Goal: Task Accomplishment & Management: Manage account settings

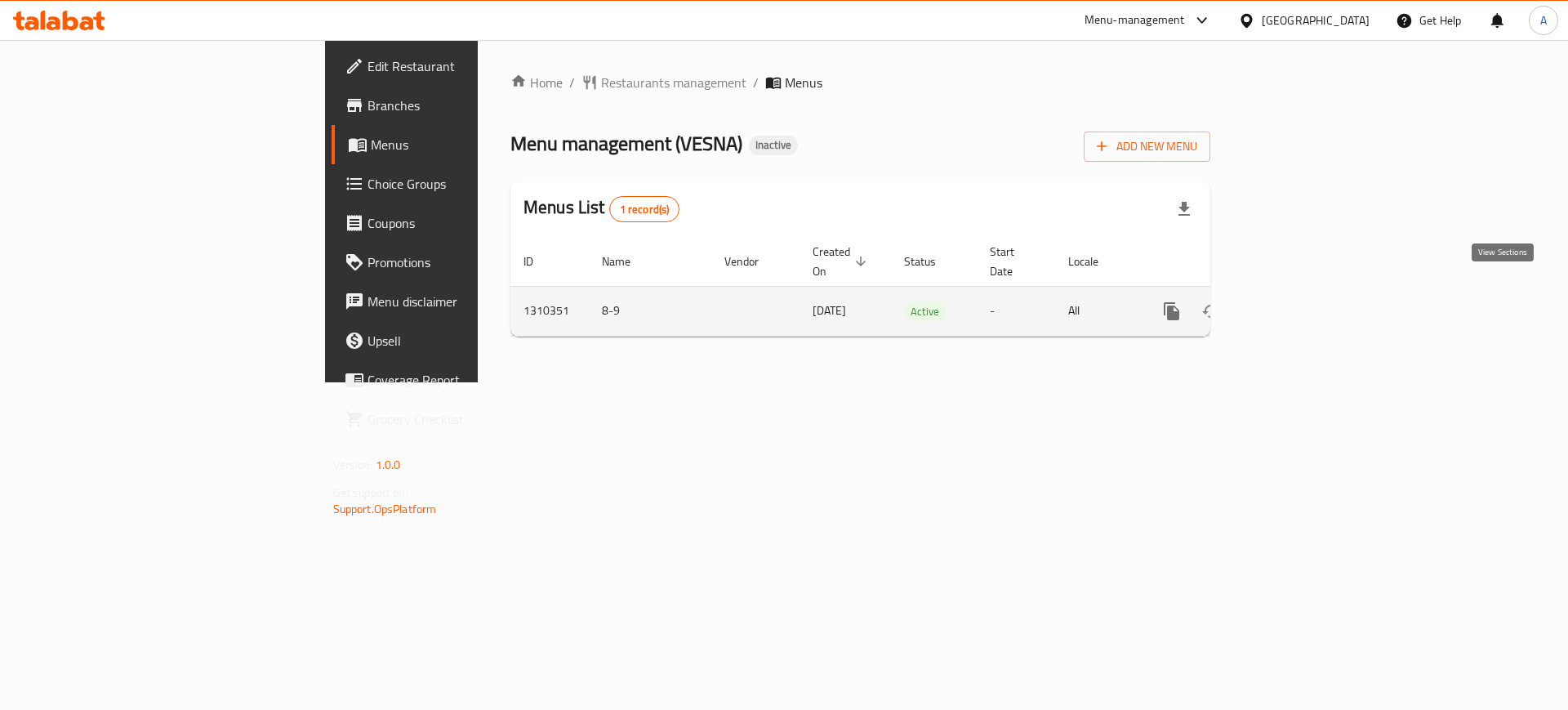
click at [1299, 301] on icon "enhanced table" at bounding box center [1289, 311] width 20 height 20
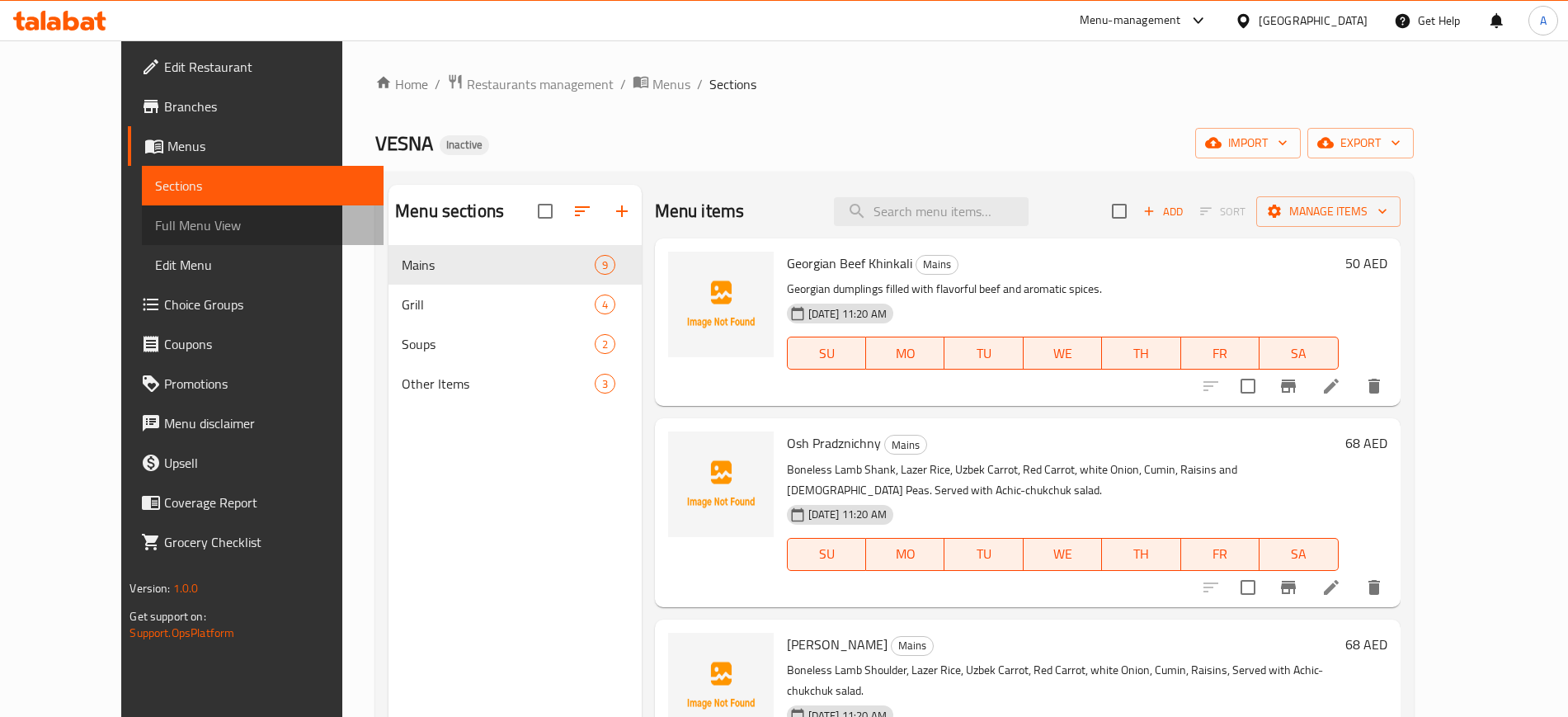
click at [155, 228] on span "Full Menu View" at bounding box center [262, 225] width 215 height 20
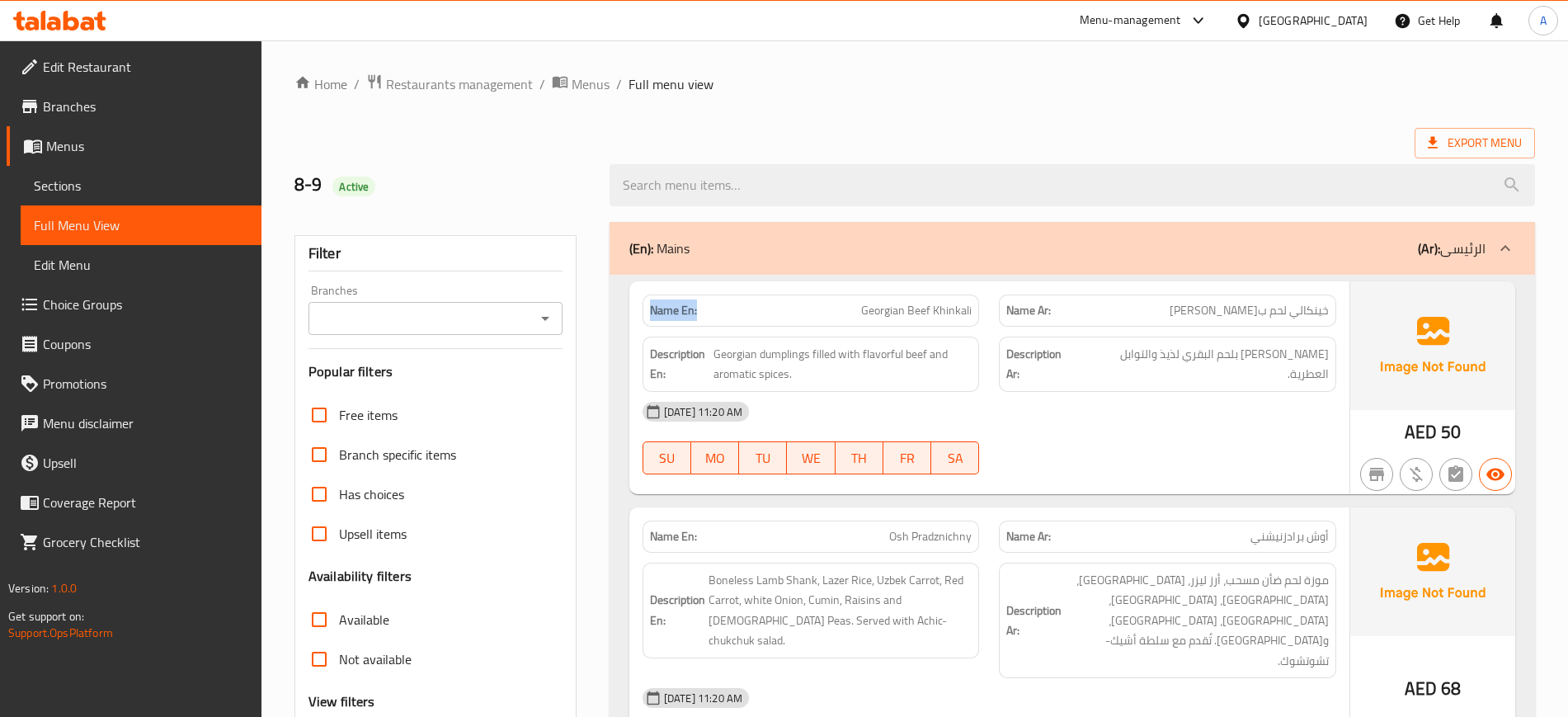
drag, startPoint x: 723, startPoint y: 302, endPoint x: 621, endPoint y: 310, distance: 102.3
copy strong "Name En:"
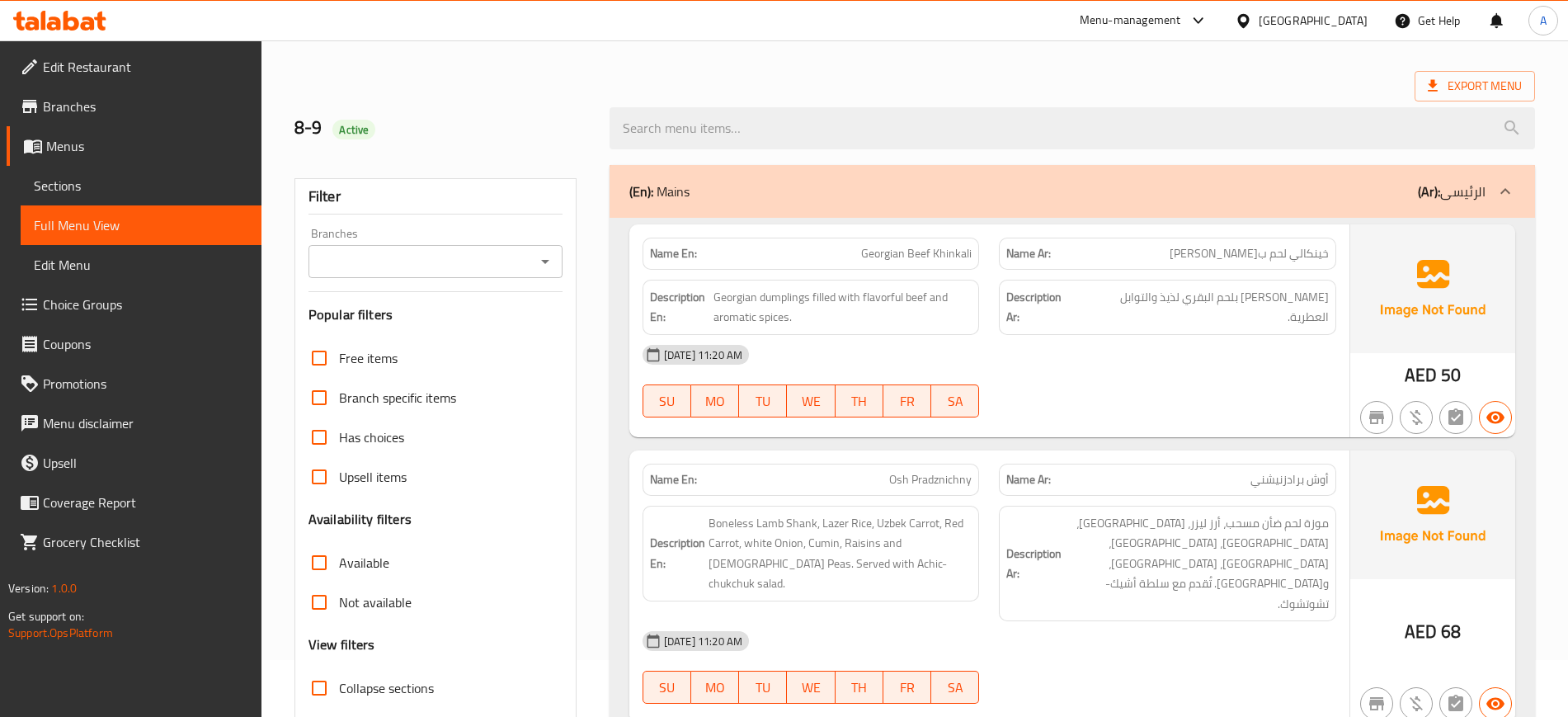
scroll to position [9, 0]
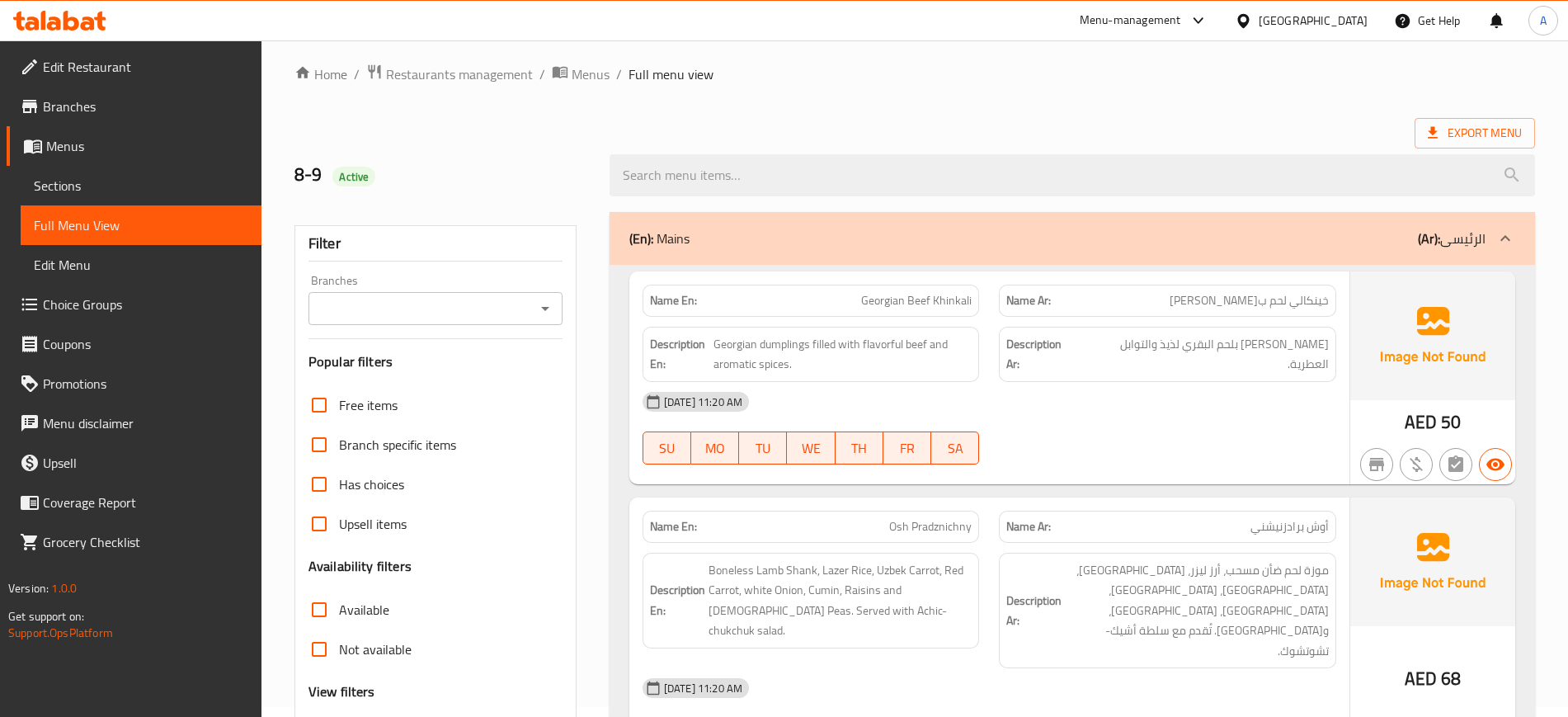
click at [1118, 533] on p "Name Ar: أوش برادزنيشني" at bounding box center [1167, 527] width 322 height 17
click at [1264, 446] on div "08-09-2025 11:20 AM SU MO TU WE TH FR SA" at bounding box center [989, 427] width 713 height 92
click at [1306, 296] on span "خينكالي لحم بقري الجورجي" at bounding box center [1249, 301] width 159 height 17
click at [875, 308] on span "Georgian Beef Khinkali" at bounding box center [917, 301] width 110 height 17
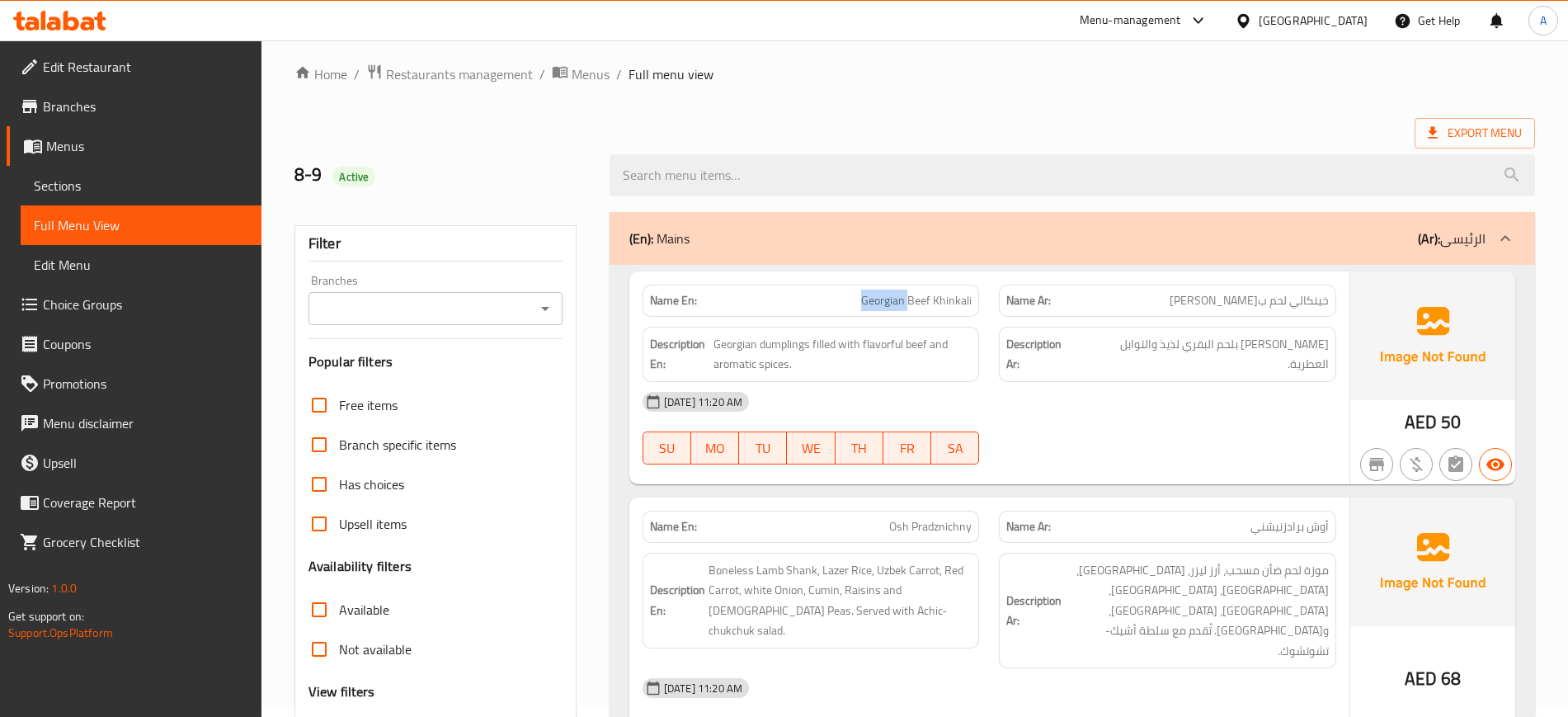
click at [875, 308] on span "Georgian Beef Khinkali" at bounding box center [917, 301] width 110 height 17
copy span "Georgian"
click at [974, 303] on div "Name En: Georgian Beef Khinkali" at bounding box center [812, 300] width 338 height 32
click at [1076, 436] on div "08-09-2025 11:20 AM SU MO TU WE TH FR SA" at bounding box center [989, 427] width 713 height 92
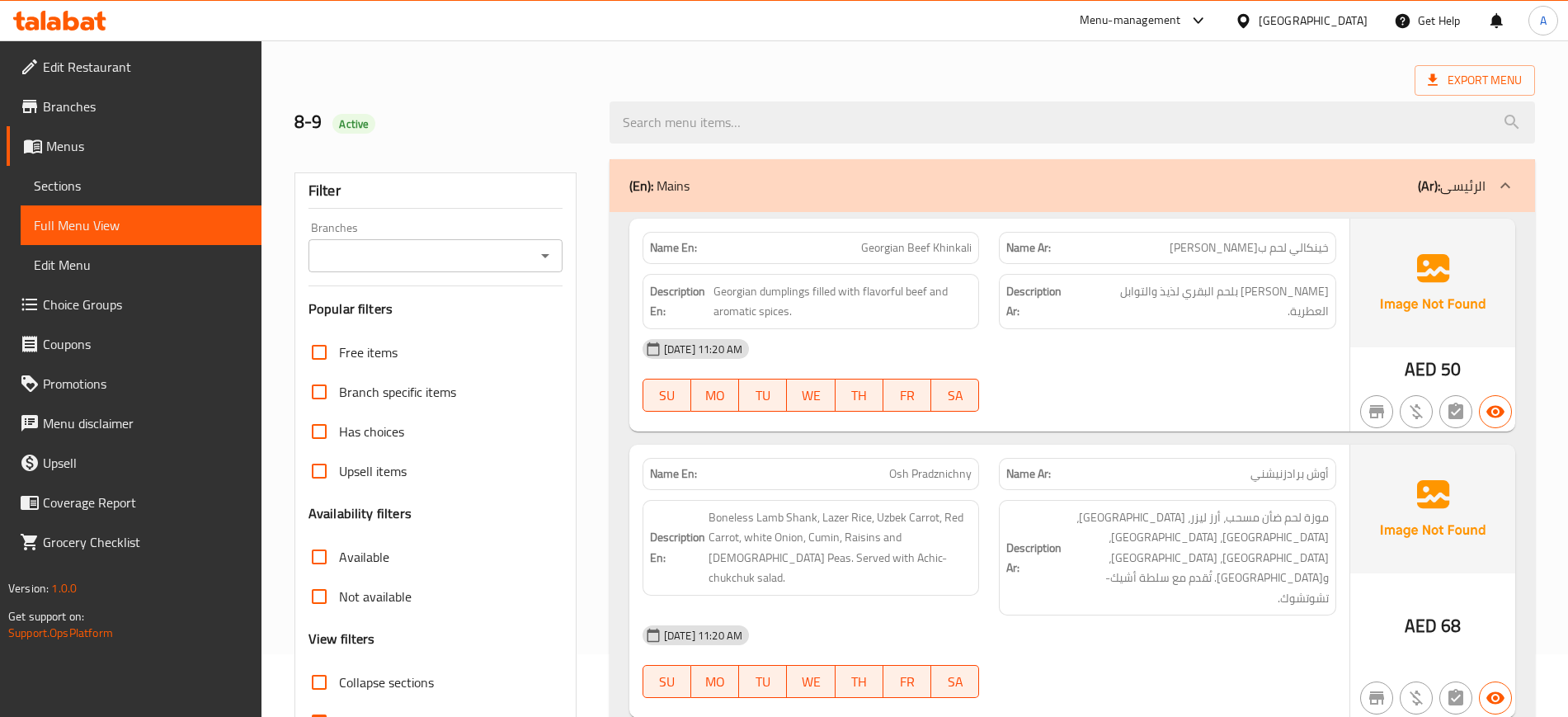
scroll to position [113, 0]
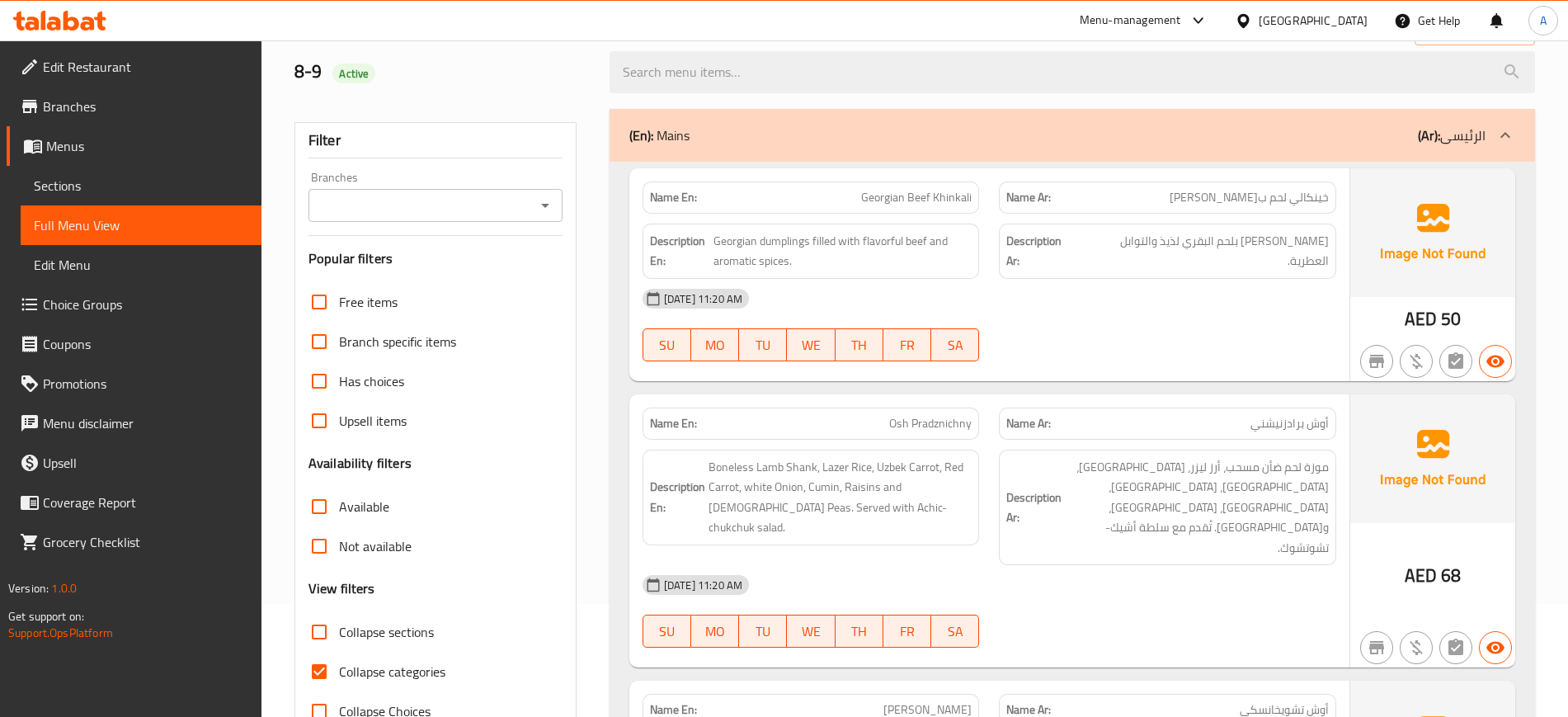
click at [1098, 459] on span "موزة لحم ضأن مسحب، أرز ليزر، جزر أوزبكي، جزر أحمر، بصل أبيض، كمون، زبيب، وحمص. …" at bounding box center [1197, 508] width 264 height 102
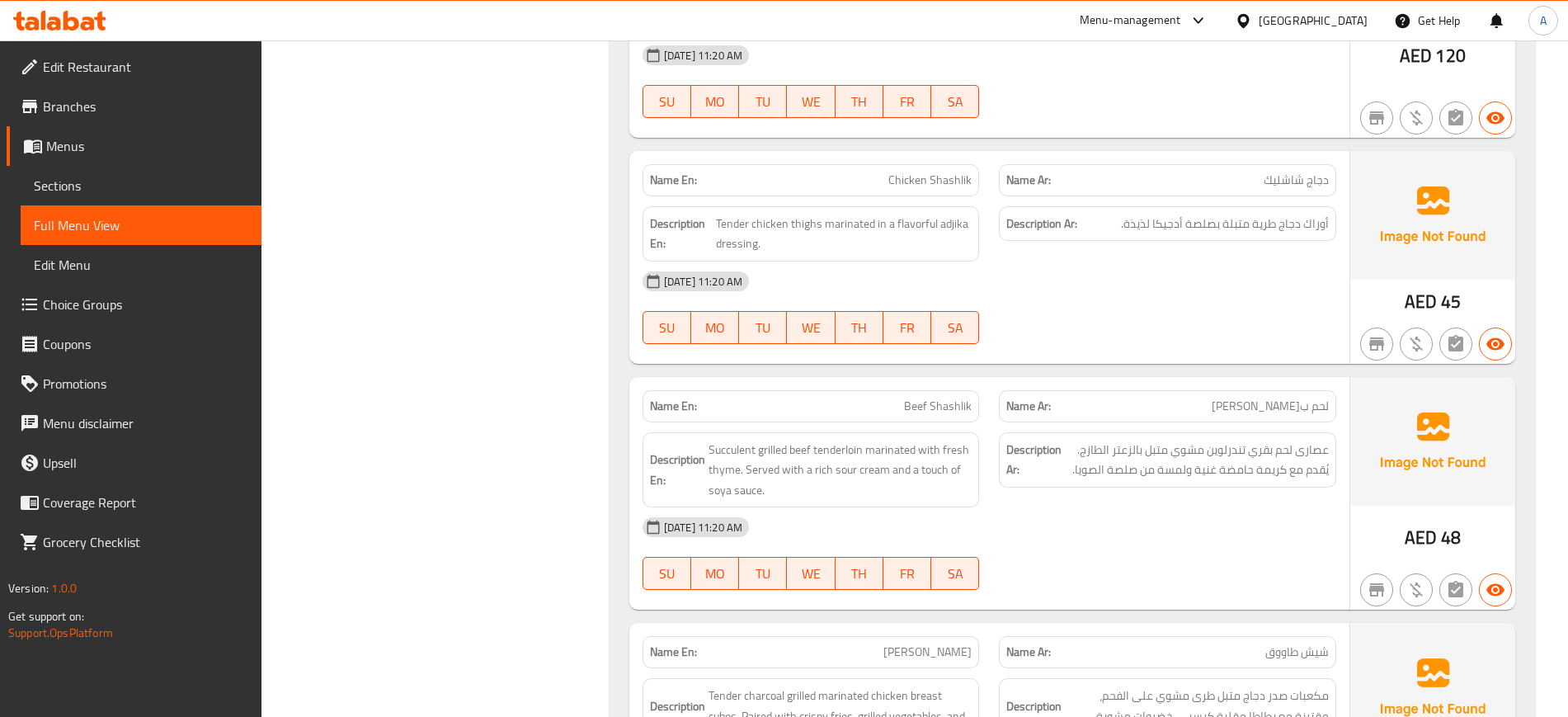
scroll to position [2795, 0]
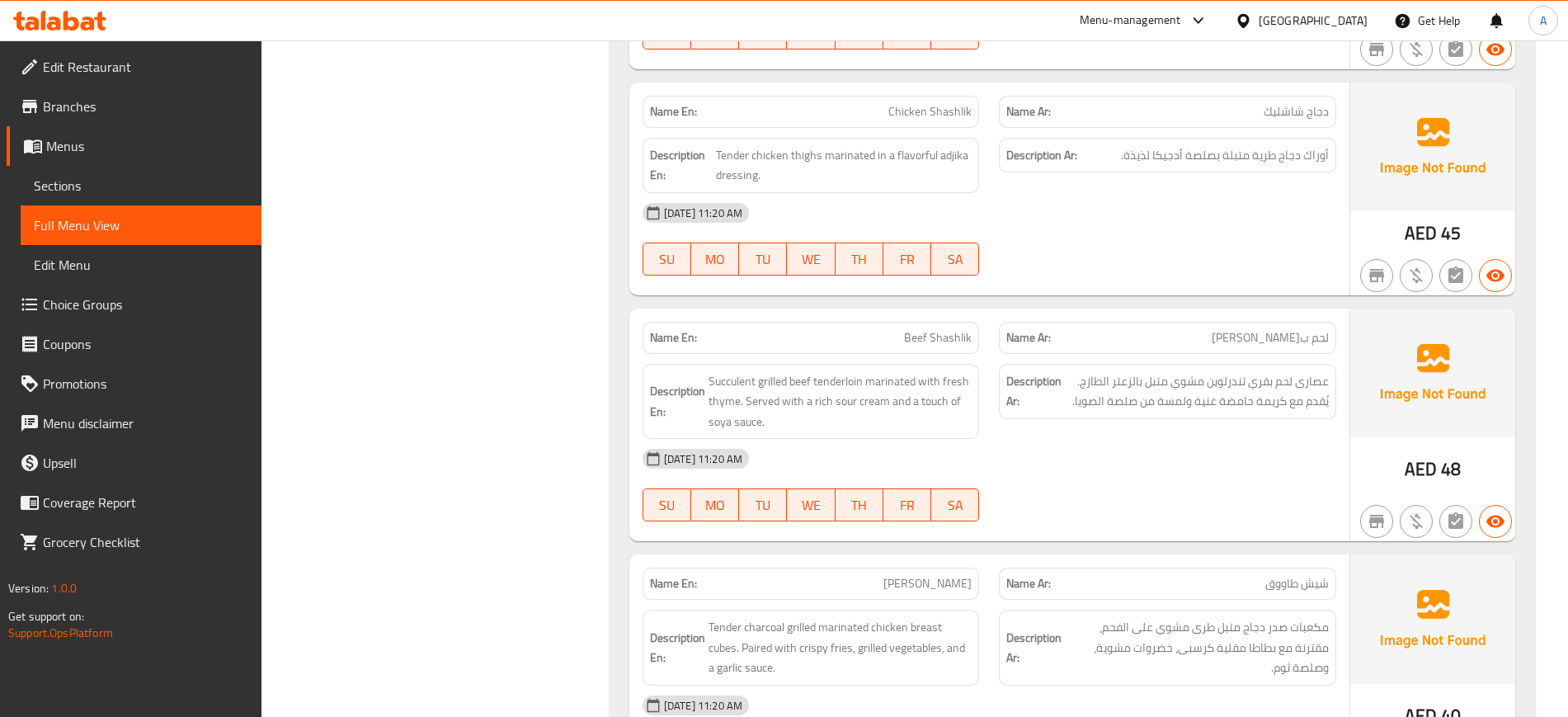
click at [1276, 440] on div "08-09-2025 11:20 AM SU MO TU WE TH FR SA" at bounding box center [989, 484] width 713 height 92
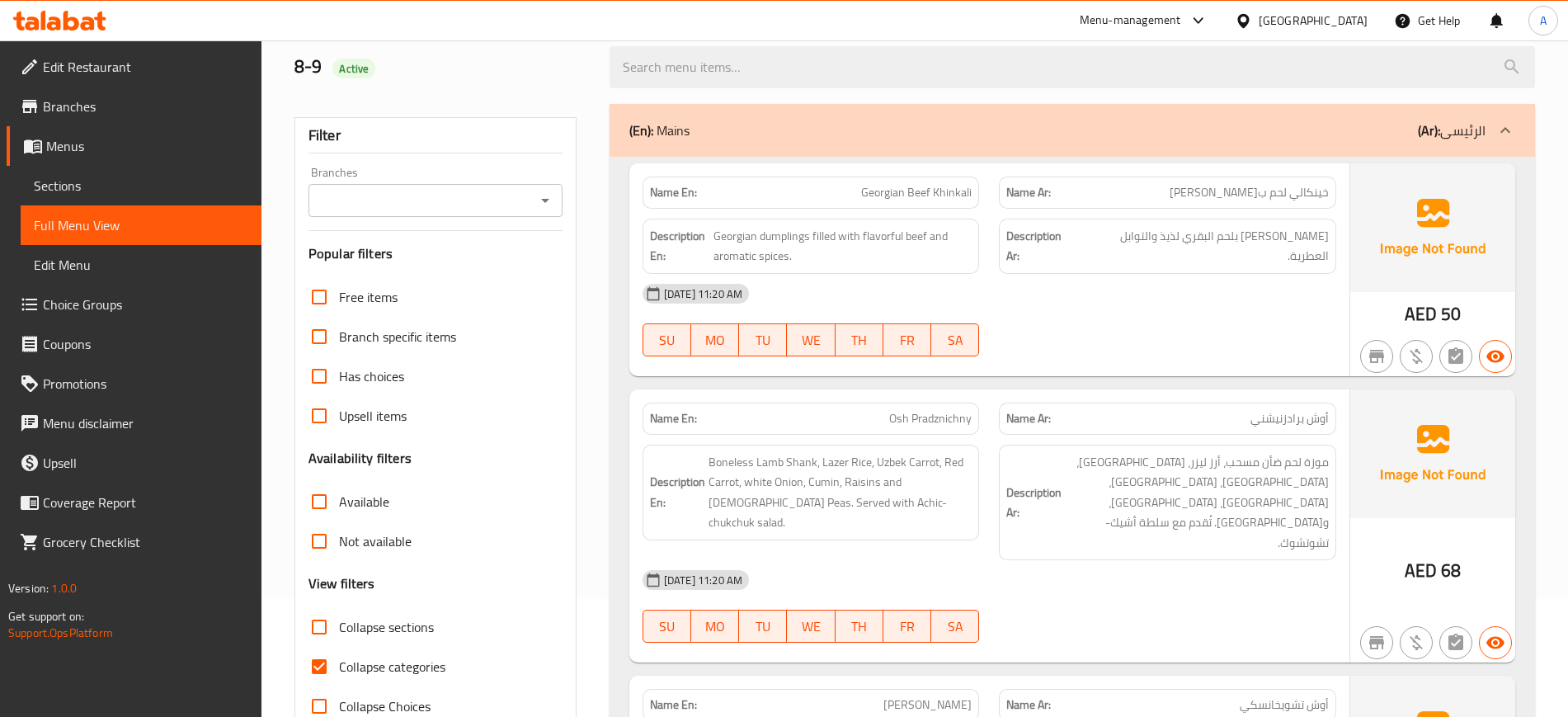
scroll to position [0, 0]
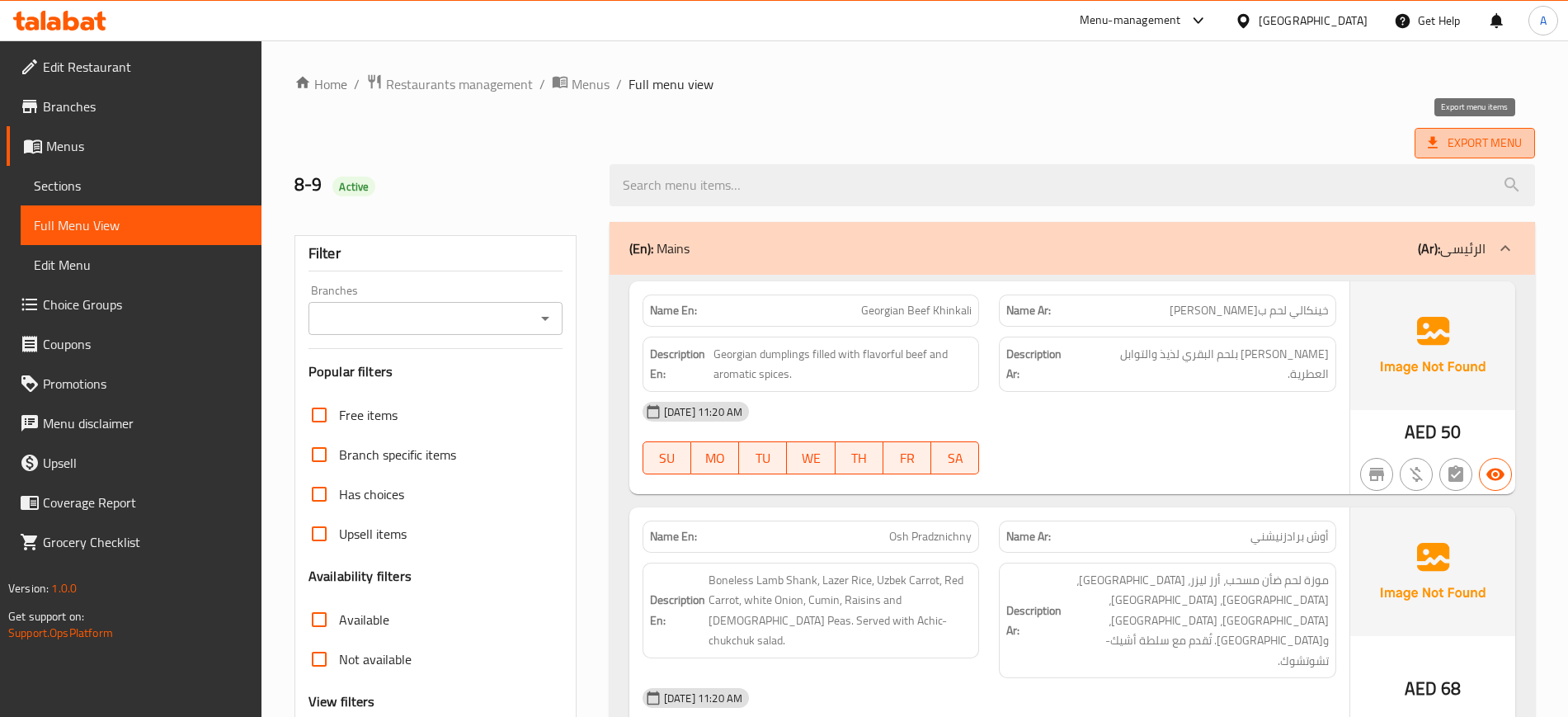
click at [1467, 150] on span "Export Menu" at bounding box center [1474, 143] width 94 height 21
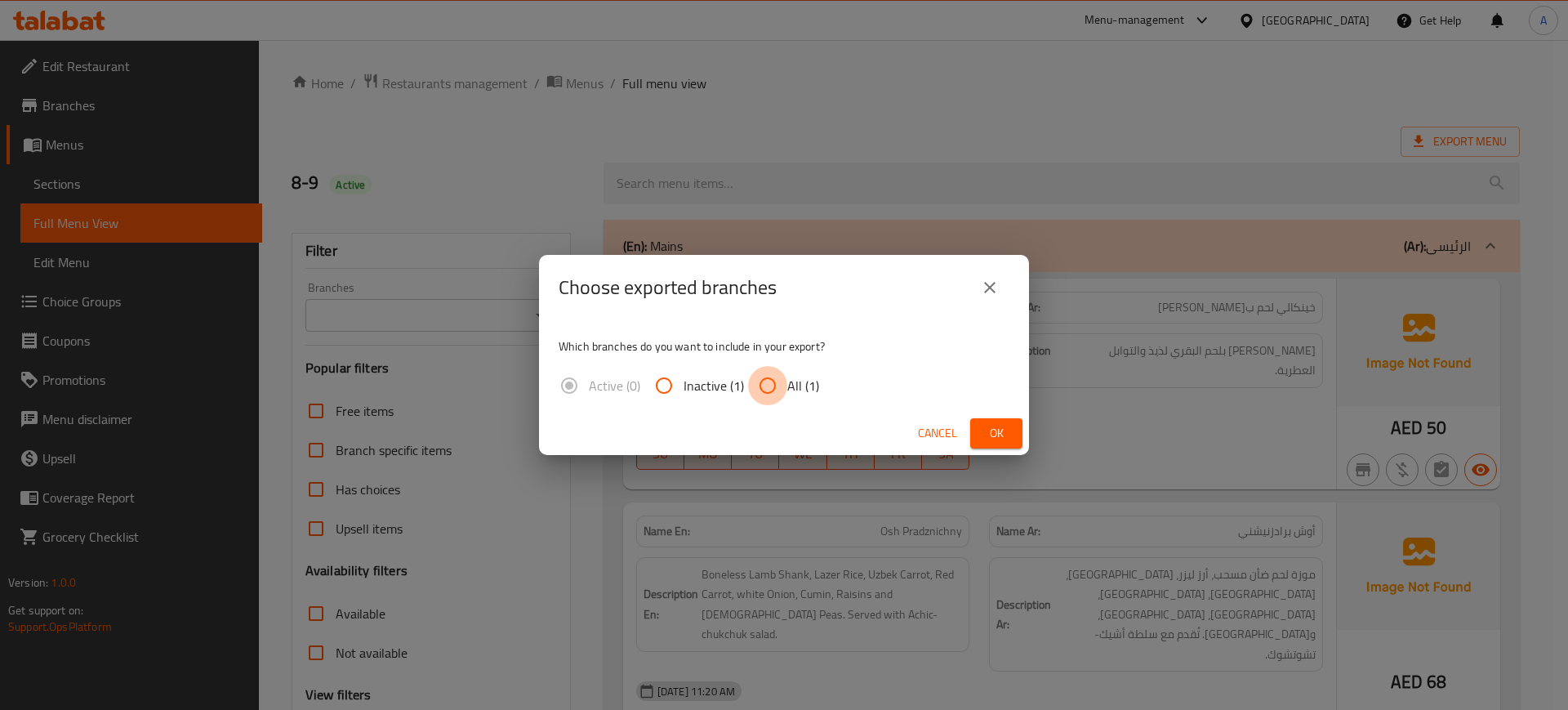
click at [780, 381] on input "All (1)" at bounding box center [768, 386] width 39 height 39
radio input "true"
click at [991, 436] on span "Ok" at bounding box center [996, 434] width 26 height 20
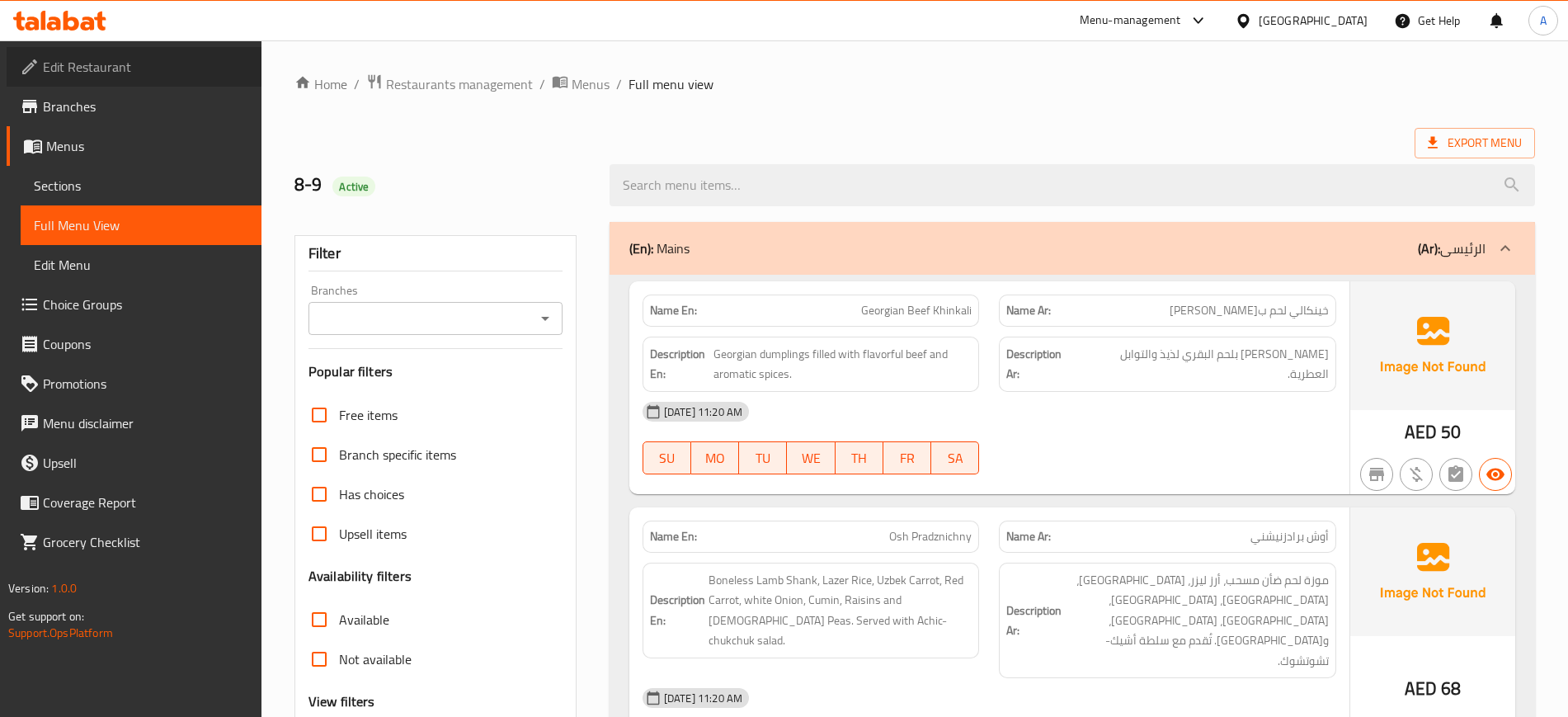
click at [101, 79] on link "Edit Restaurant" at bounding box center [134, 67] width 255 height 40
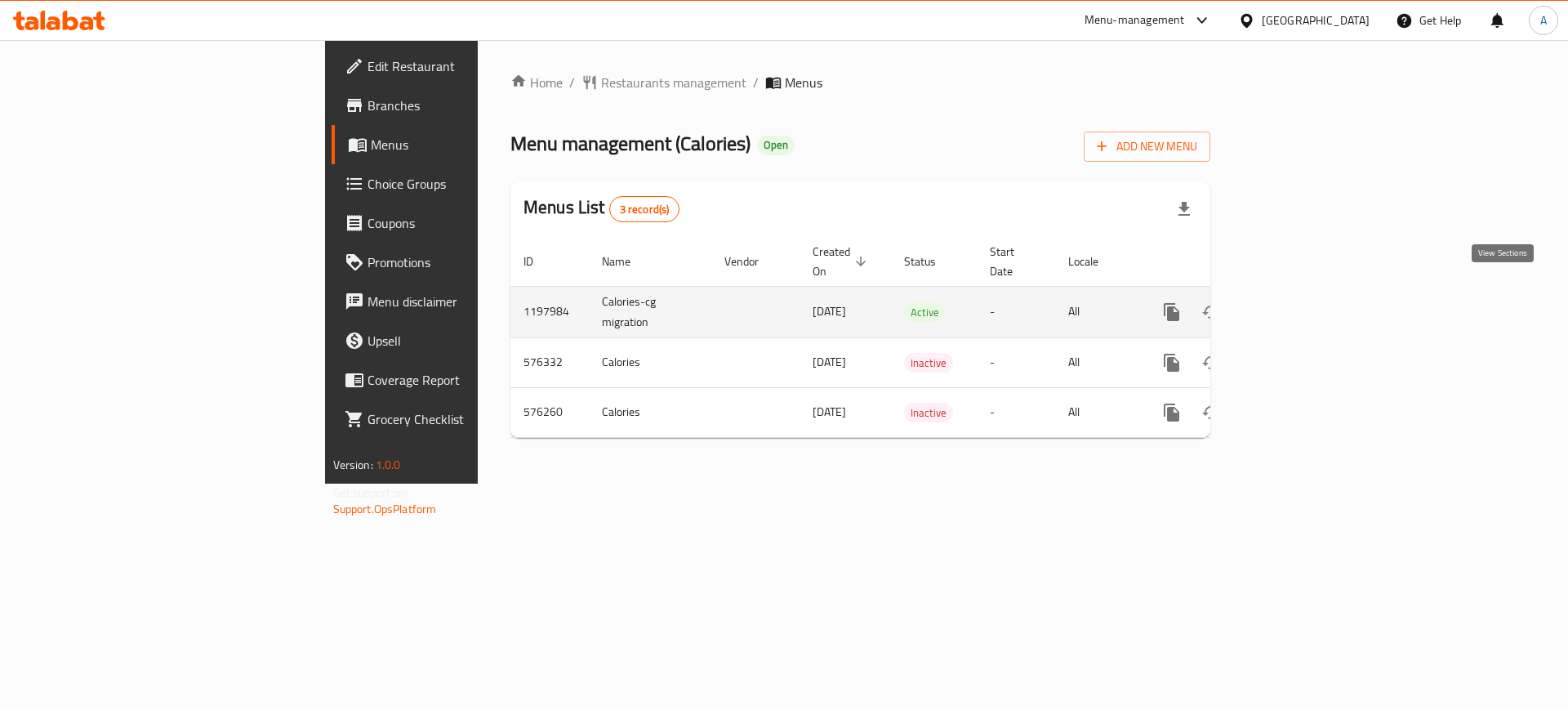
click at [1310, 293] on link "enhanced table" at bounding box center [1290, 312] width 39 height 39
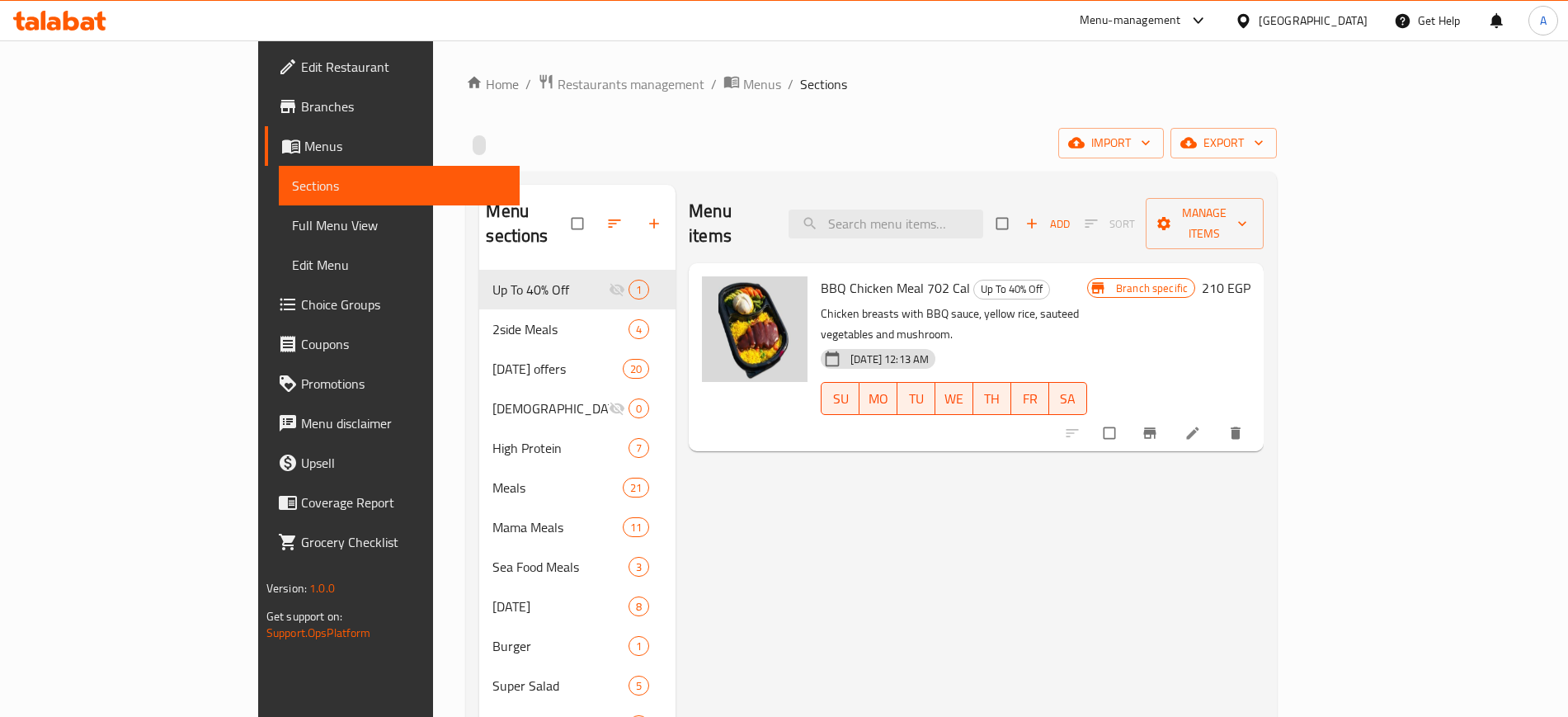
click at [1264, 146] on span "export" at bounding box center [1223, 143] width 80 height 21
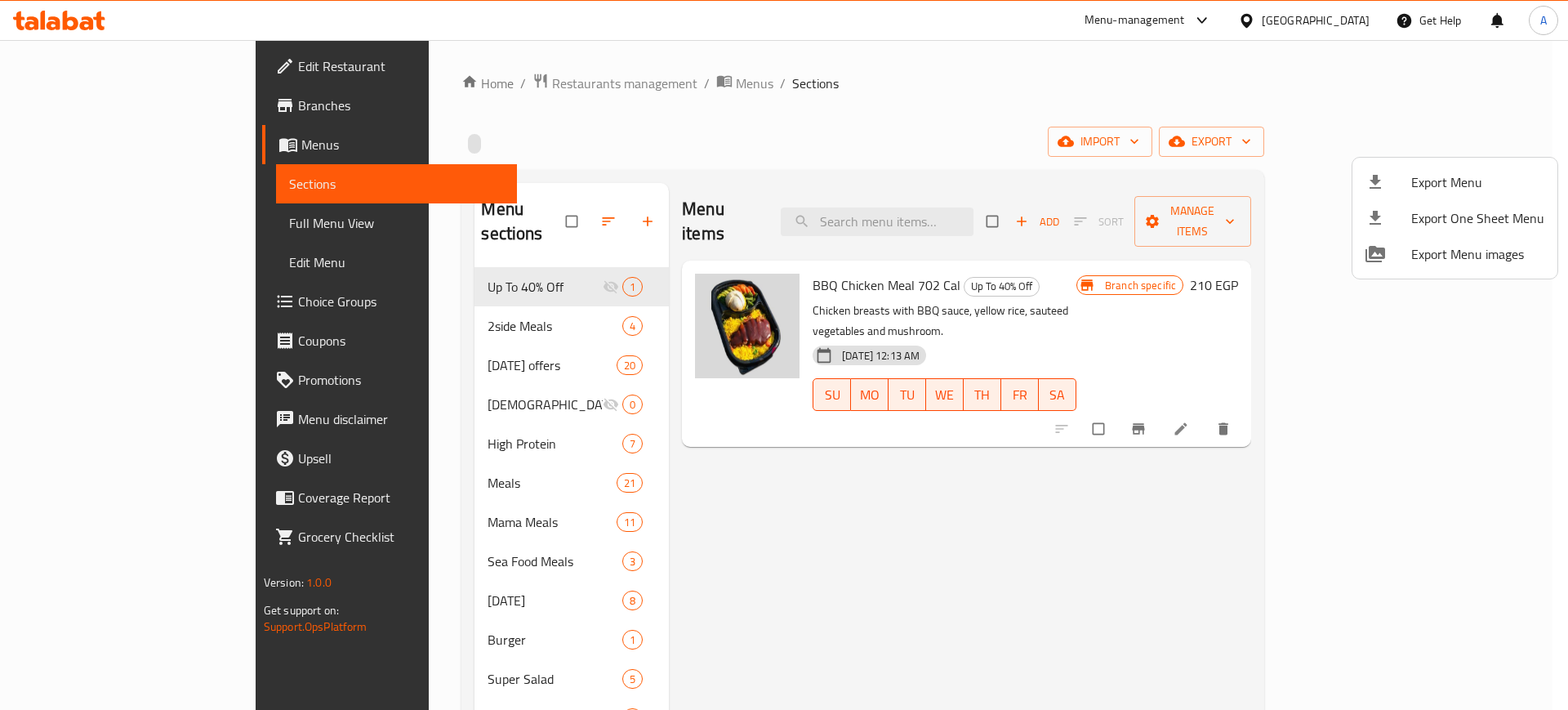
click at [1182, 158] on div at bounding box center [784, 355] width 1568 height 710
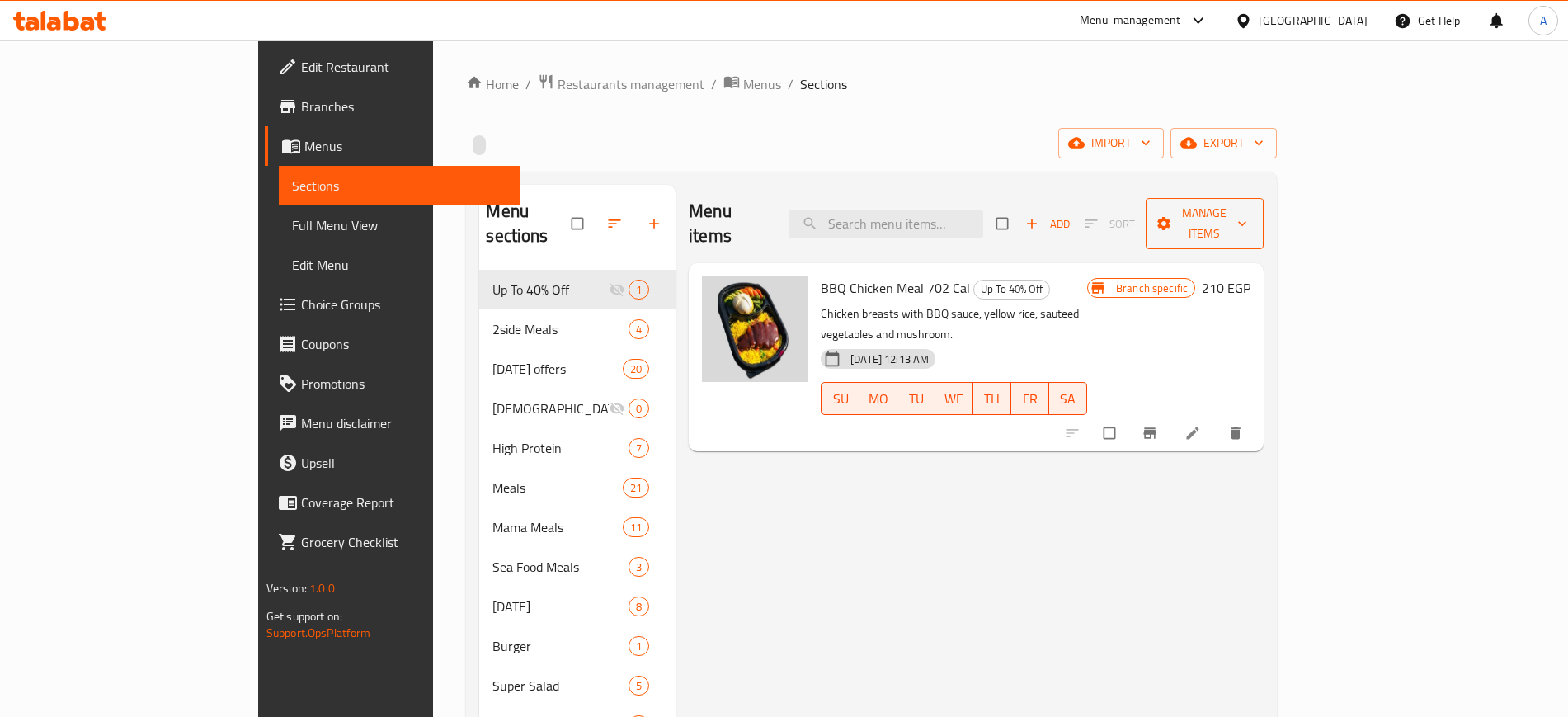
click at [1251, 214] on span "Manage items" at bounding box center [1204, 224] width 91 height 41
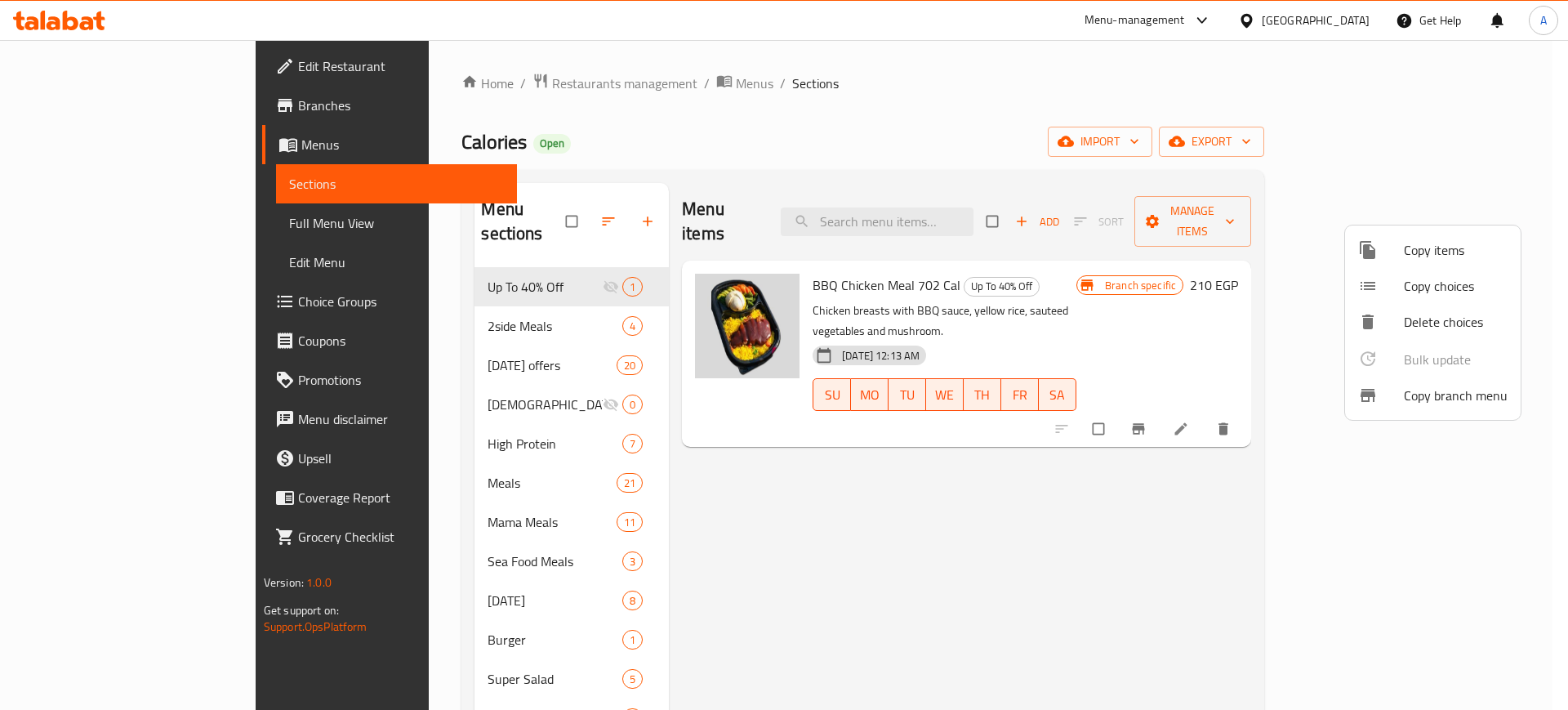
click at [1431, 279] on span "Copy choices" at bounding box center [1456, 286] width 104 height 20
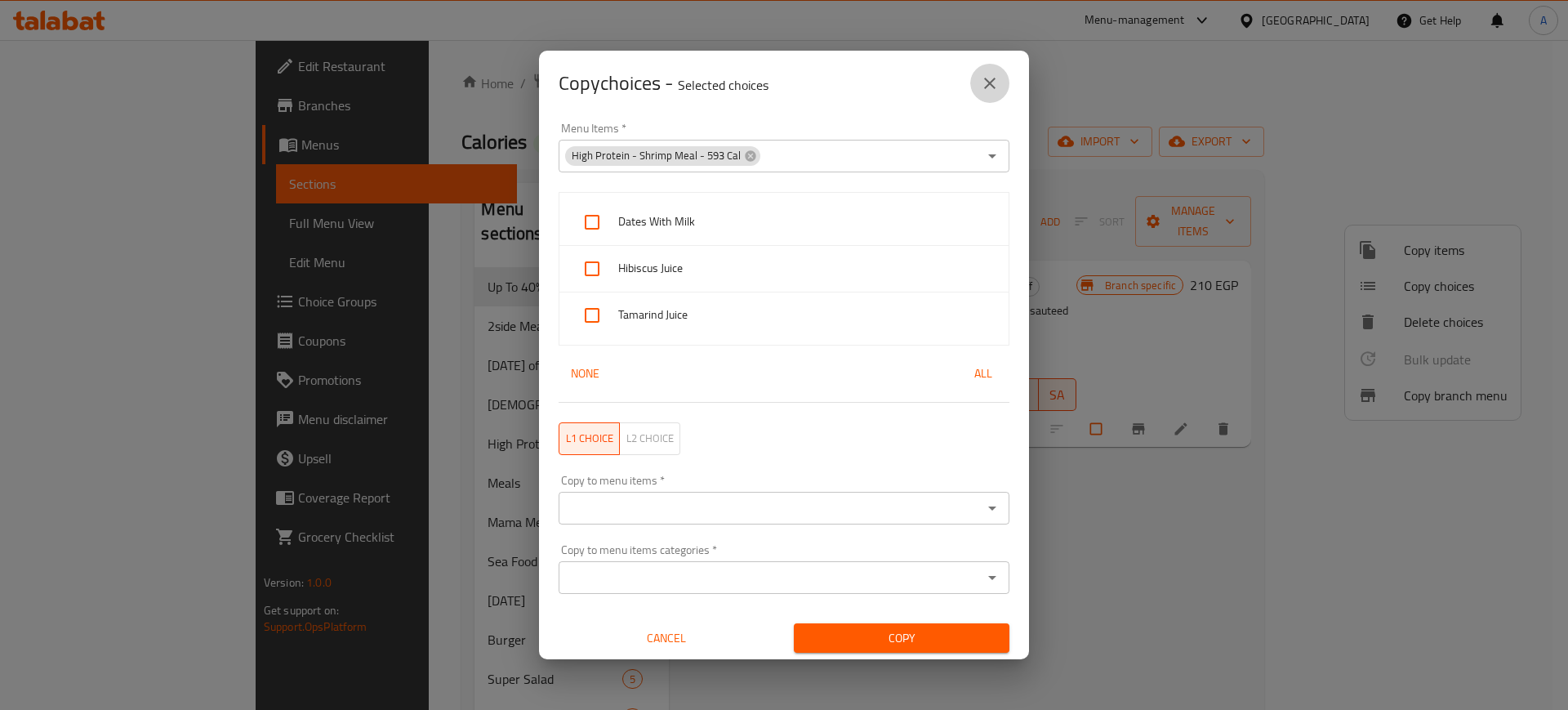
click at [989, 73] on icon "close" at bounding box center [990, 83] width 20 height 20
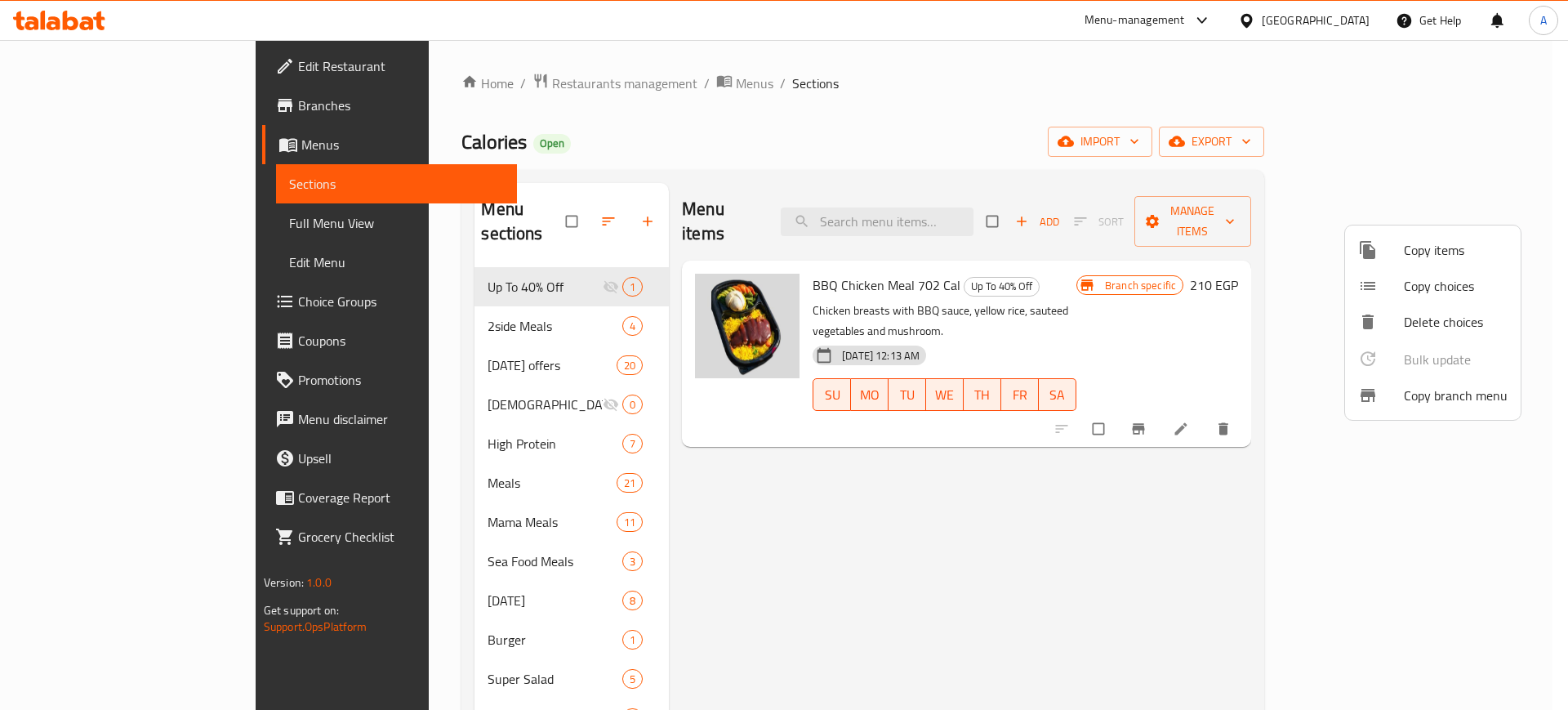
click at [1444, 398] on span "Copy branch menu" at bounding box center [1456, 395] width 104 height 20
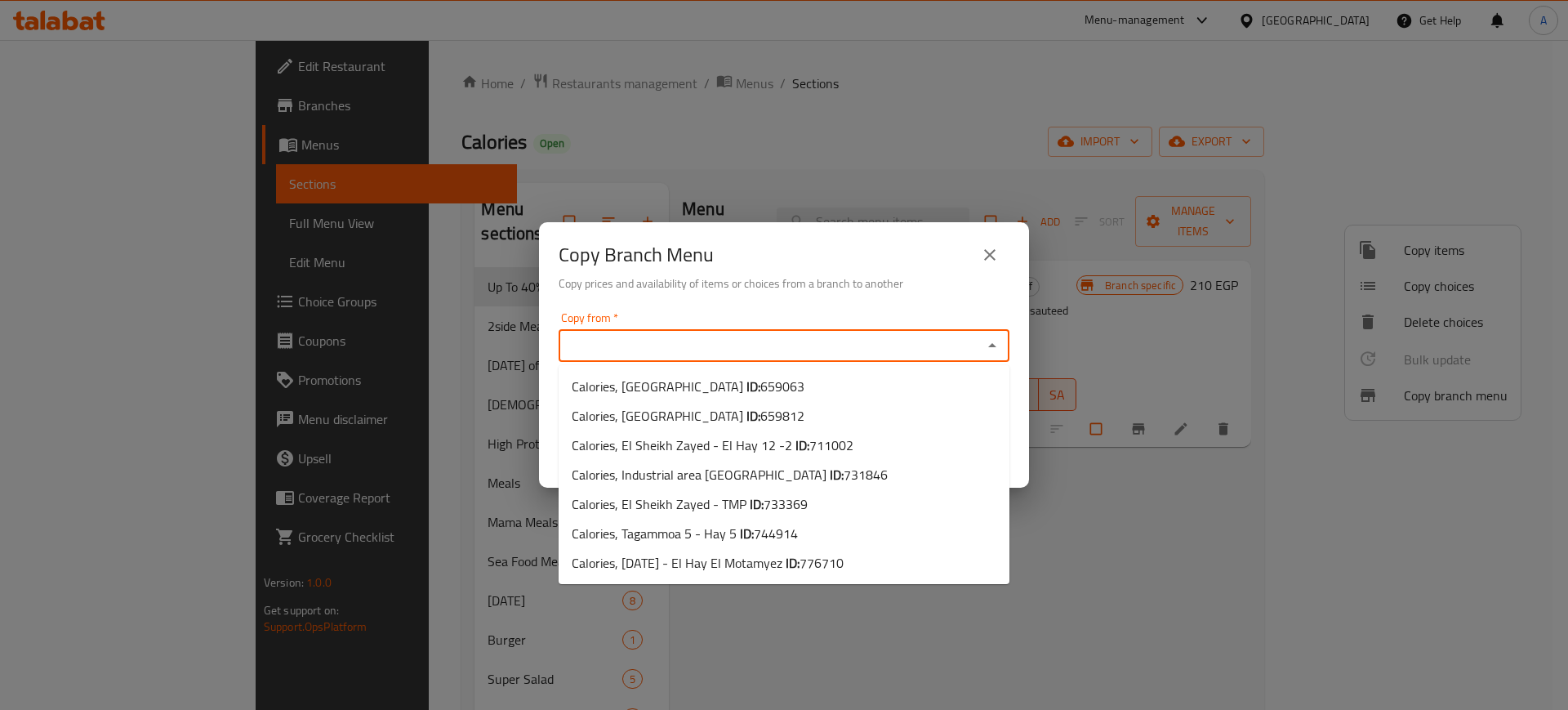
click at [790, 343] on input "Copy from   *" at bounding box center [770, 346] width 414 height 23
click at [806, 529] on li "Calories, Tagammoa 5 - Hay 5 ID: 744914" at bounding box center [784, 533] width 451 height 29
type input "Calories, Tagammoa 5 - Hay 5"
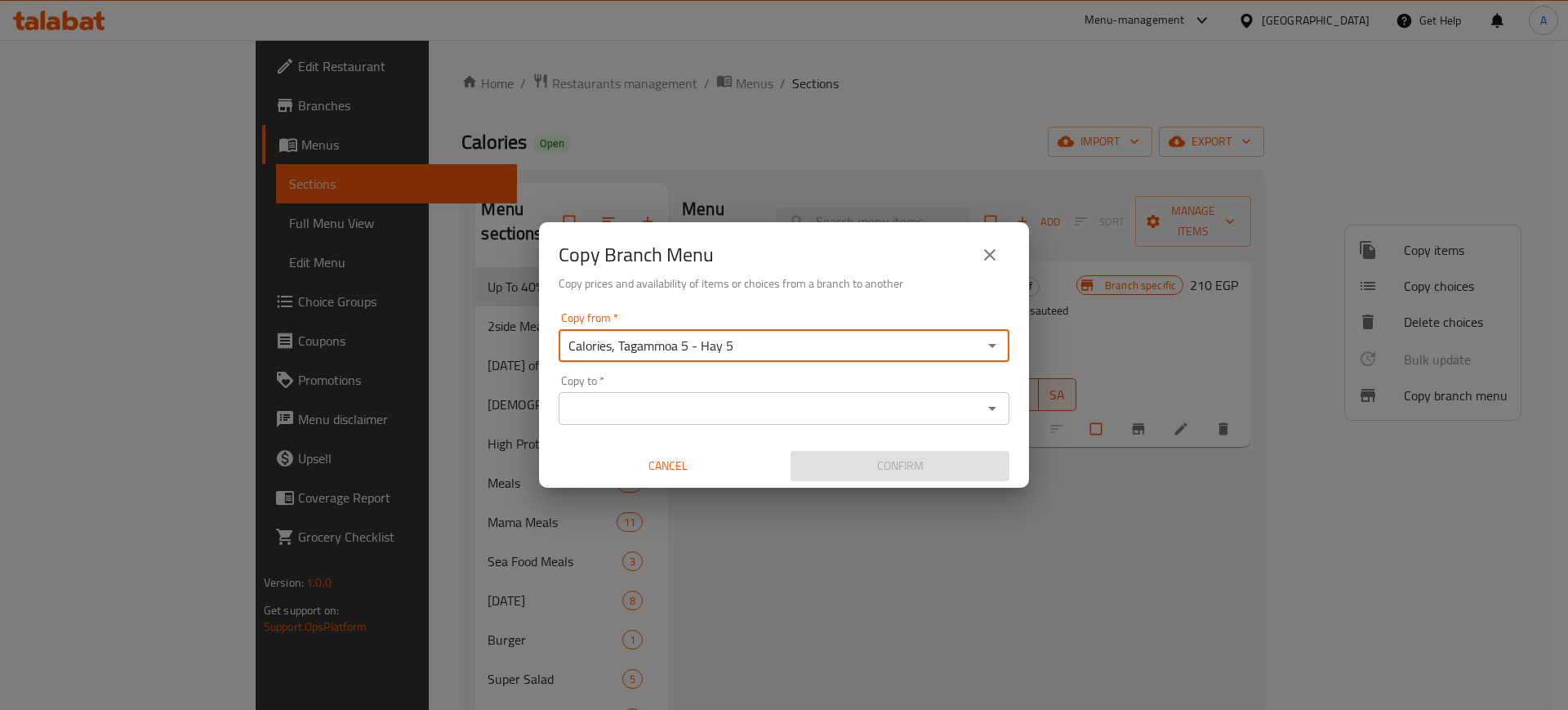
click at [926, 410] on input "Copy to   *" at bounding box center [770, 408] width 414 height 23
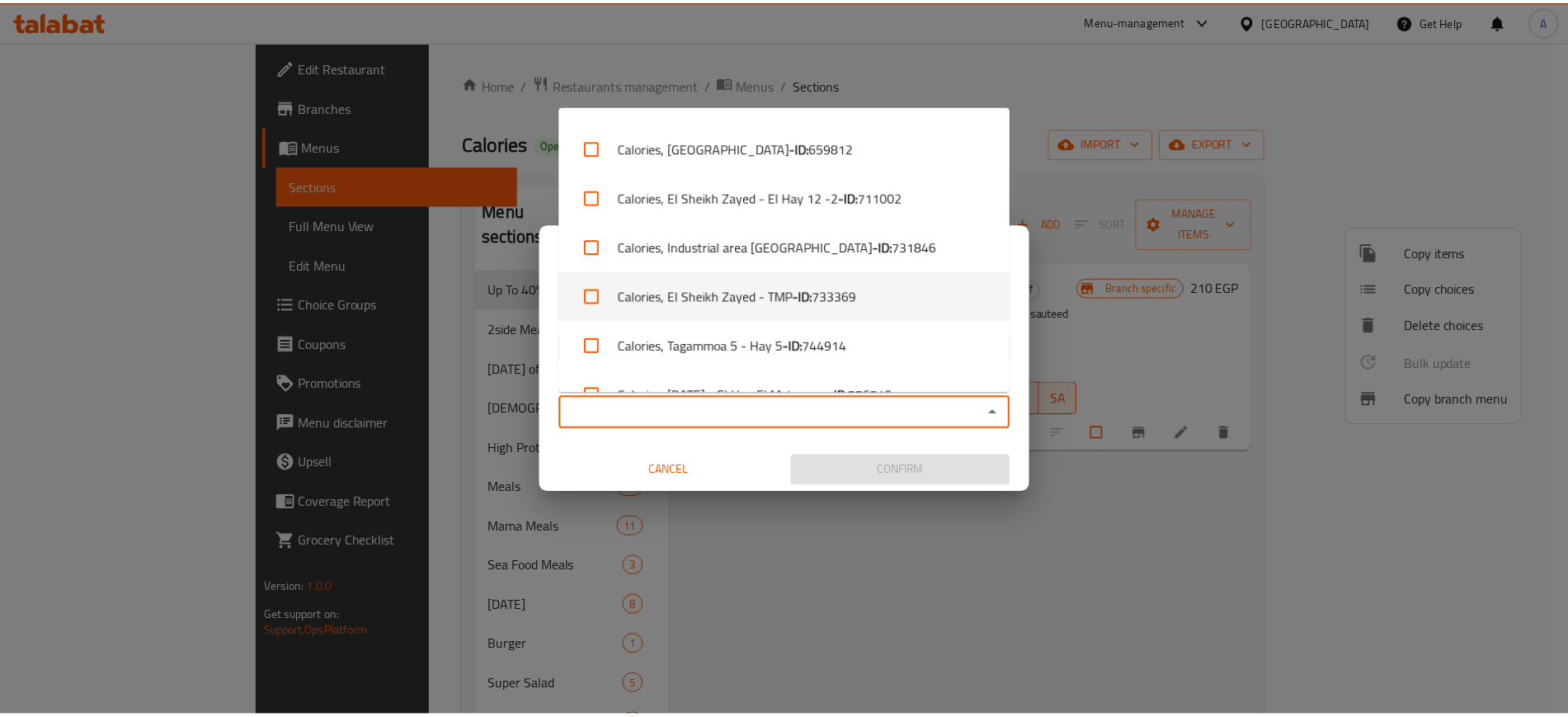
scroll to position [72, 0]
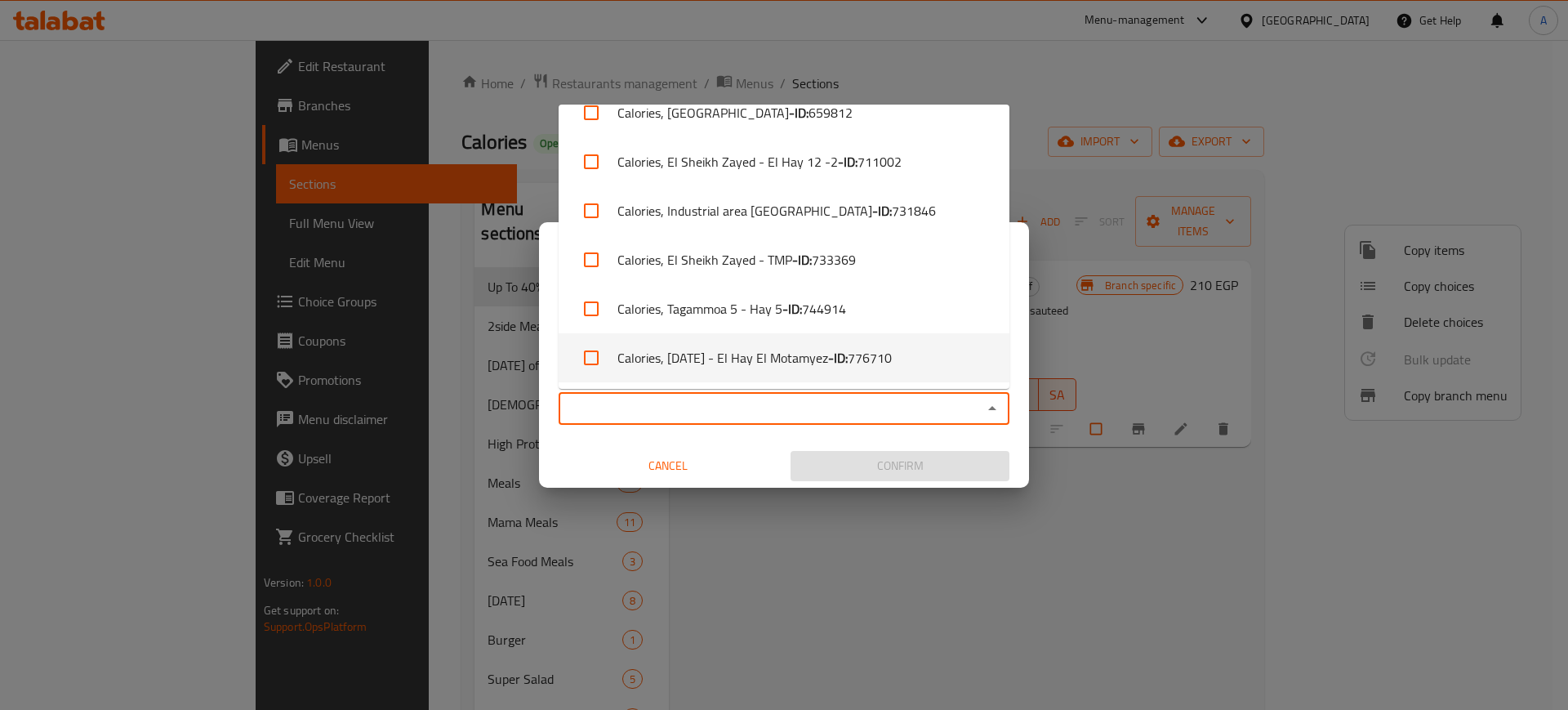
click at [848, 364] on b "- ID:" at bounding box center [838, 358] width 20 height 20
checkbox input "true"
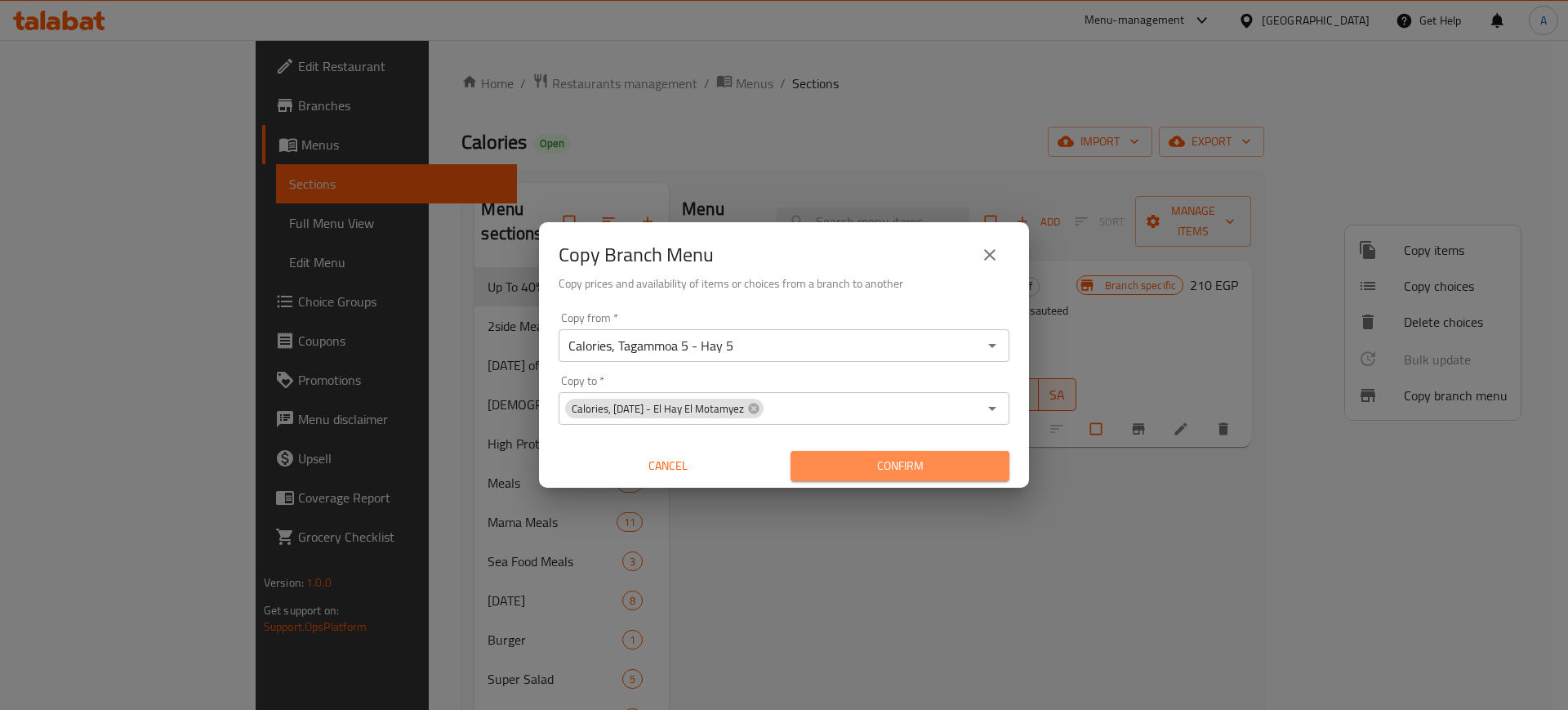
click at [931, 463] on span "Confirm" at bounding box center [900, 466] width 193 height 20
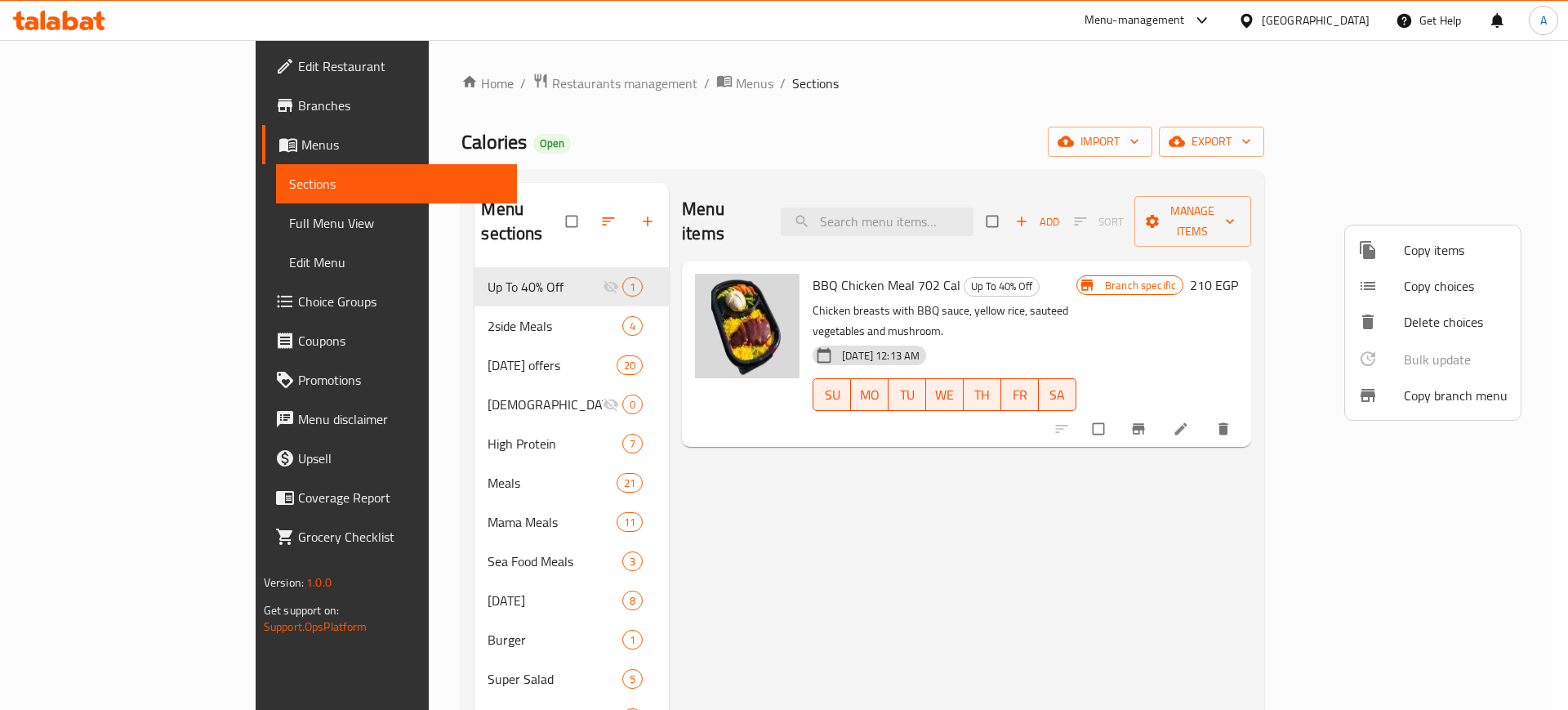
click at [118, 107] on div at bounding box center [784, 355] width 1568 height 710
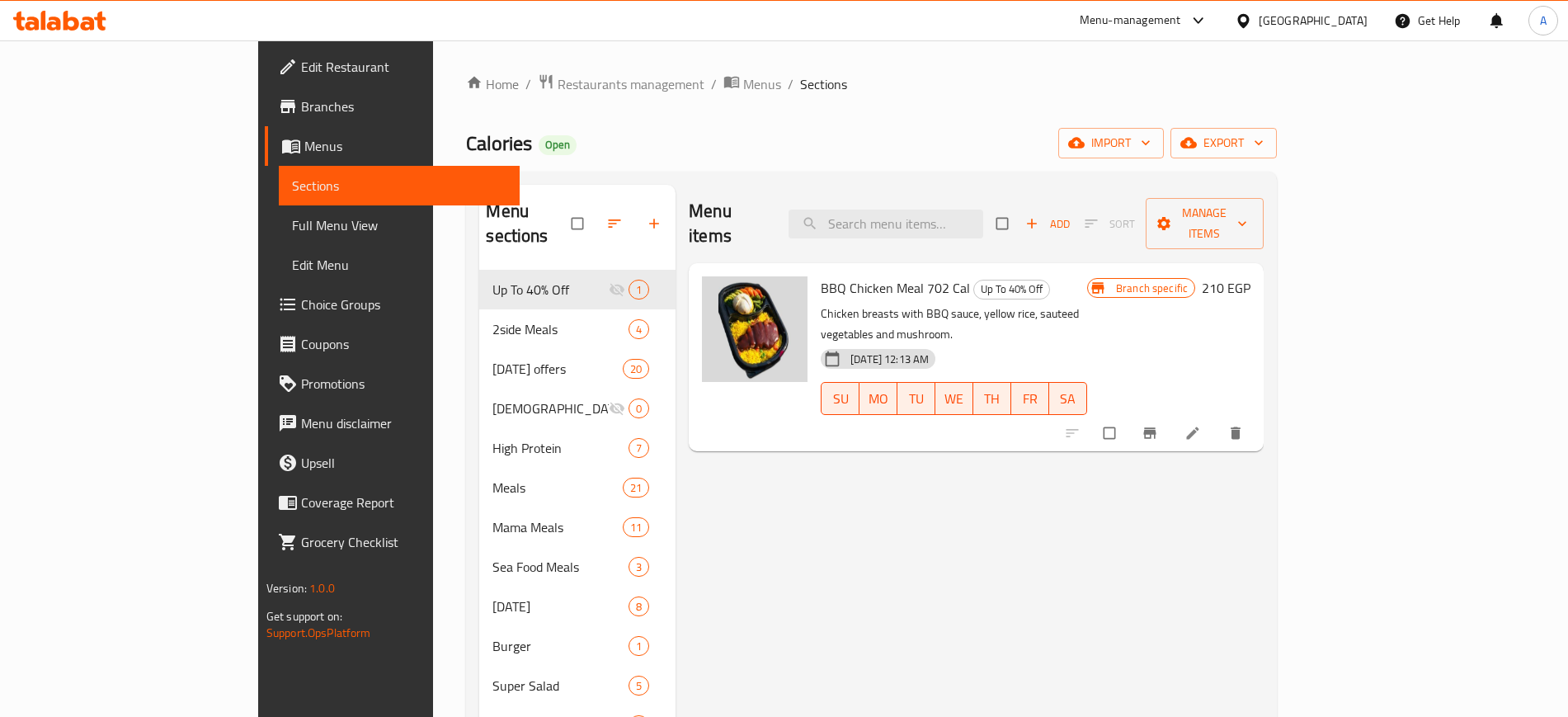
click at [301, 108] on span "Branches" at bounding box center [403, 106] width 205 height 20
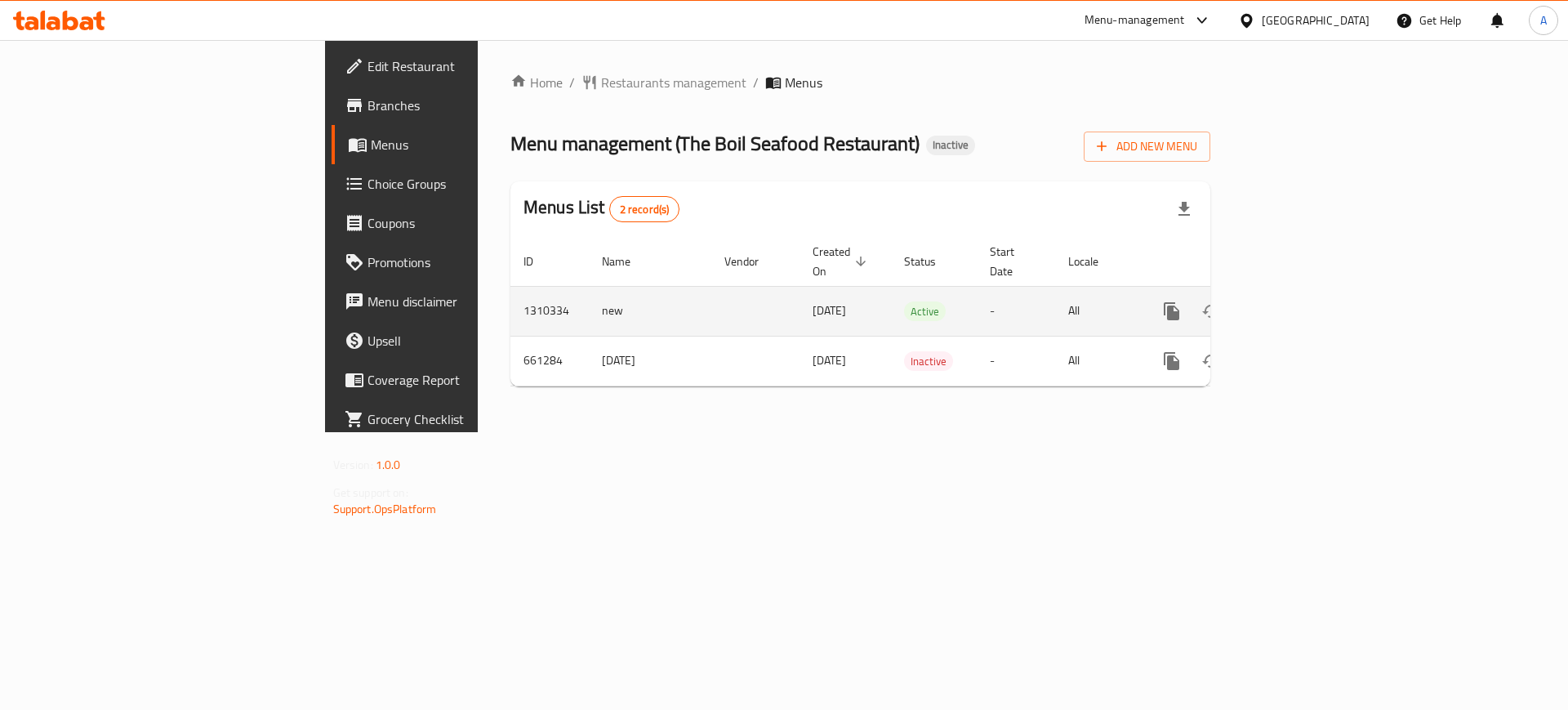
click at [1299, 301] on icon "enhanced table" at bounding box center [1289, 311] width 20 height 20
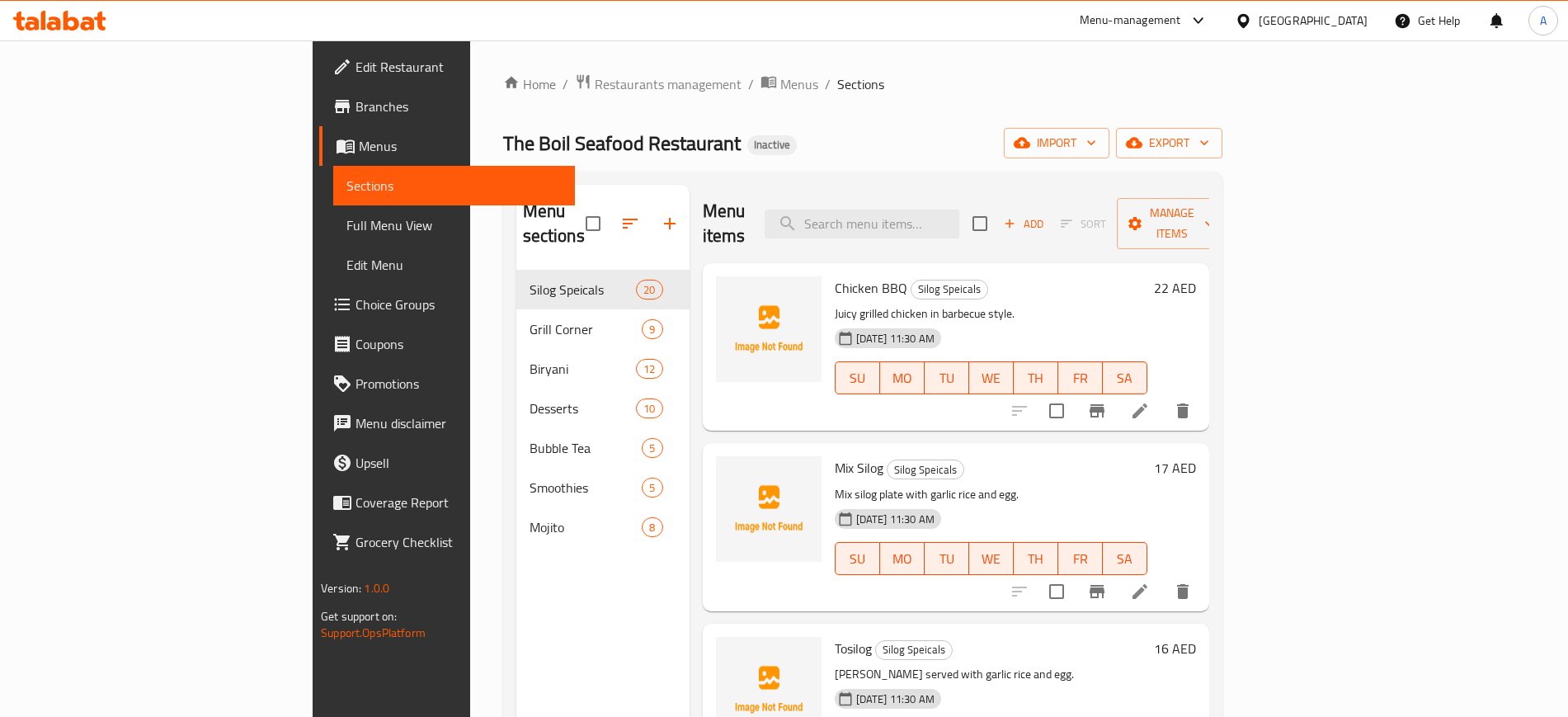
click at [346, 222] on span "Full Menu View" at bounding box center [453, 225] width 215 height 20
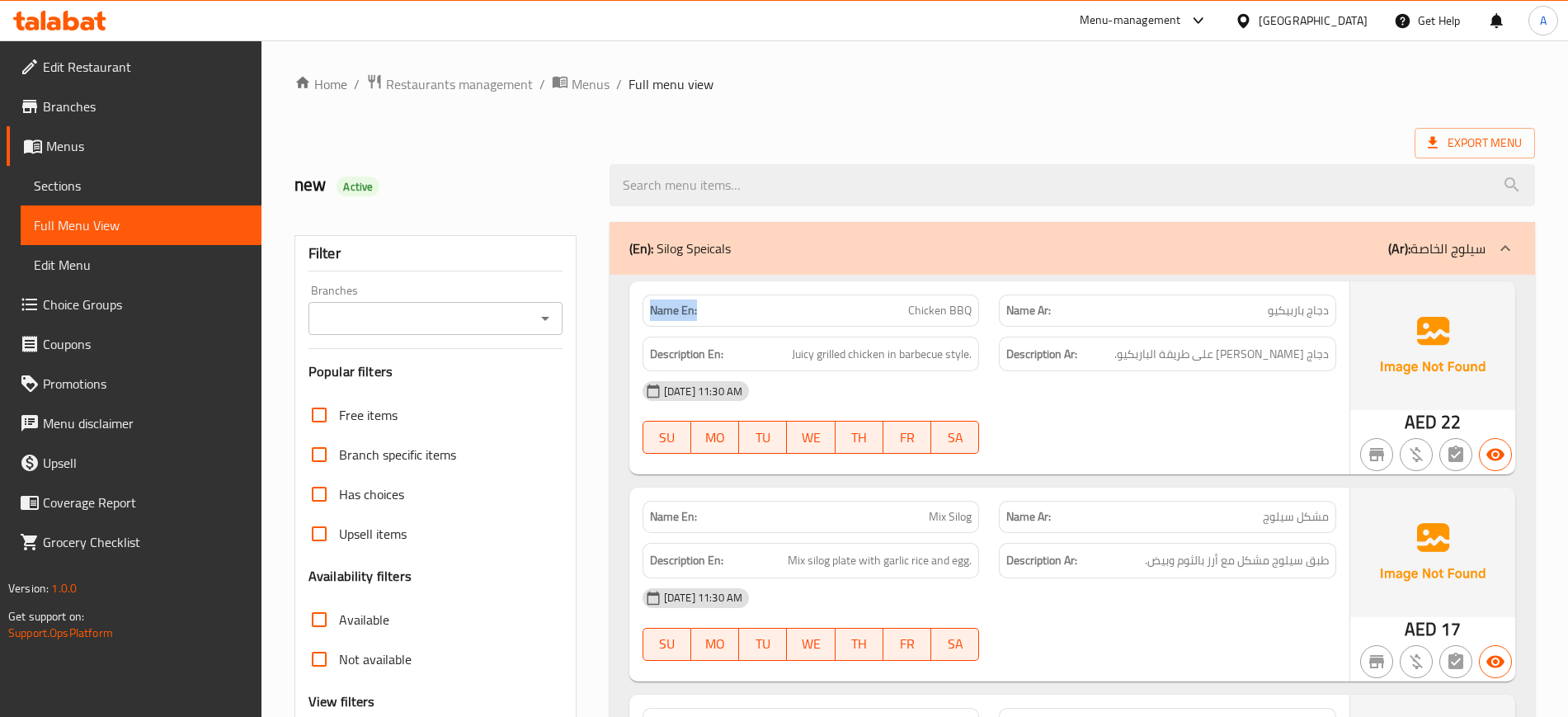
drag, startPoint x: 732, startPoint y: 310, endPoint x: 619, endPoint y: 302, distance: 113.3
click at [646, 315] on div "Name En: Chicken BBQ" at bounding box center [812, 310] width 338 height 32
copy strong "Name En:"
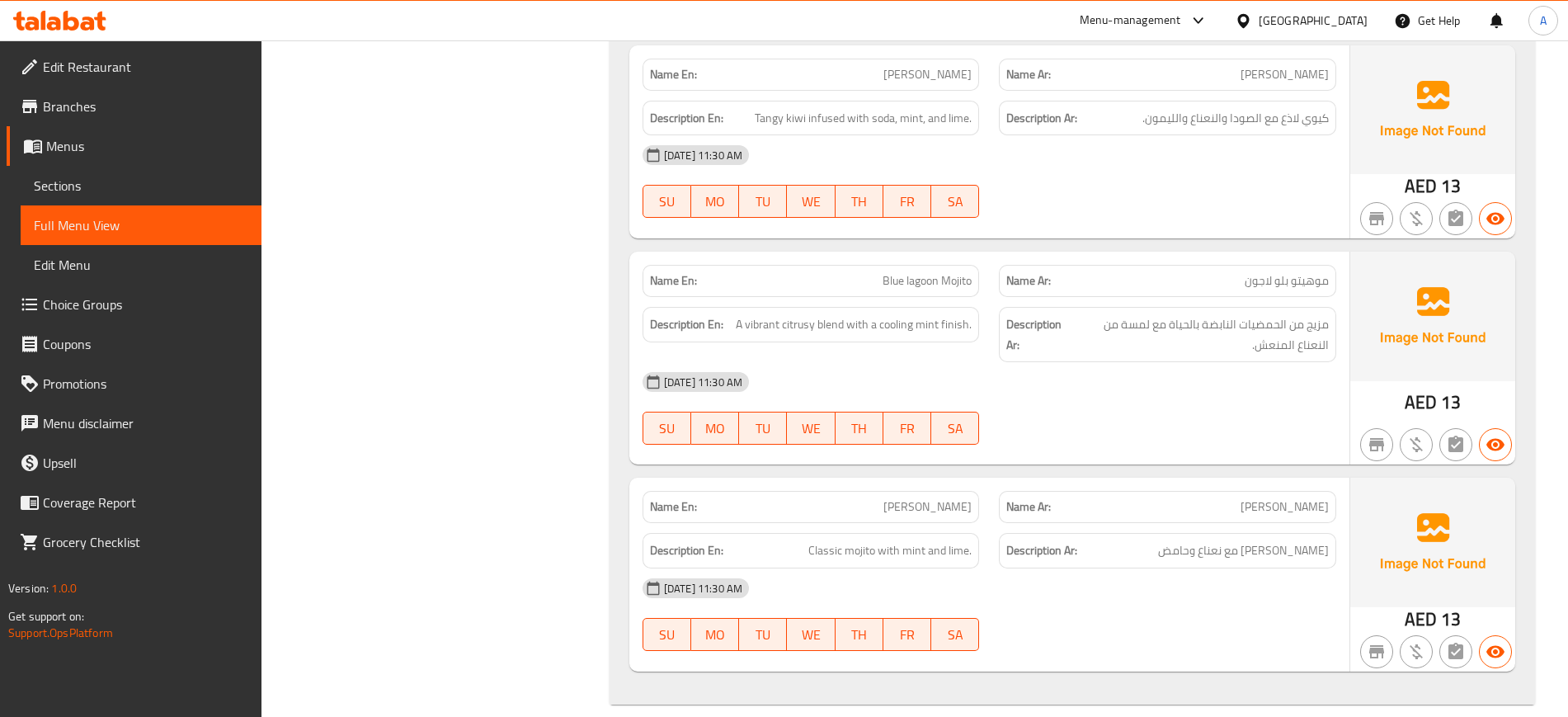
scroll to position [15376, 0]
click at [127, 71] on span "Edit Restaurant" at bounding box center [146, 66] width 205 height 20
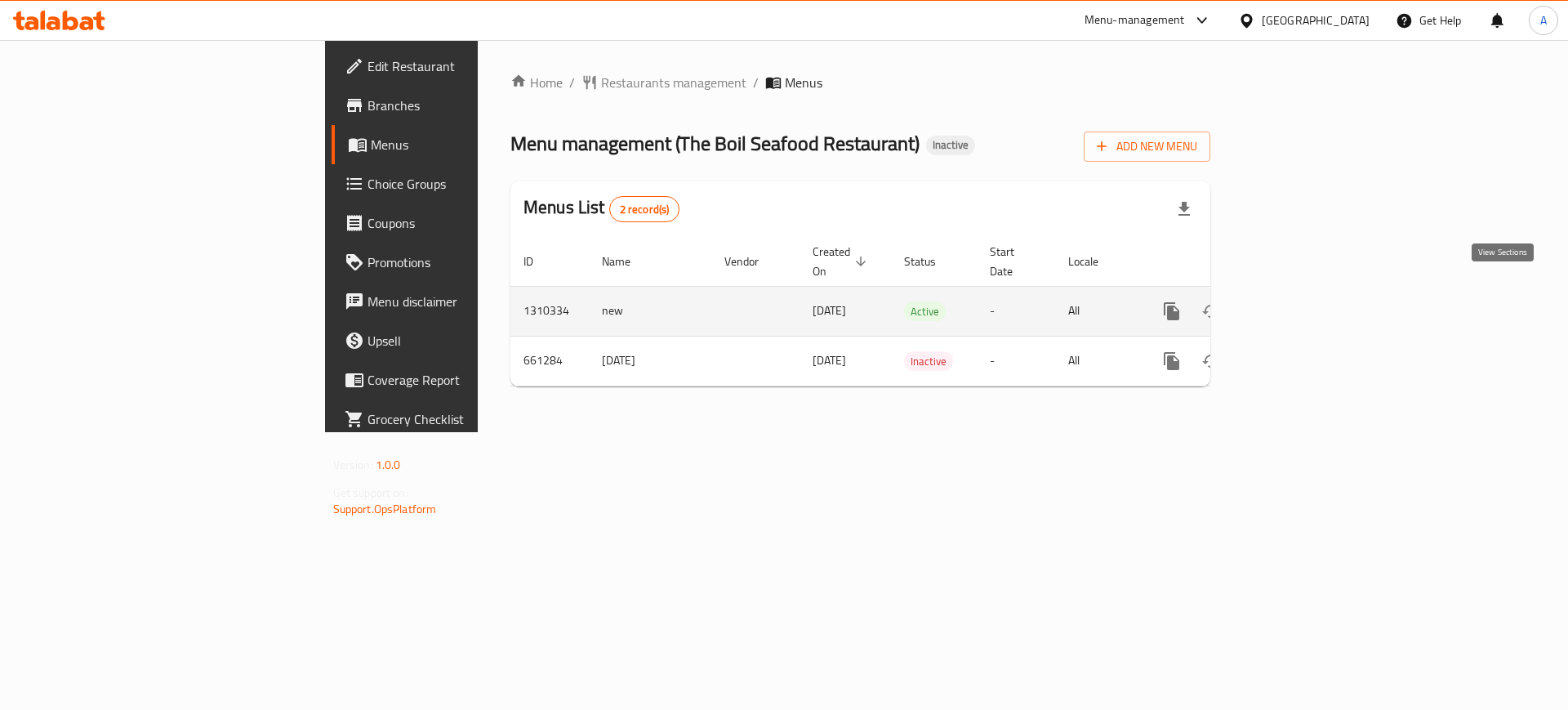
click at [1299, 301] on icon "enhanced table" at bounding box center [1289, 311] width 20 height 20
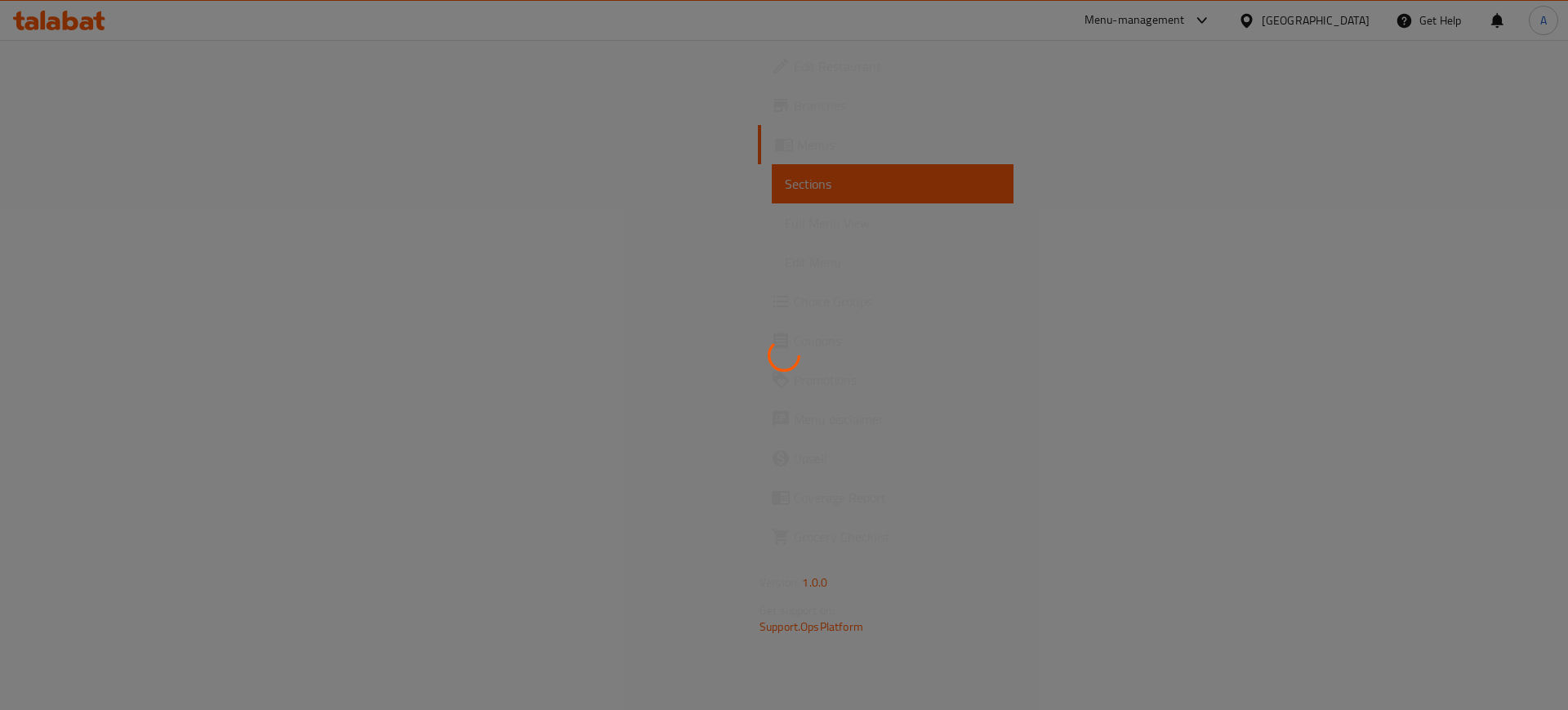
click at [166, 214] on div at bounding box center [784, 355] width 1568 height 710
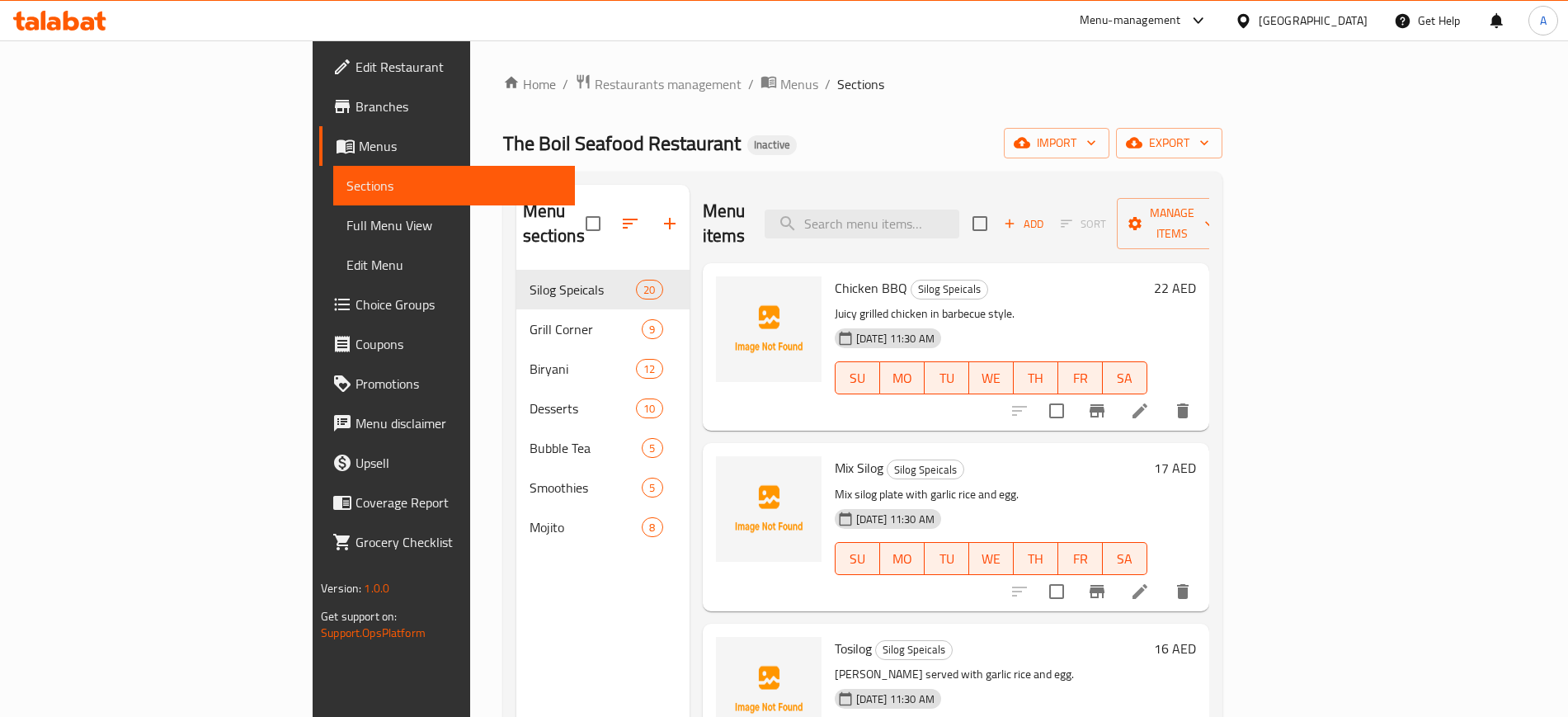
click at [346, 216] on span "Full Menu View" at bounding box center [453, 225] width 215 height 20
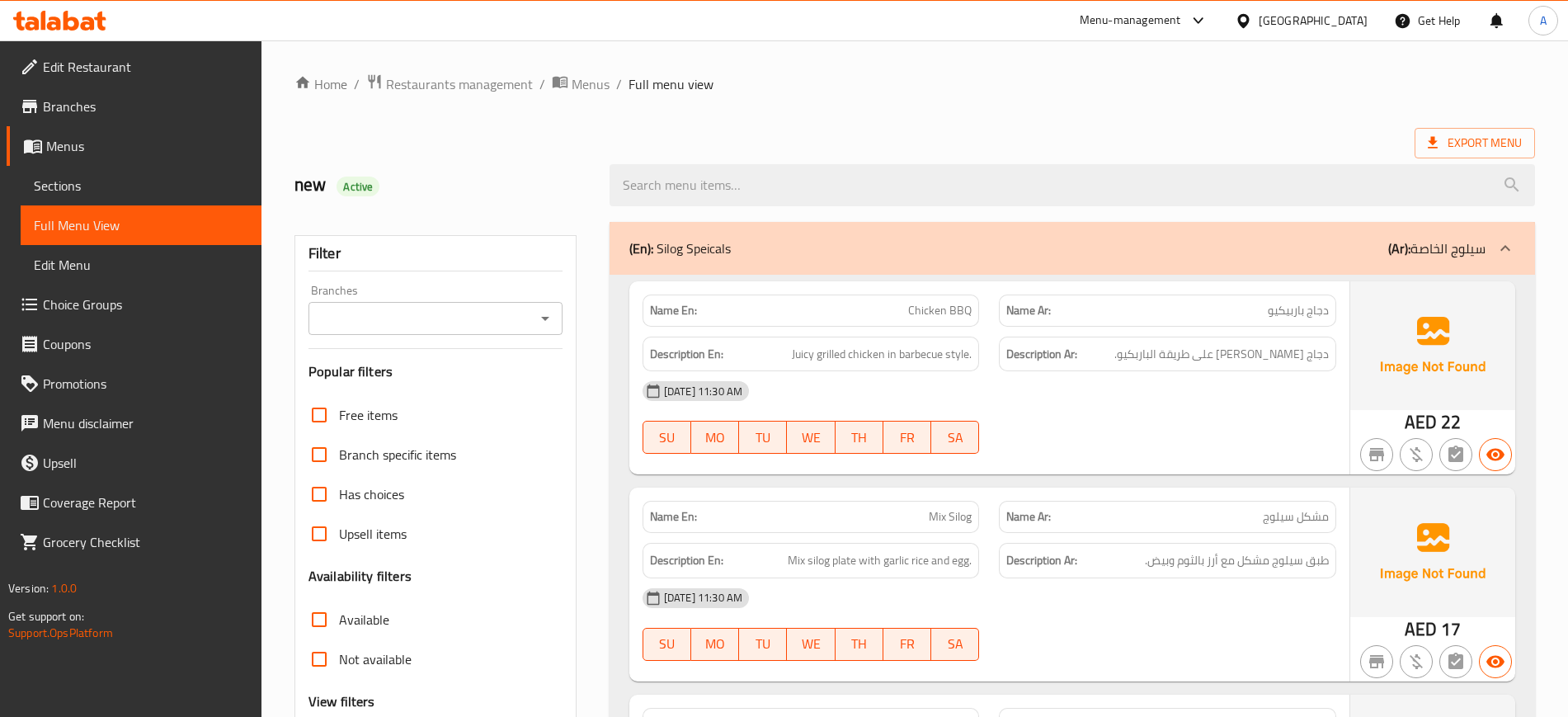
click at [1428, 418] on span "AED" at bounding box center [1421, 421] width 32 height 32
copy div "AED 22"
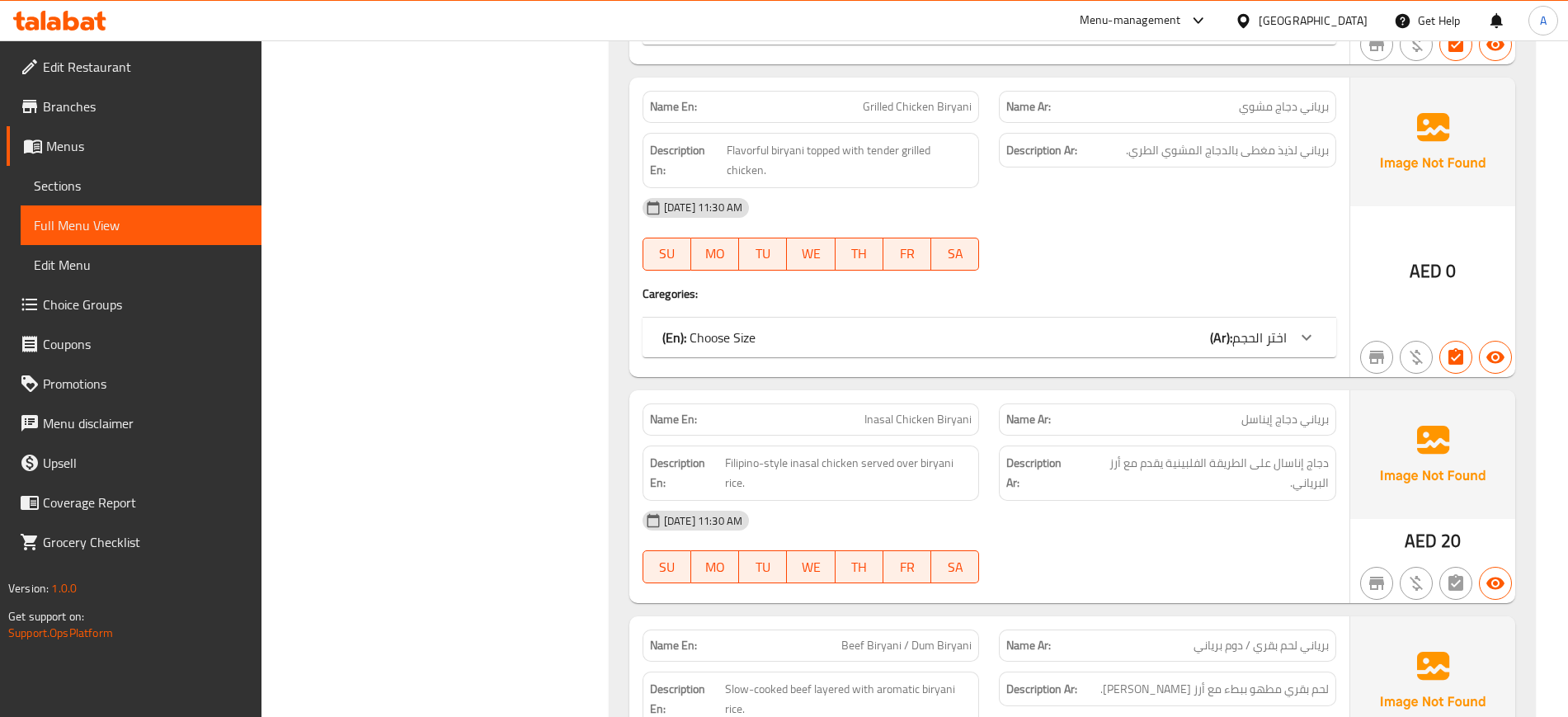
scroll to position [6845, 0]
click at [1164, 347] on div "(En): Choose Size (Ar): اختر الحجم" at bounding box center [989, 337] width 694 height 40
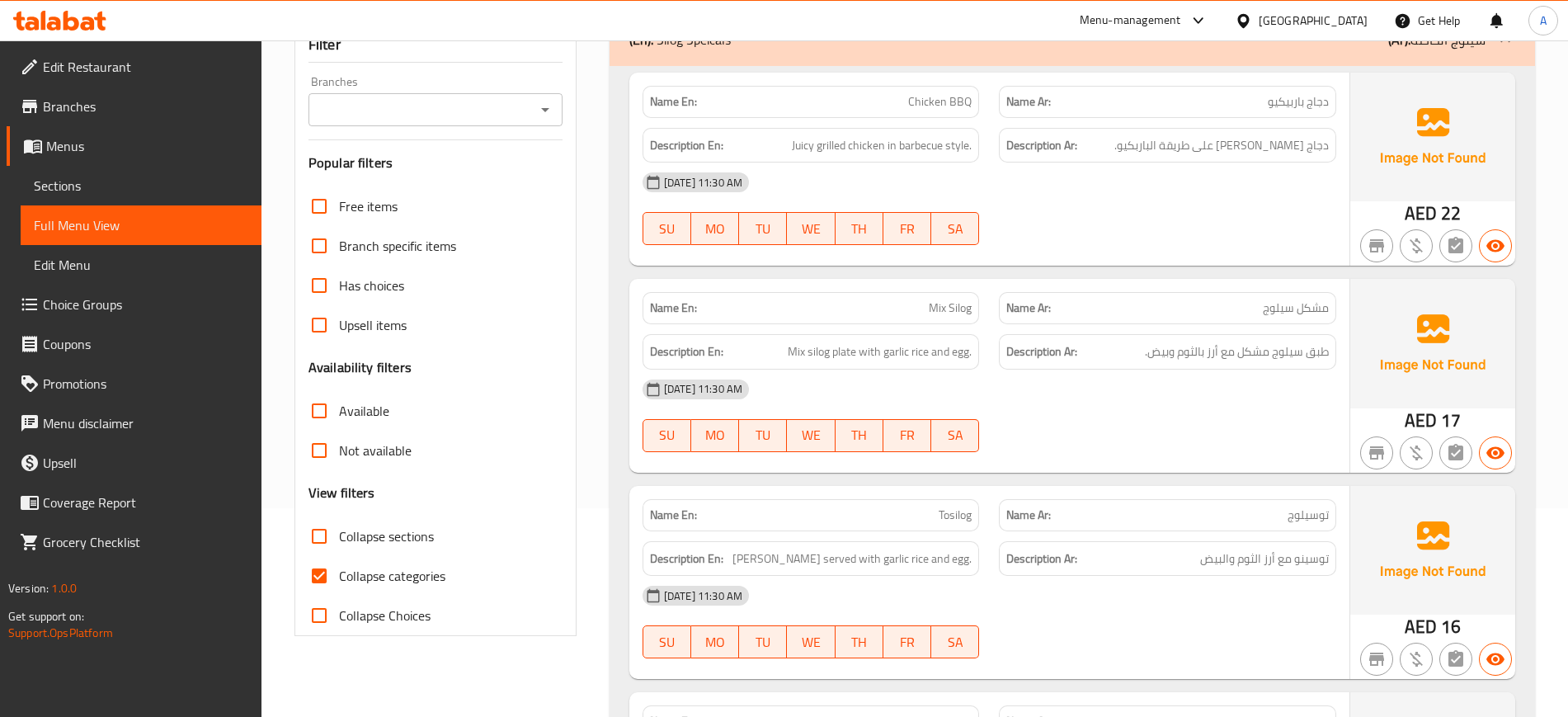
scroll to position [218, 0]
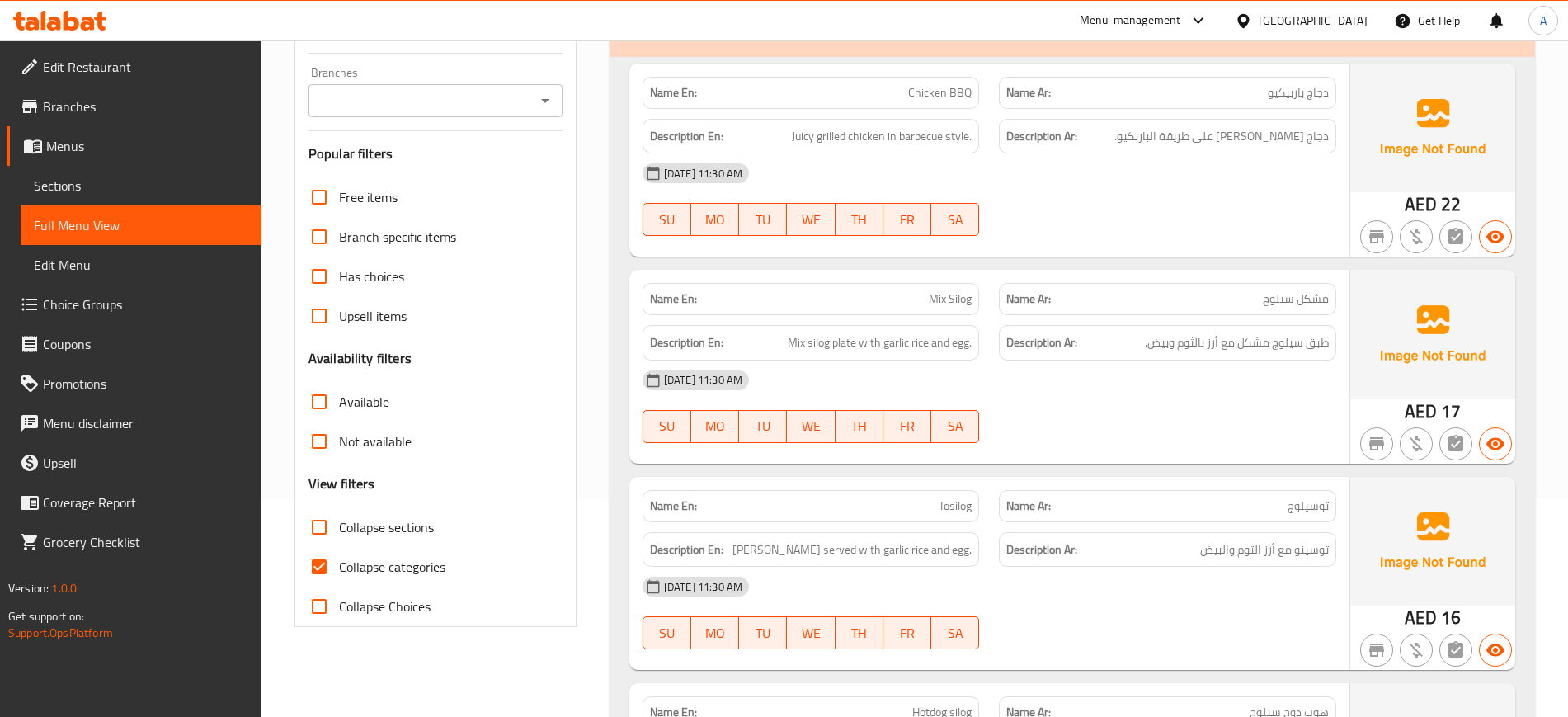
click at [342, 564] on span "Collapse categories" at bounding box center [393, 566] width 107 height 20
click at [339, 564] on input "Collapse categories" at bounding box center [320, 567] width 40 height 40
checkbox input "false"
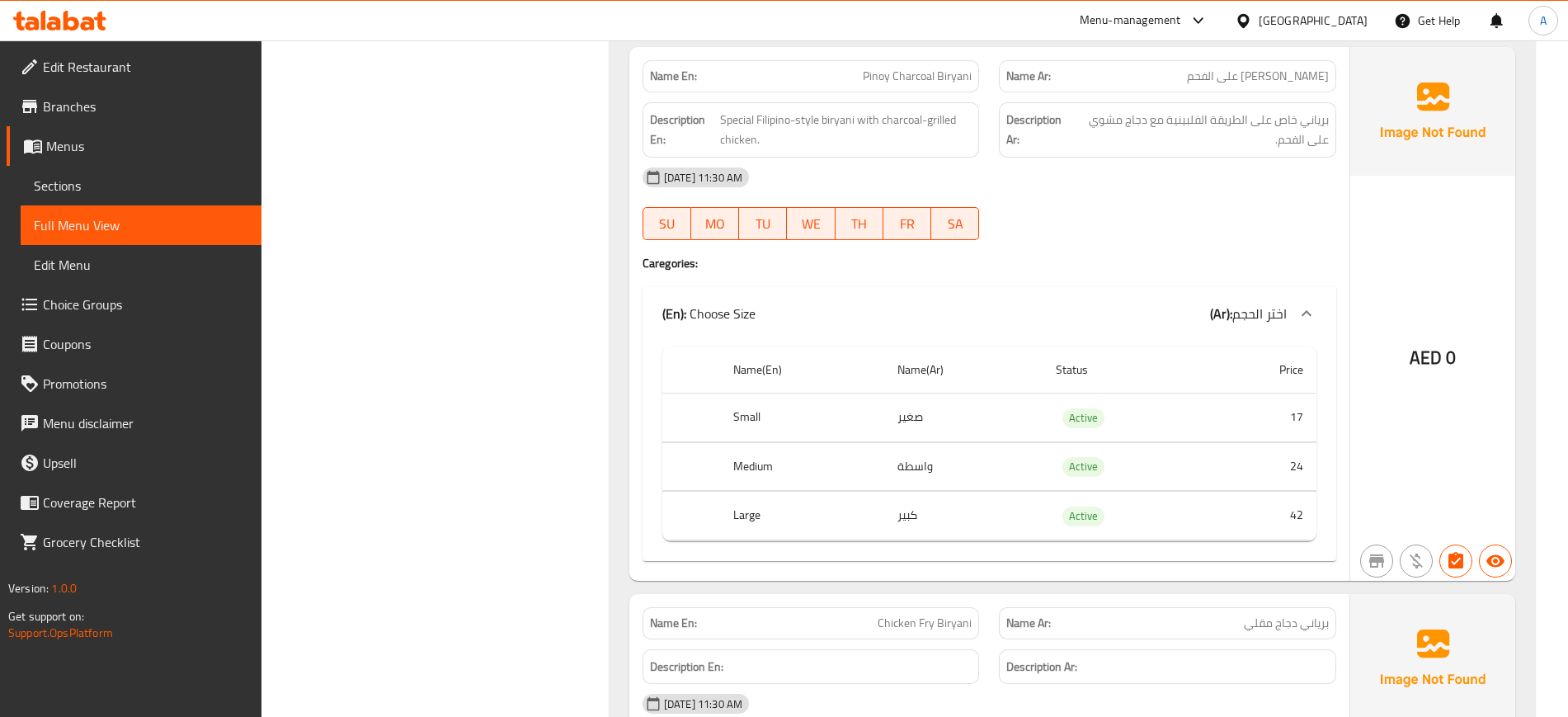
scroll to position [4182, 0]
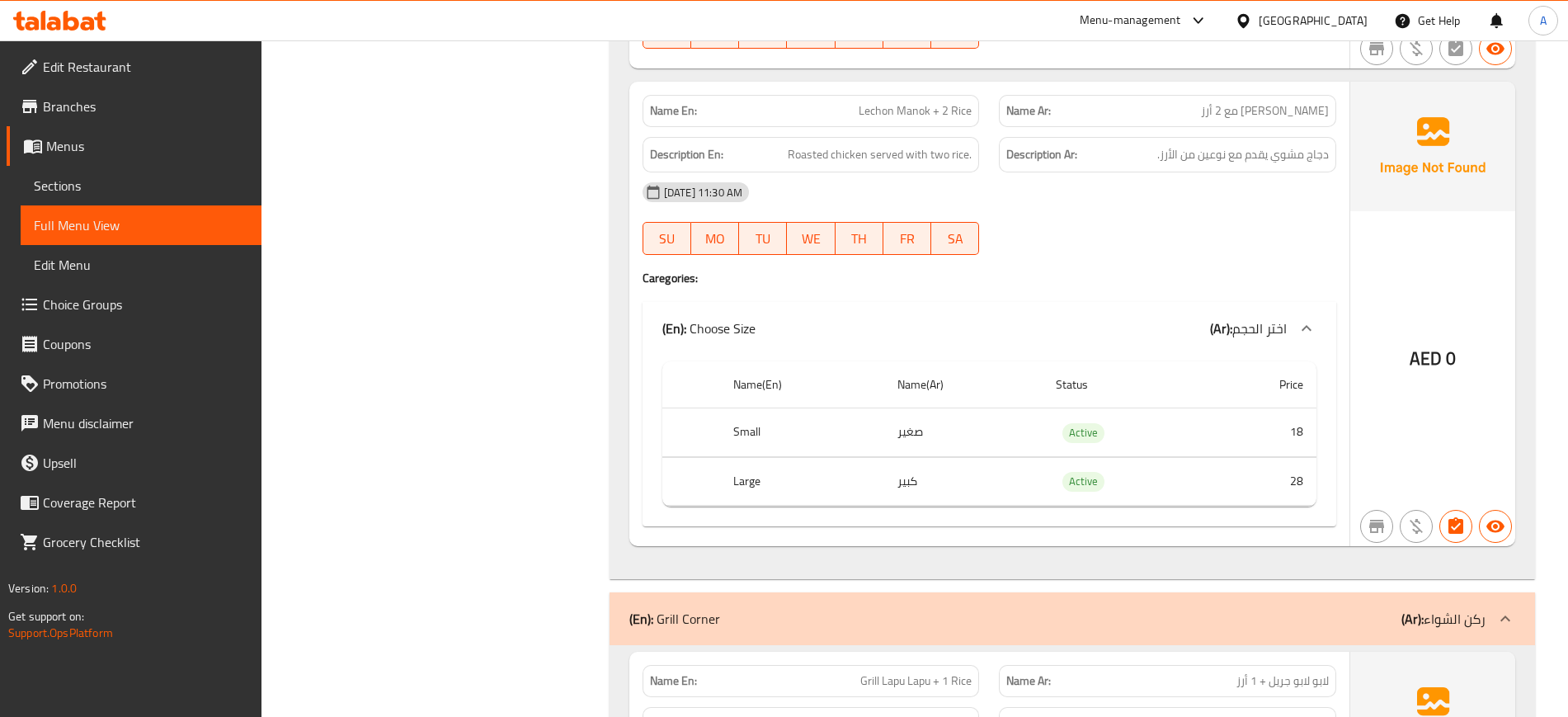
click at [1087, 280] on h4 "Caregories:" at bounding box center [989, 277] width 694 height 16
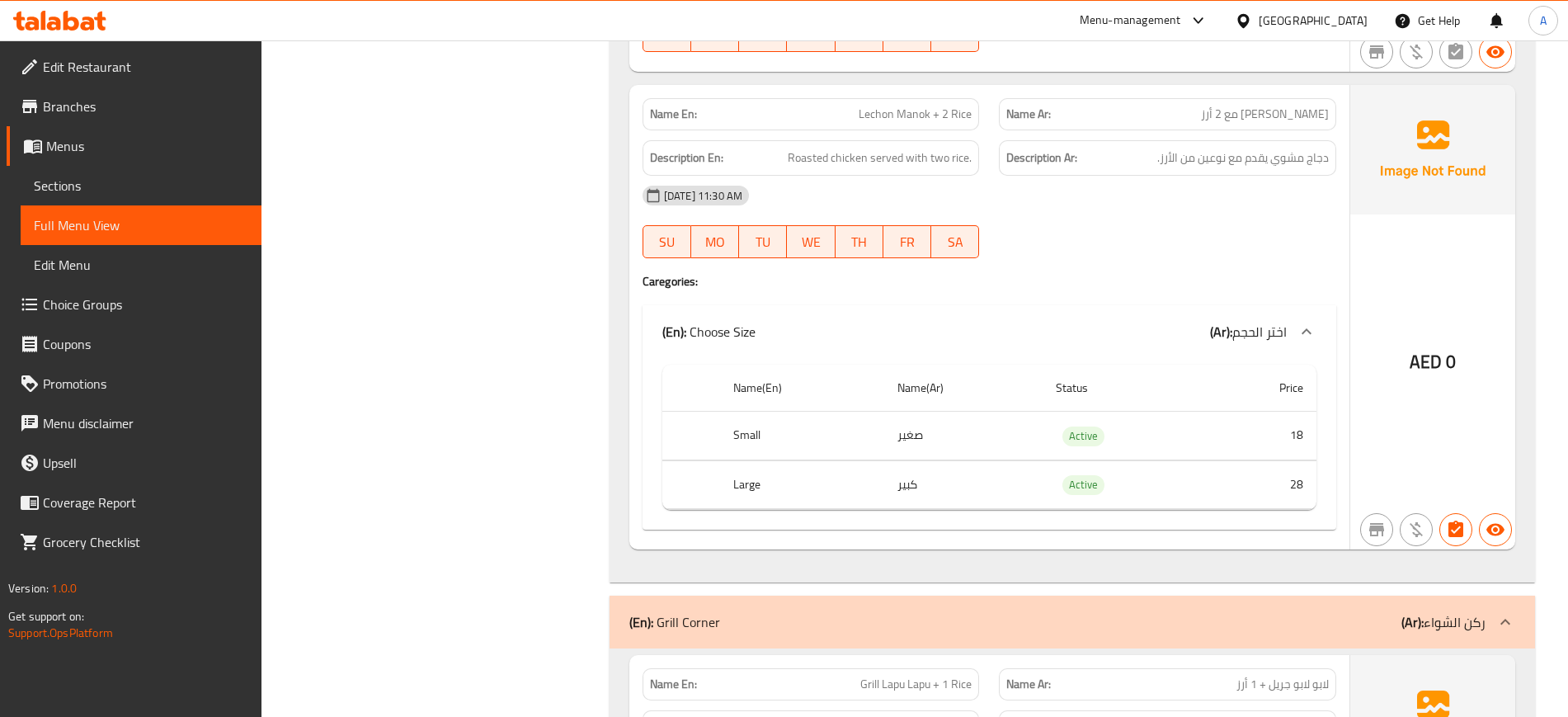
scroll to position [4179, 0]
click at [884, 122] on span "Lechon Manok + 2 Rice" at bounding box center [915, 115] width 113 height 17
copy span "Lechon"
click at [127, 53] on link "Edit Restaurant" at bounding box center [134, 67] width 255 height 40
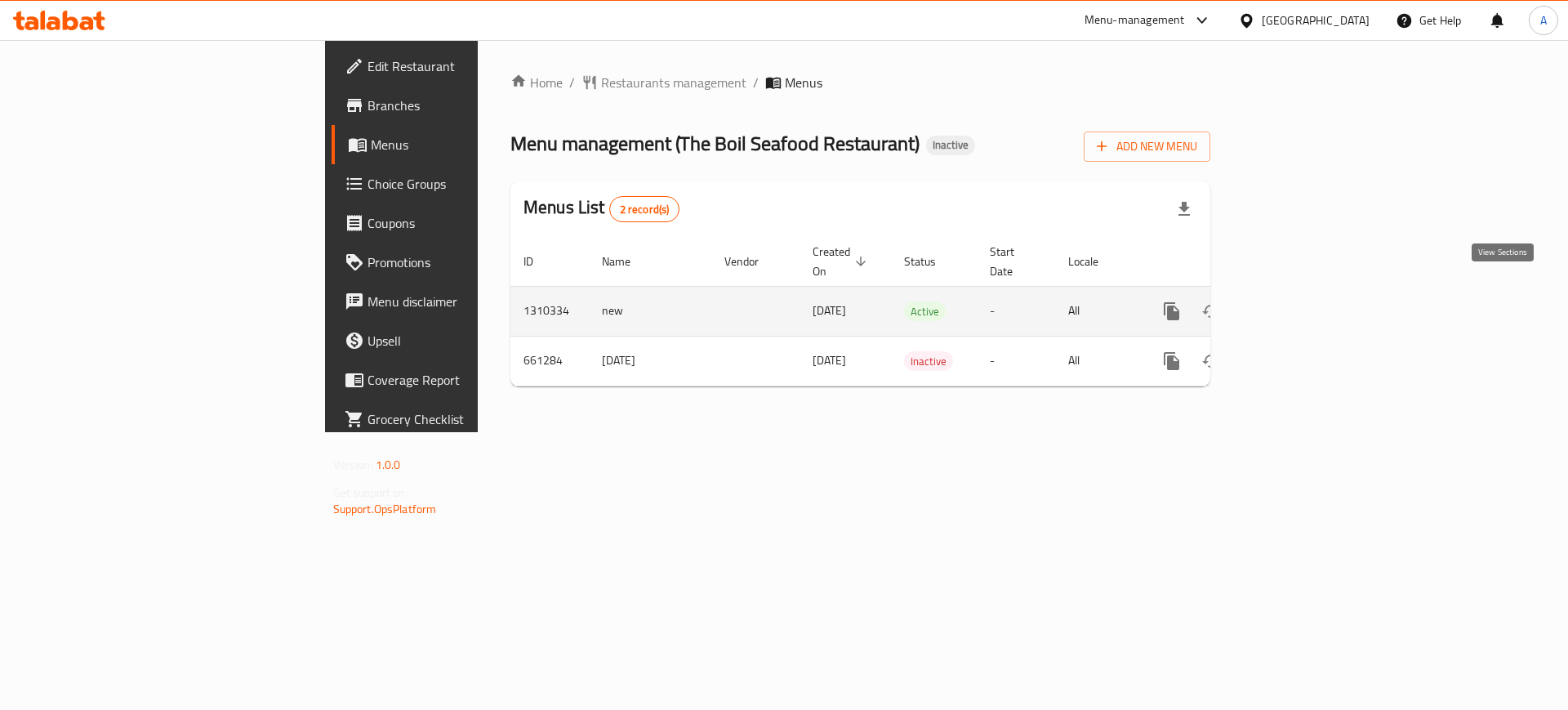
click at [1310, 292] on link "enhanced table" at bounding box center [1290, 311] width 39 height 39
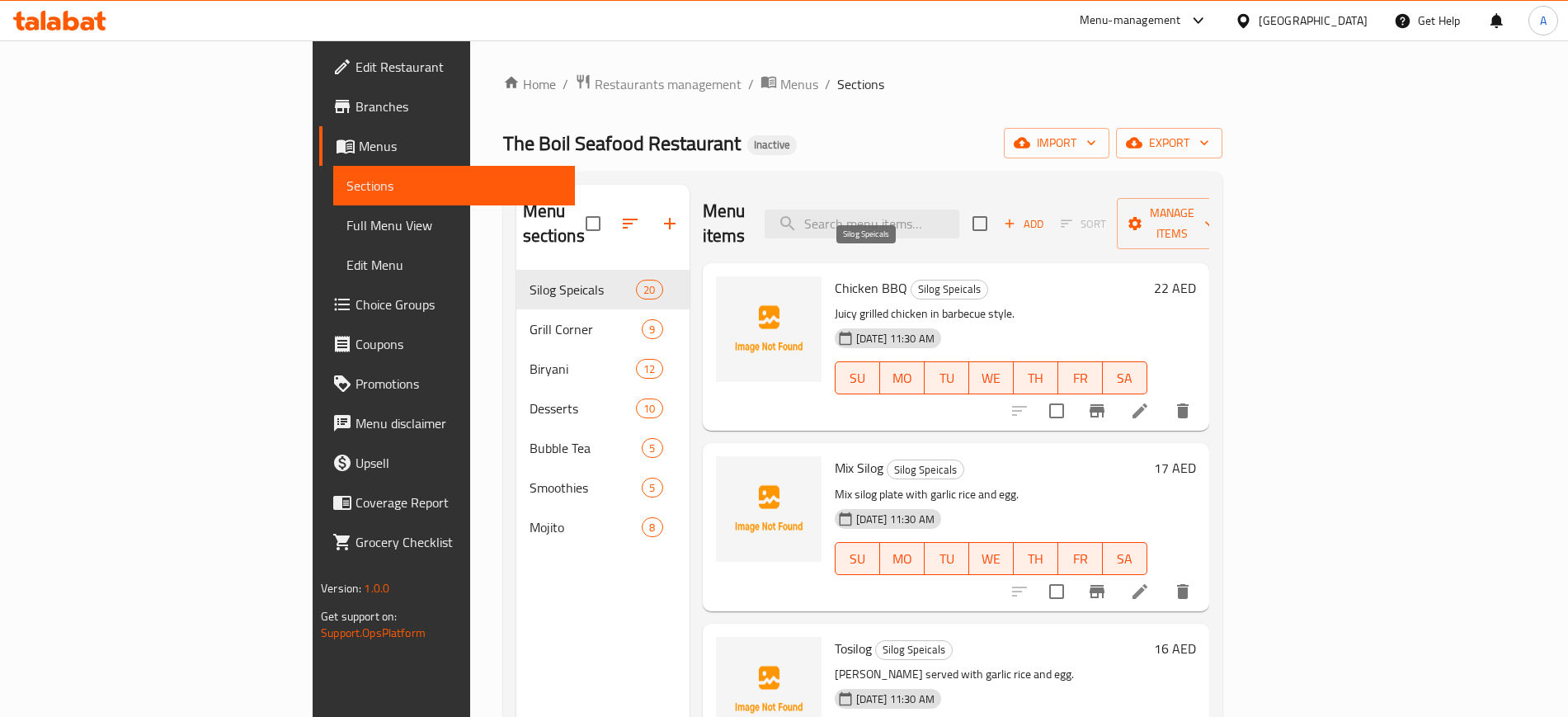
click at [912, 280] on span "Silog Speicals" at bounding box center [949, 290] width 76 height 19
copy span "Silog Speicals"
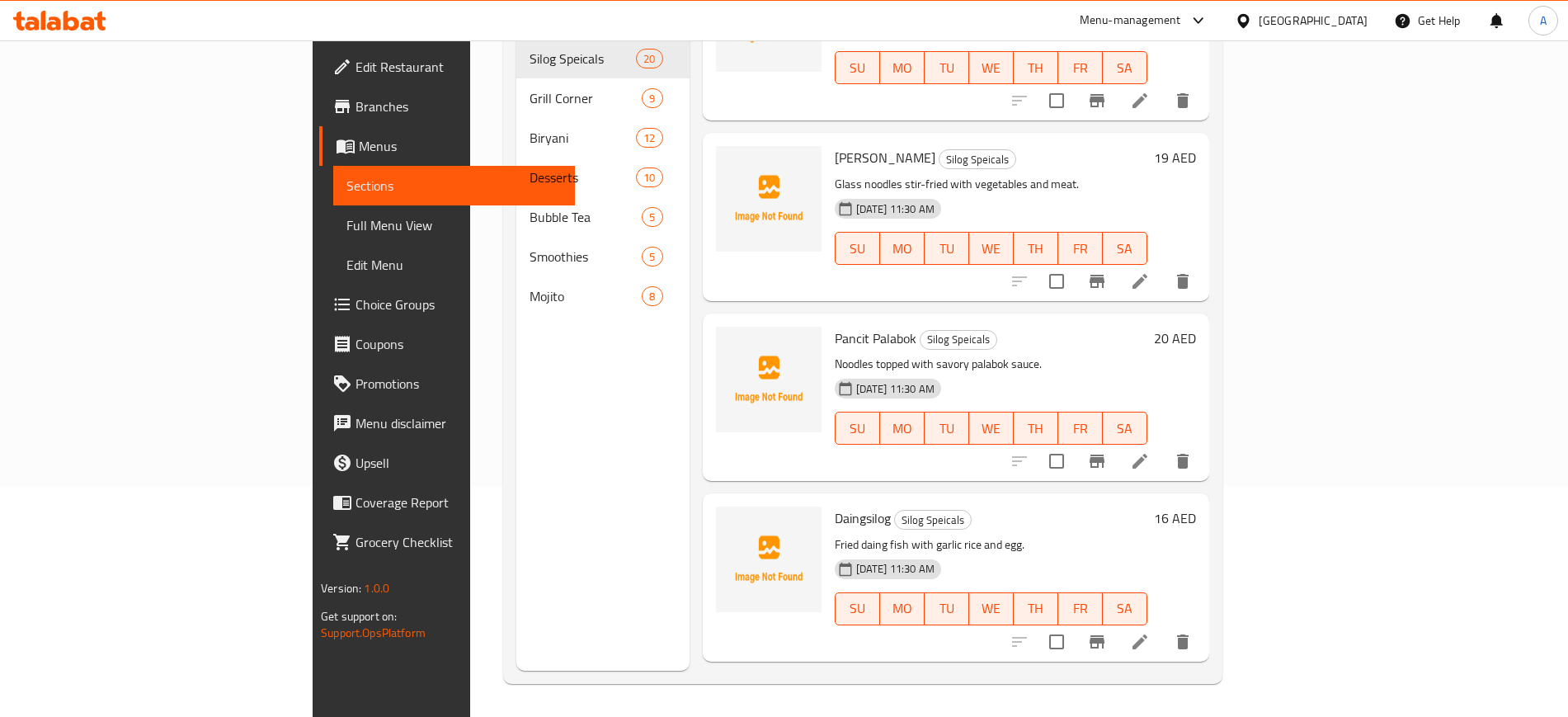
scroll to position [2782, 0]
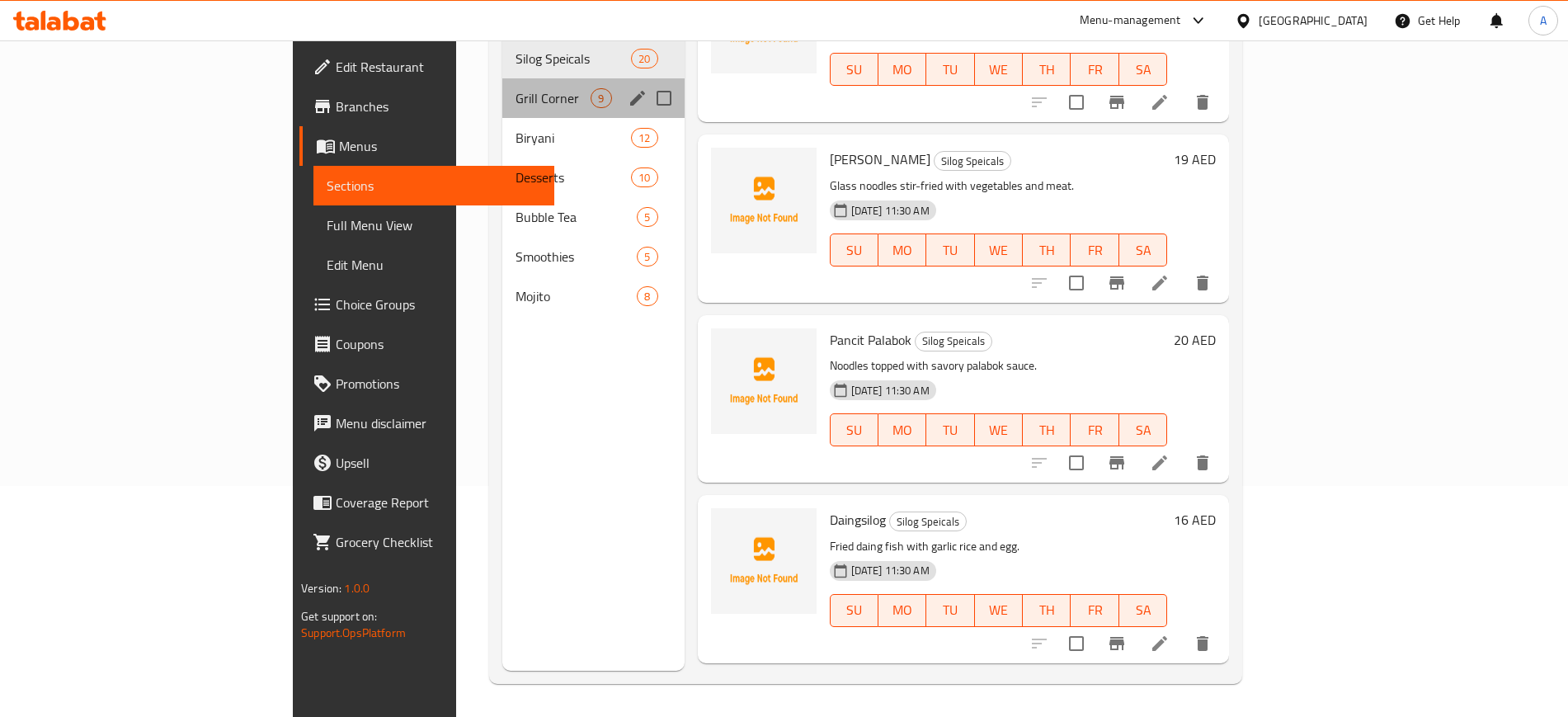
click at [502, 87] on div "Grill Corner 9" at bounding box center [593, 98] width 182 height 40
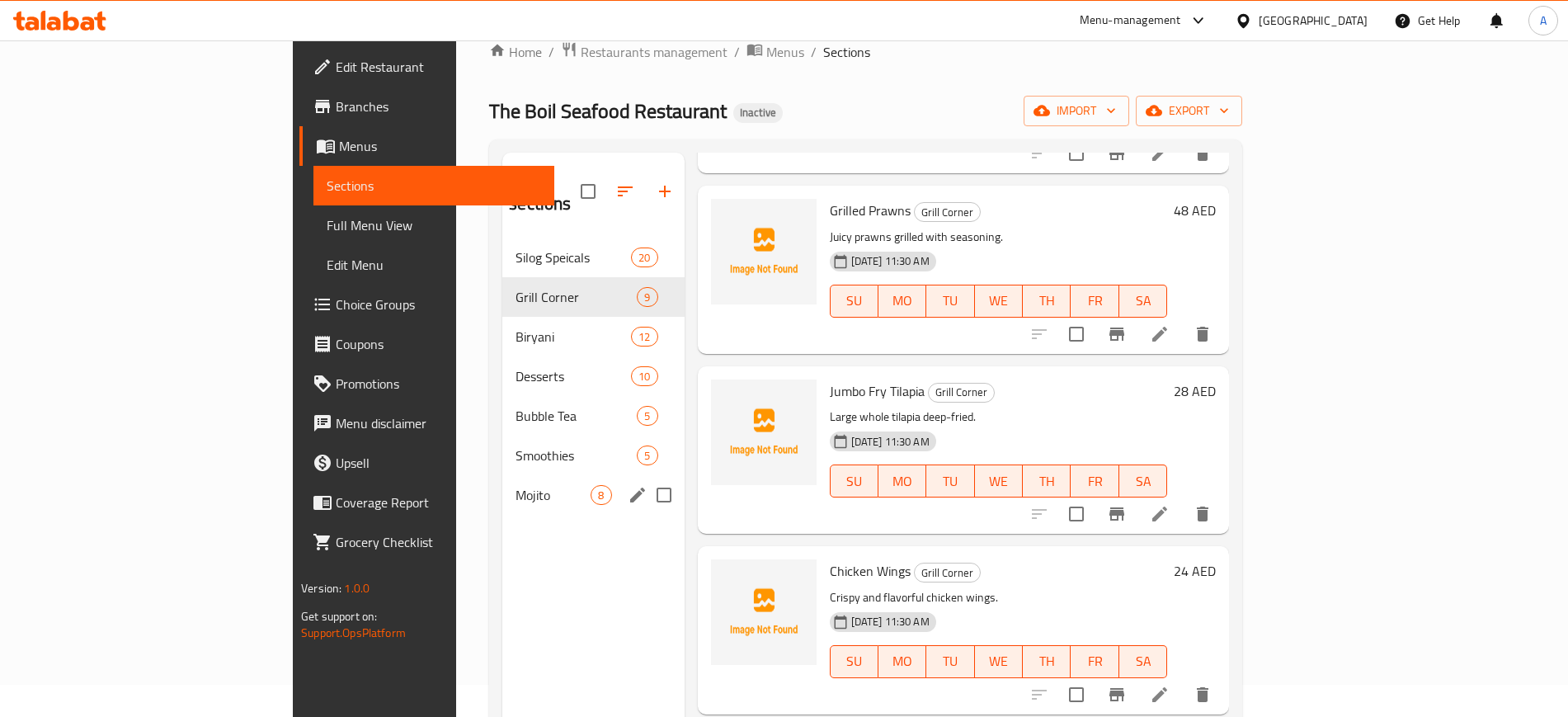
scroll to position [28, 0]
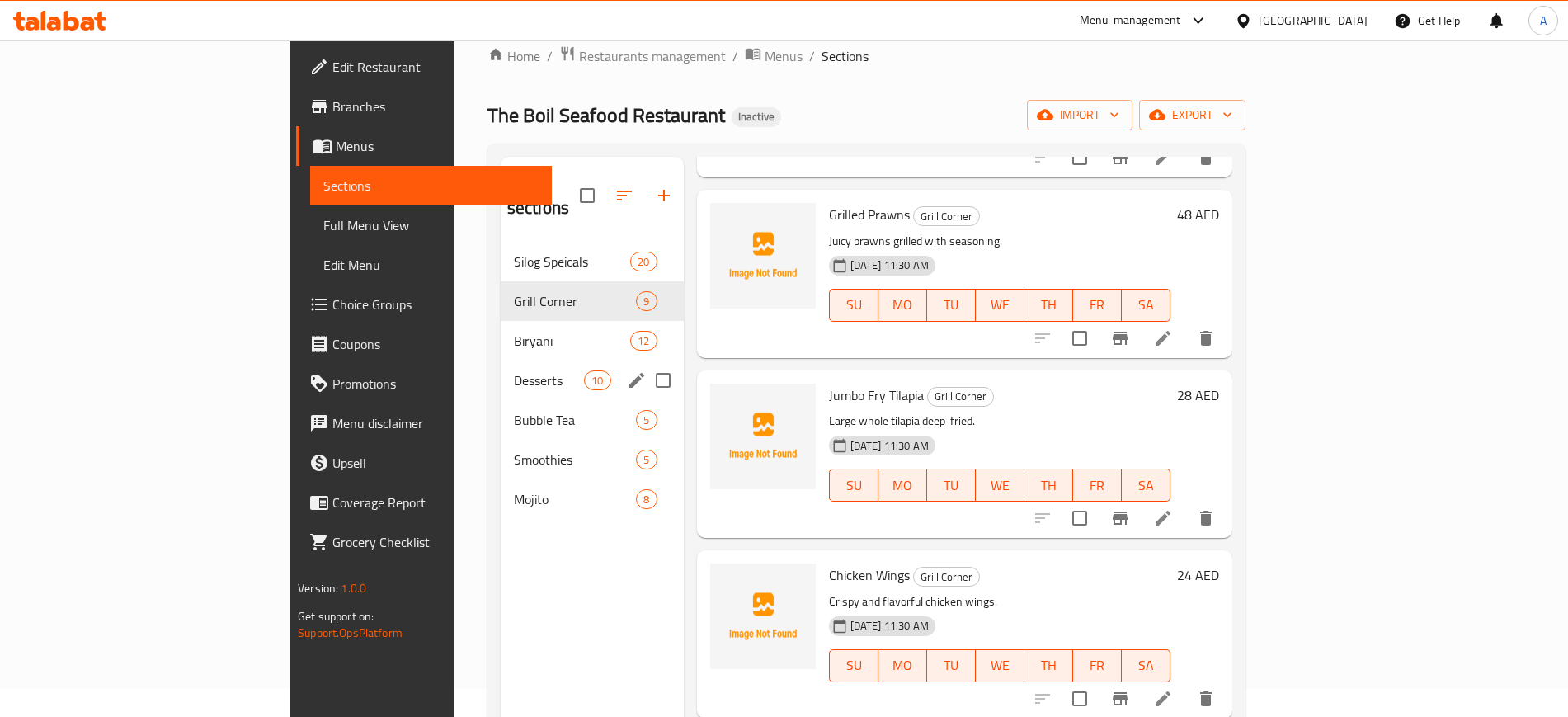
click at [501, 360] on div "Desserts 10" at bounding box center [592, 380] width 184 height 40
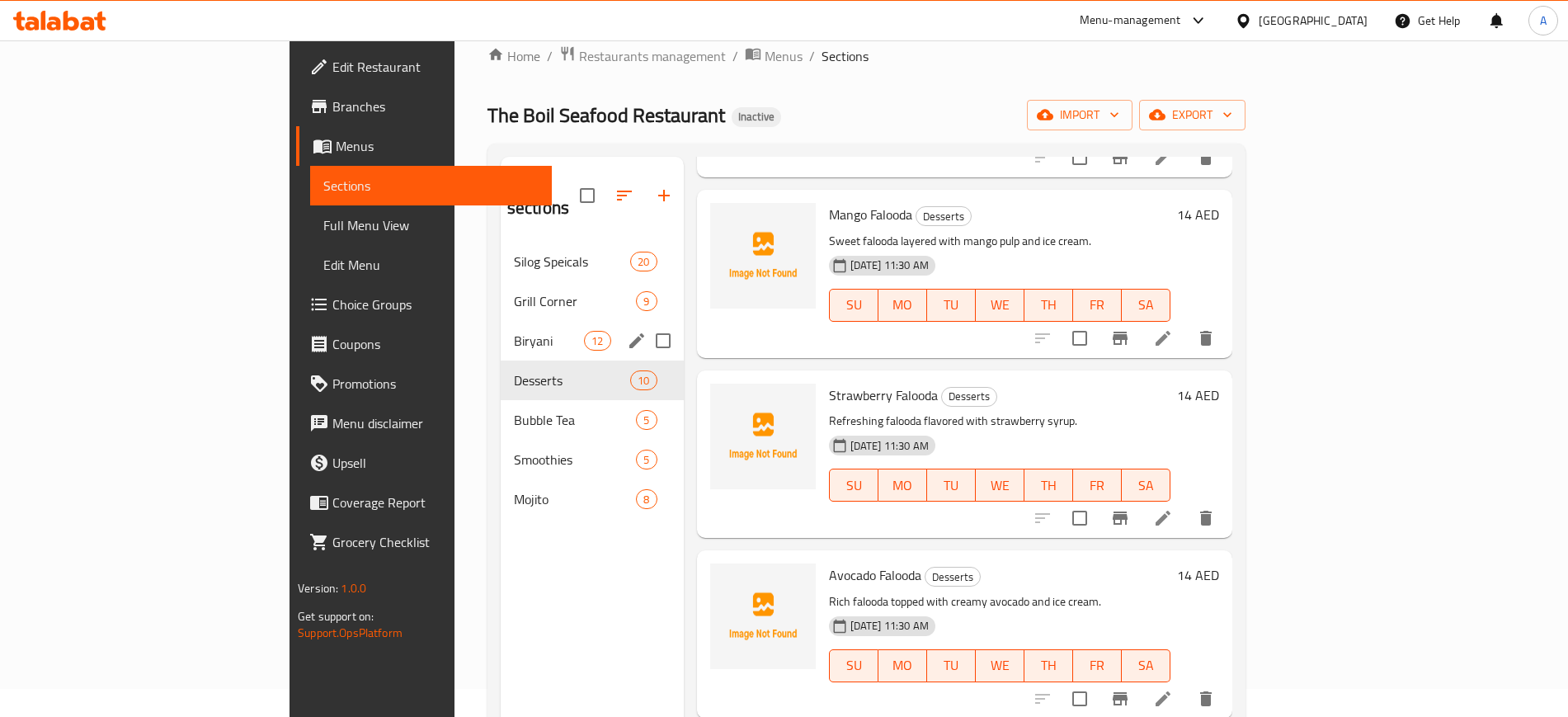
click at [501, 321] on div "Biryani 12" at bounding box center [592, 340] width 184 height 40
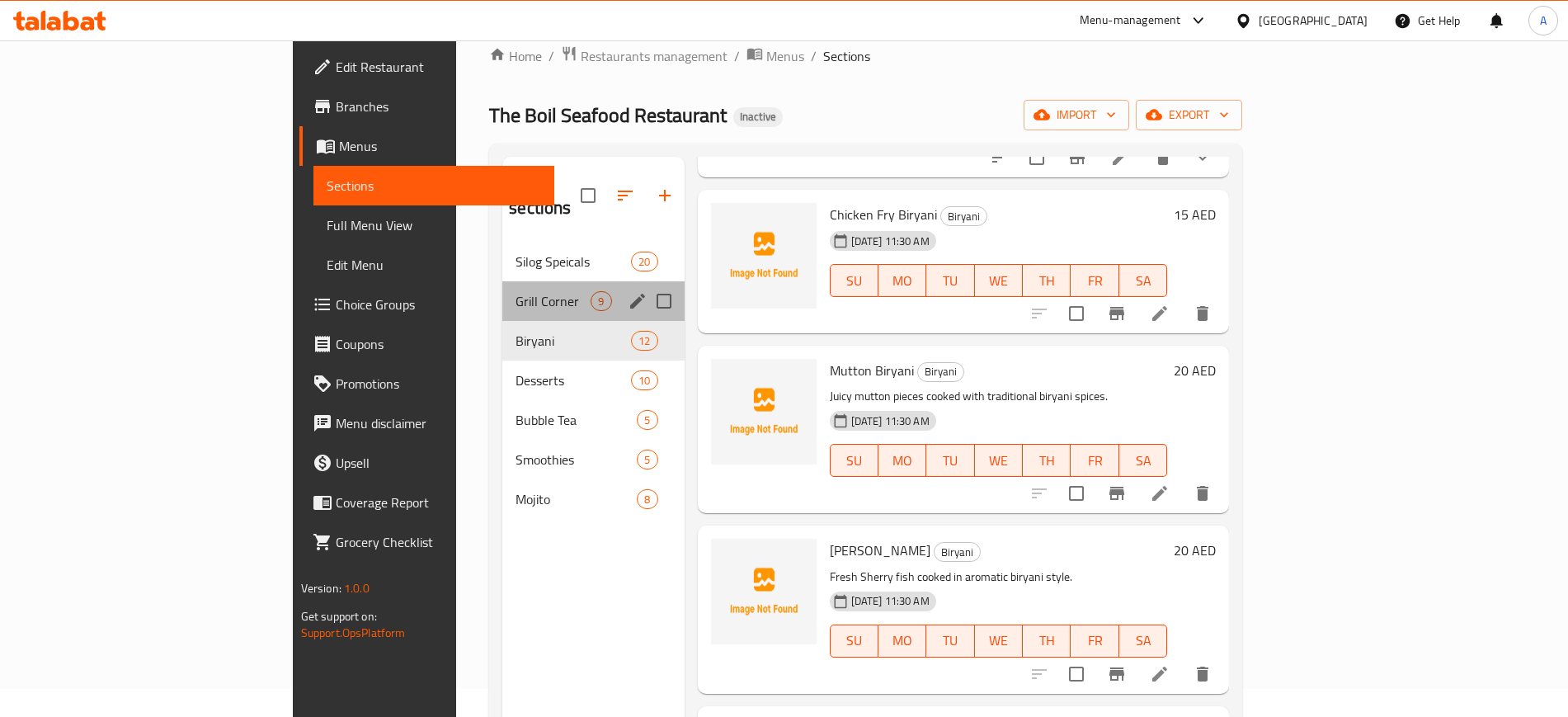
click at [502, 281] on div "Grill Corner 9" at bounding box center [593, 301] width 182 height 40
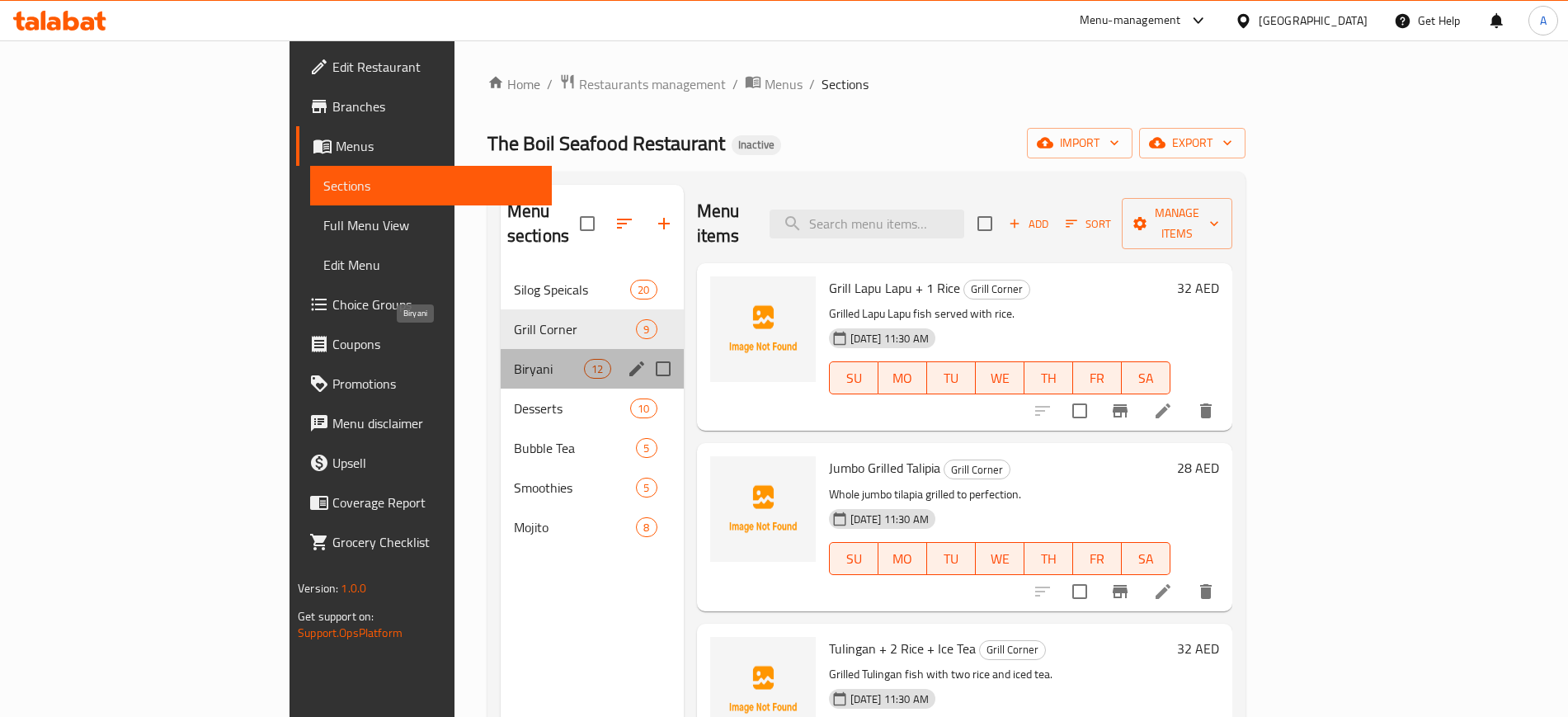
click at [513, 358] on span "Biryani" at bounding box center [548, 368] width 70 height 20
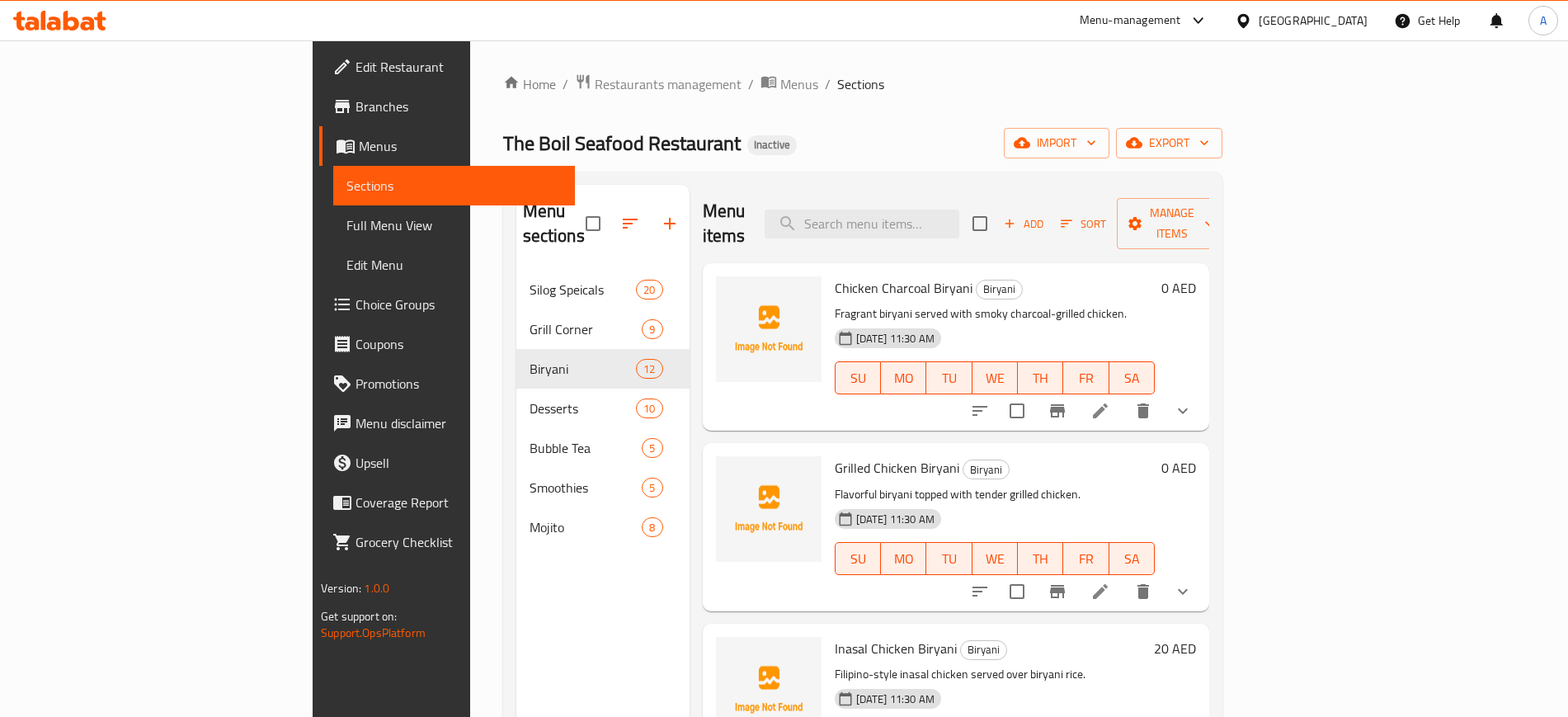
click at [865, 456] on span "Grilled Chicken Biryani" at bounding box center [897, 468] width 125 height 25
copy h6 "Biryani"
click at [938, 209] on input "search" at bounding box center [862, 224] width 195 height 29
paste input "wintermelon"
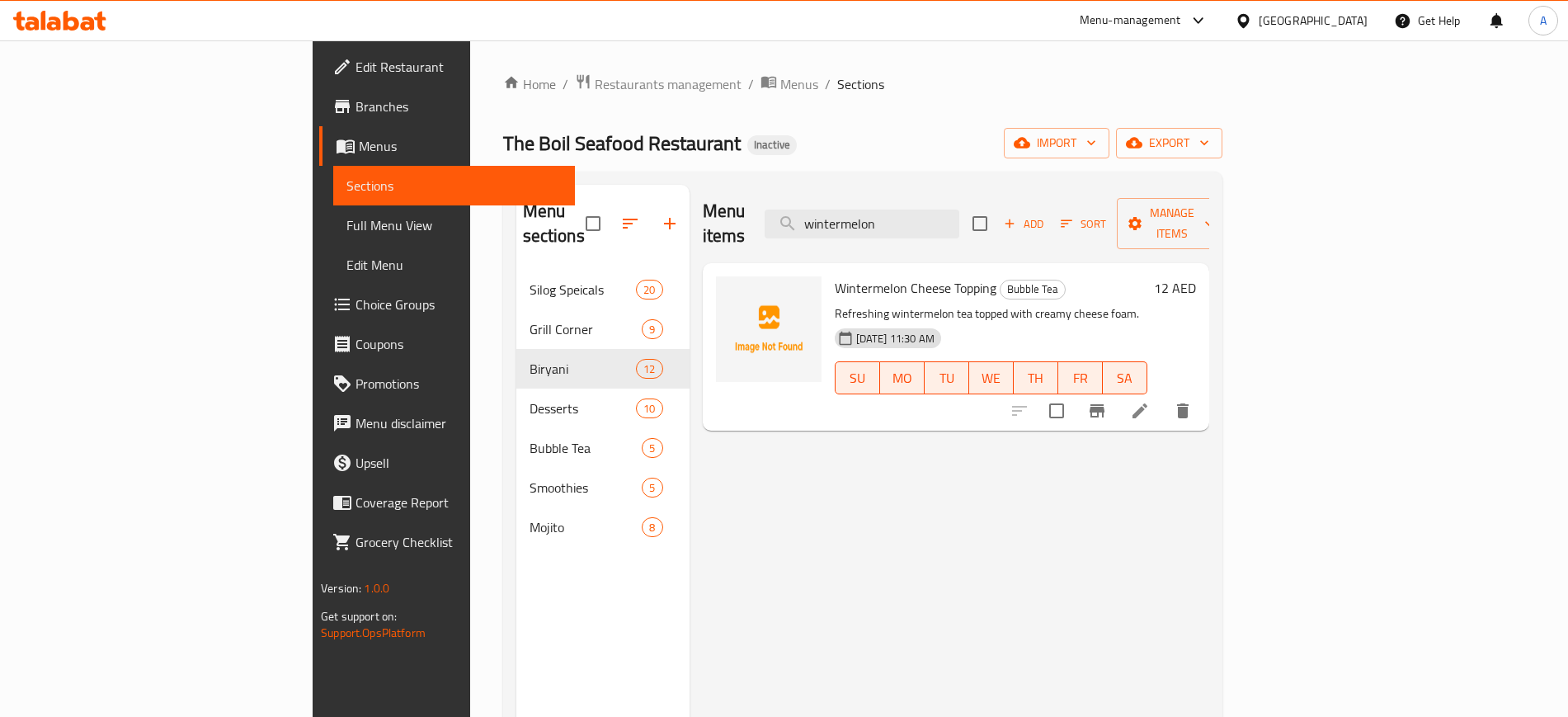
type input "wintermelon"
click at [1163, 396] on li at bounding box center [1140, 411] width 47 height 29
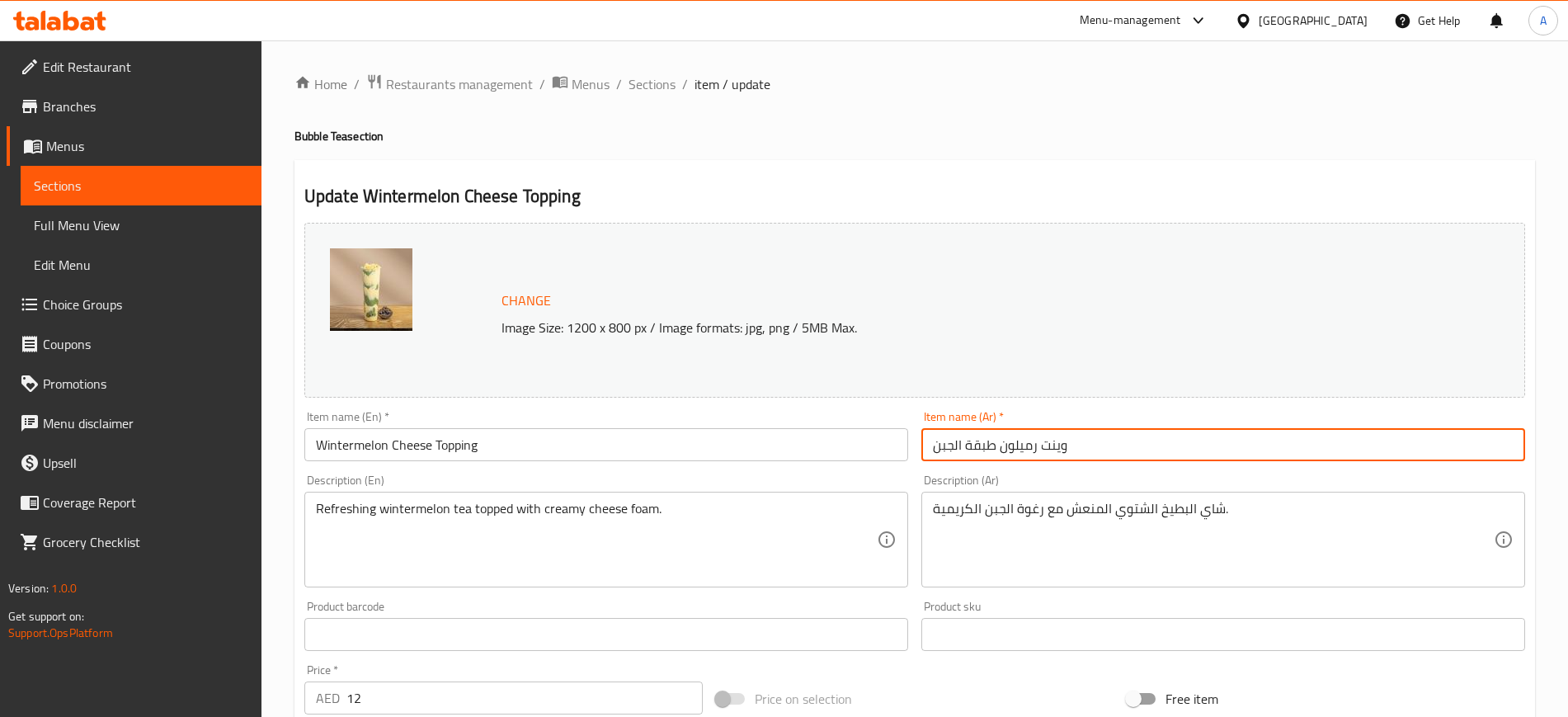
click at [1030, 444] on input "وينت رميلون طبقة الجبن" at bounding box center [1223, 445] width 604 height 33
click at [1037, 446] on input "وينت رميلون طبقة الجبن" at bounding box center [1223, 445] width 604 height 33
click at [1051, 443] on input "وينترميلون طبقة الجبن" at bounding box center [1223, 445] width 604 height 33
type input "وينترميلون طبقة الجبن"
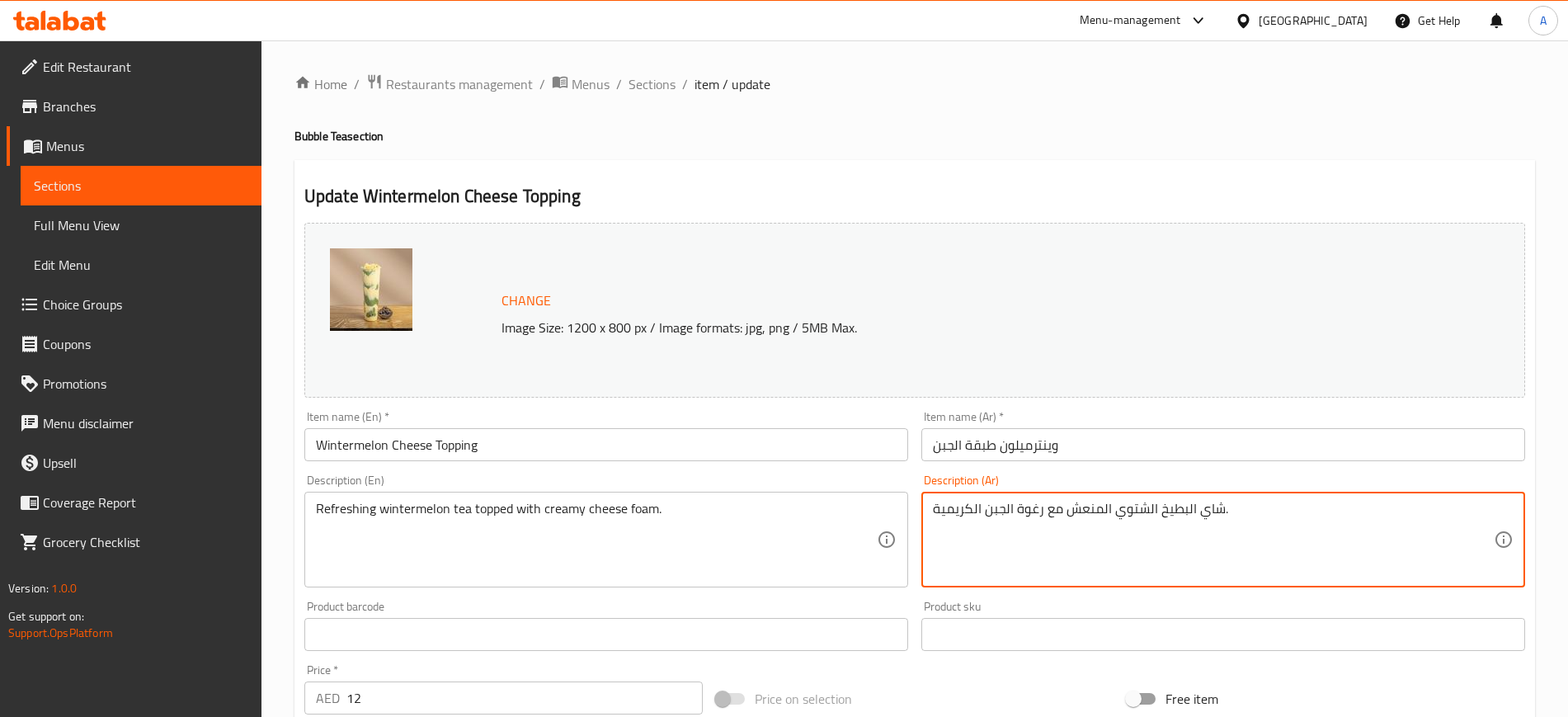
click at [1179, 512] on textarea "شاي البطيخ الشتوي المنعش مع رغوة الجبن الكريمية." at bounding box center [1213, 539] width 561 height 78
paste textarea "وينترميلون"
type textarea "شاي وينترميلون الشتوي المنعش مع رغوة الجبن الكريمية."
click at [1154, 455] on input "وينترميلون طبقة الجبن" at bounding box center [1223, 445] width 604 height 33
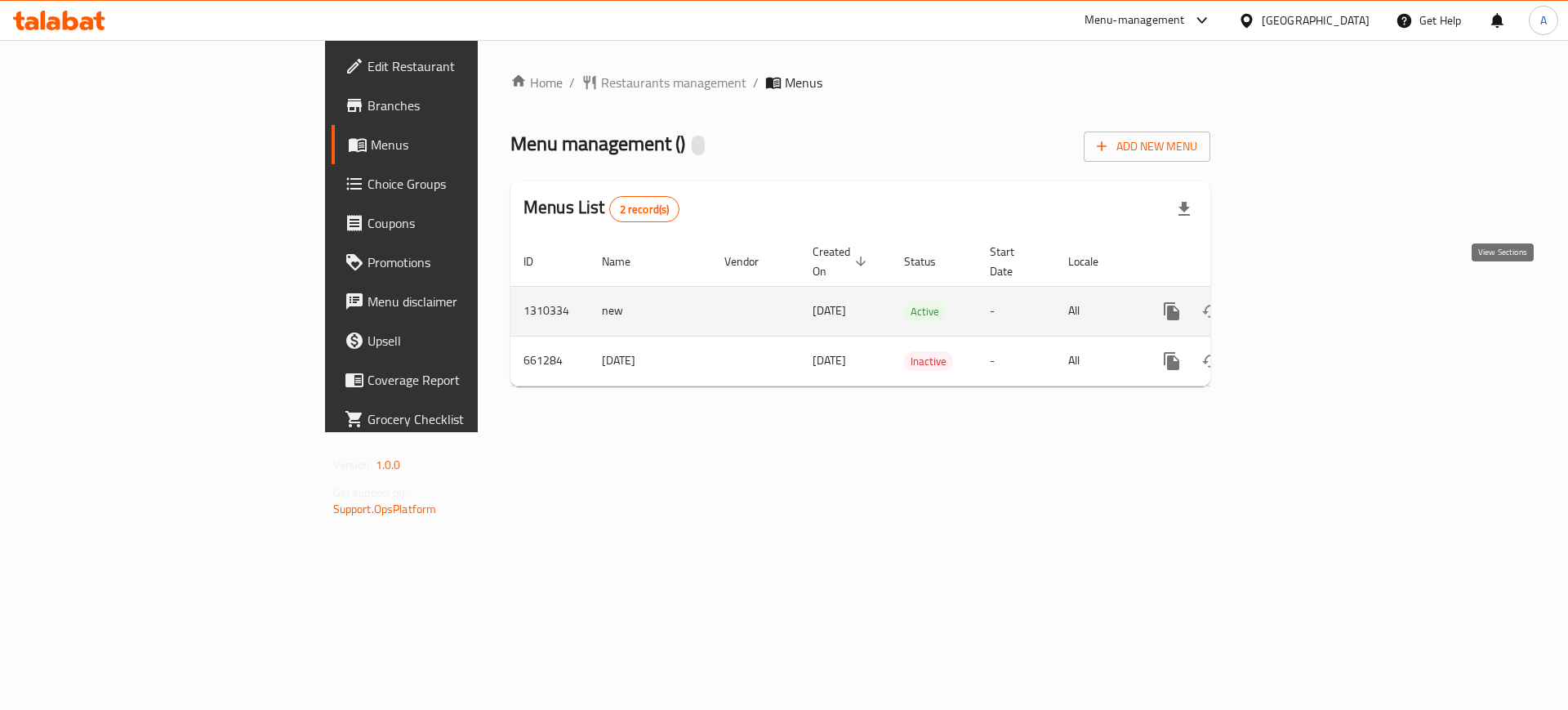
click at [1310, 294] on link "enhanced table" at bounding box center [1290, 311] width 39 height 39
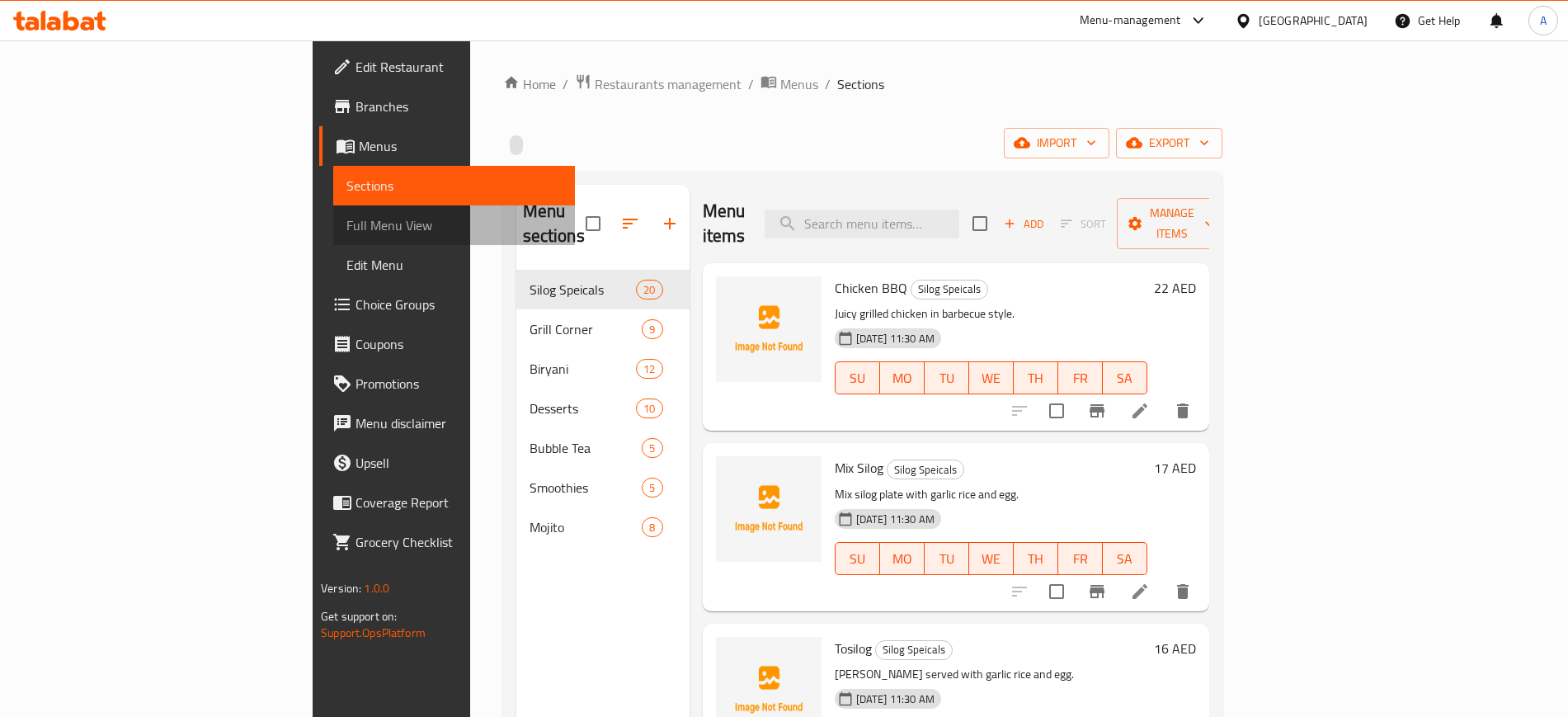
click at [346, 223] on span "Full Menu View" at bounding box center [453, 225] width 215 height 20
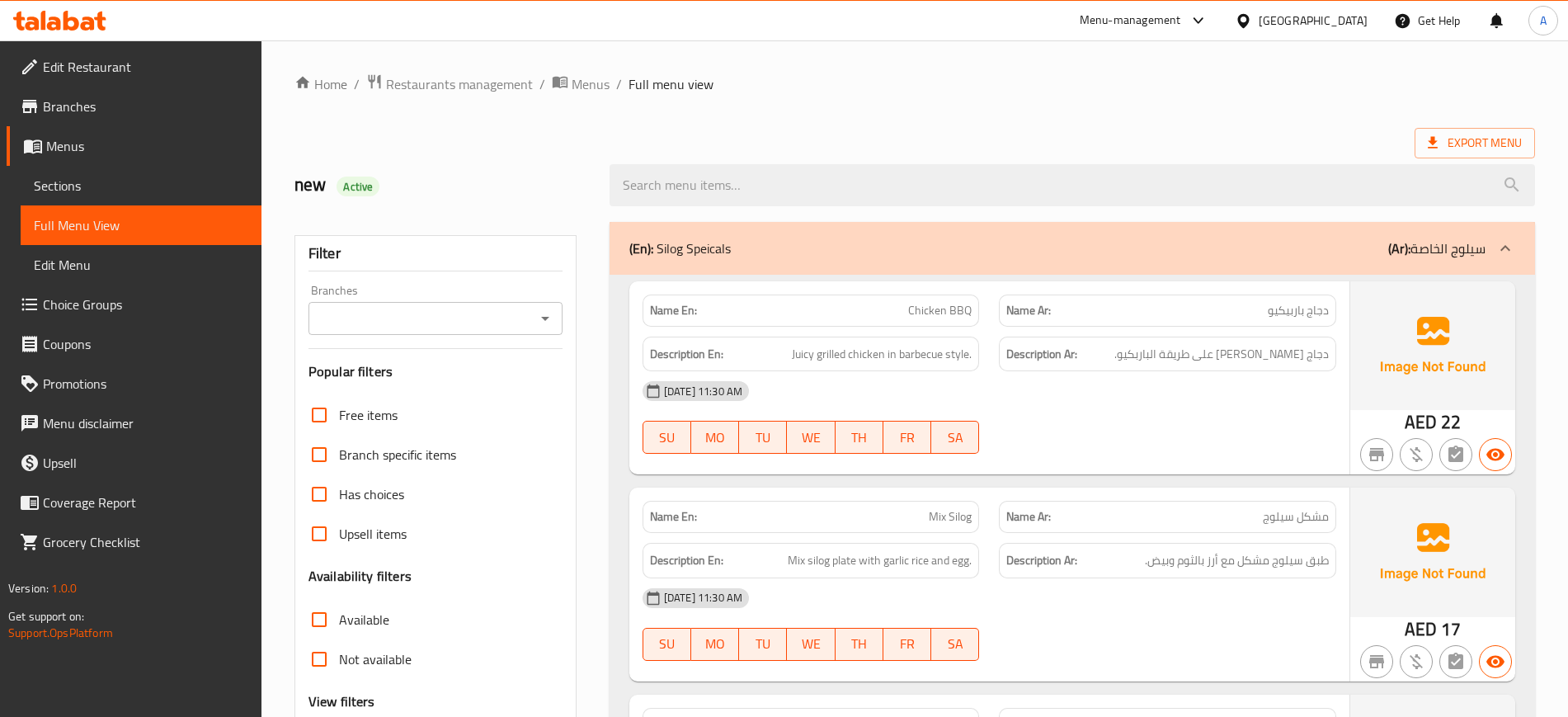
click at [1134, 133] on div "Export Menu" at bounding box center [915, 142] width 1241 height 30
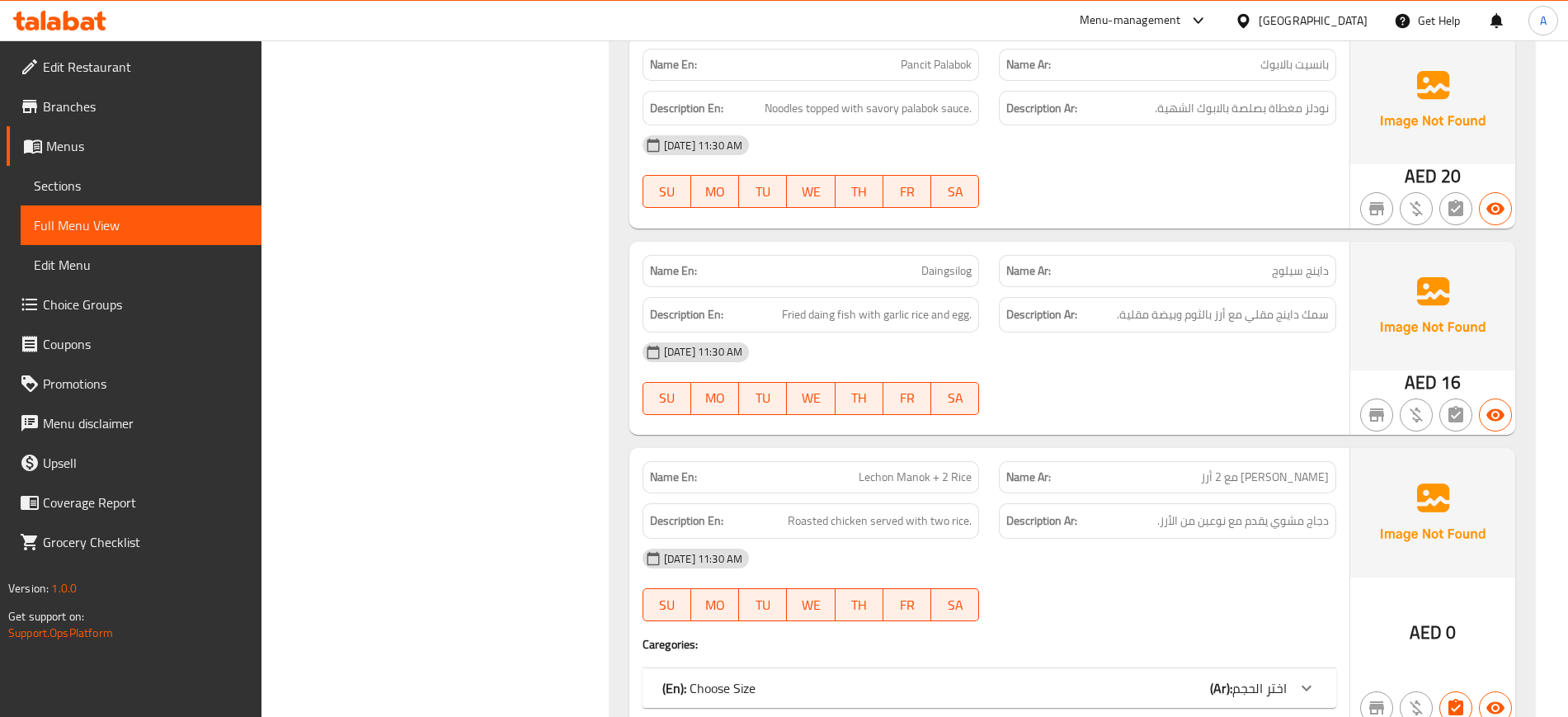
scroll to position [4023, 0]
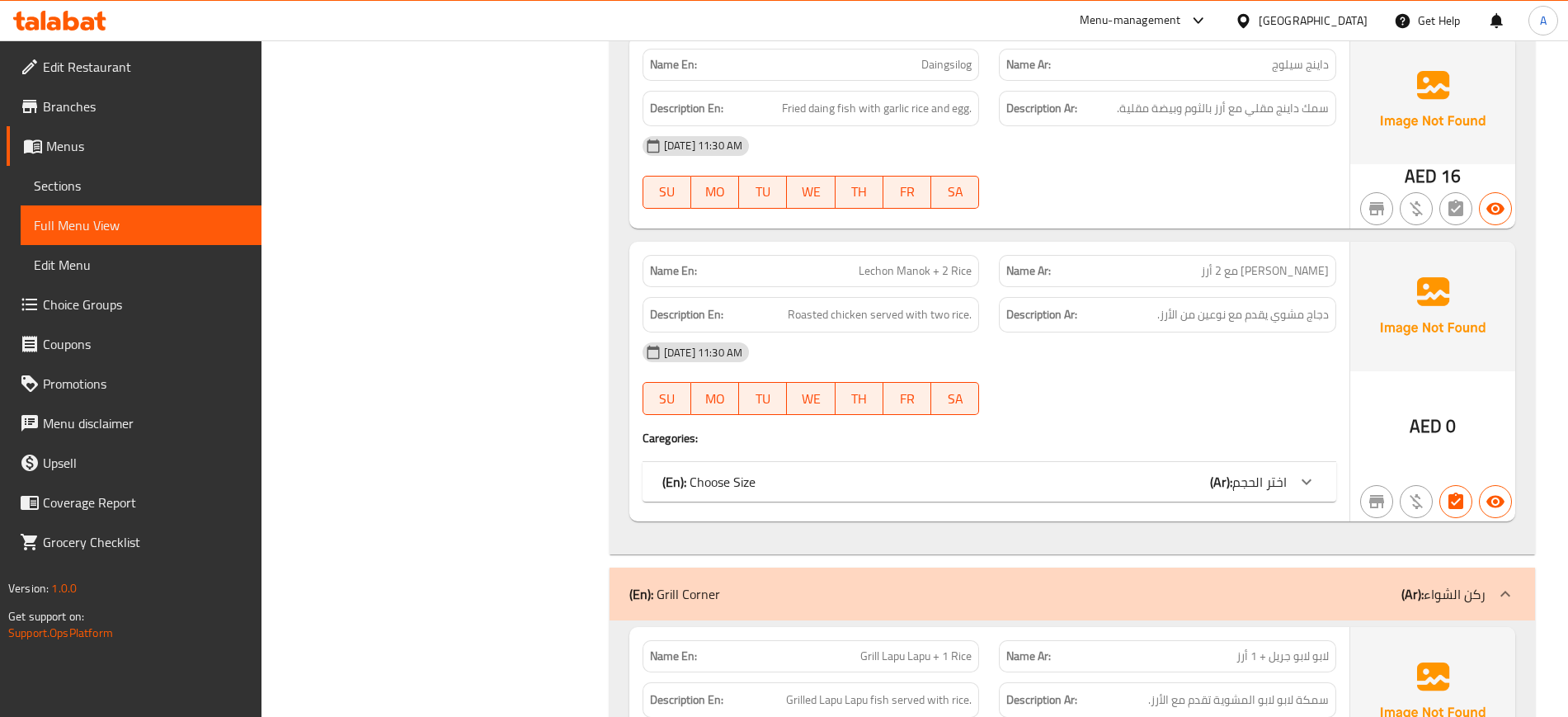
click at [1253, 478] on span "اختر الحجم" at bounding box center [1259, 482] width 54 height 25
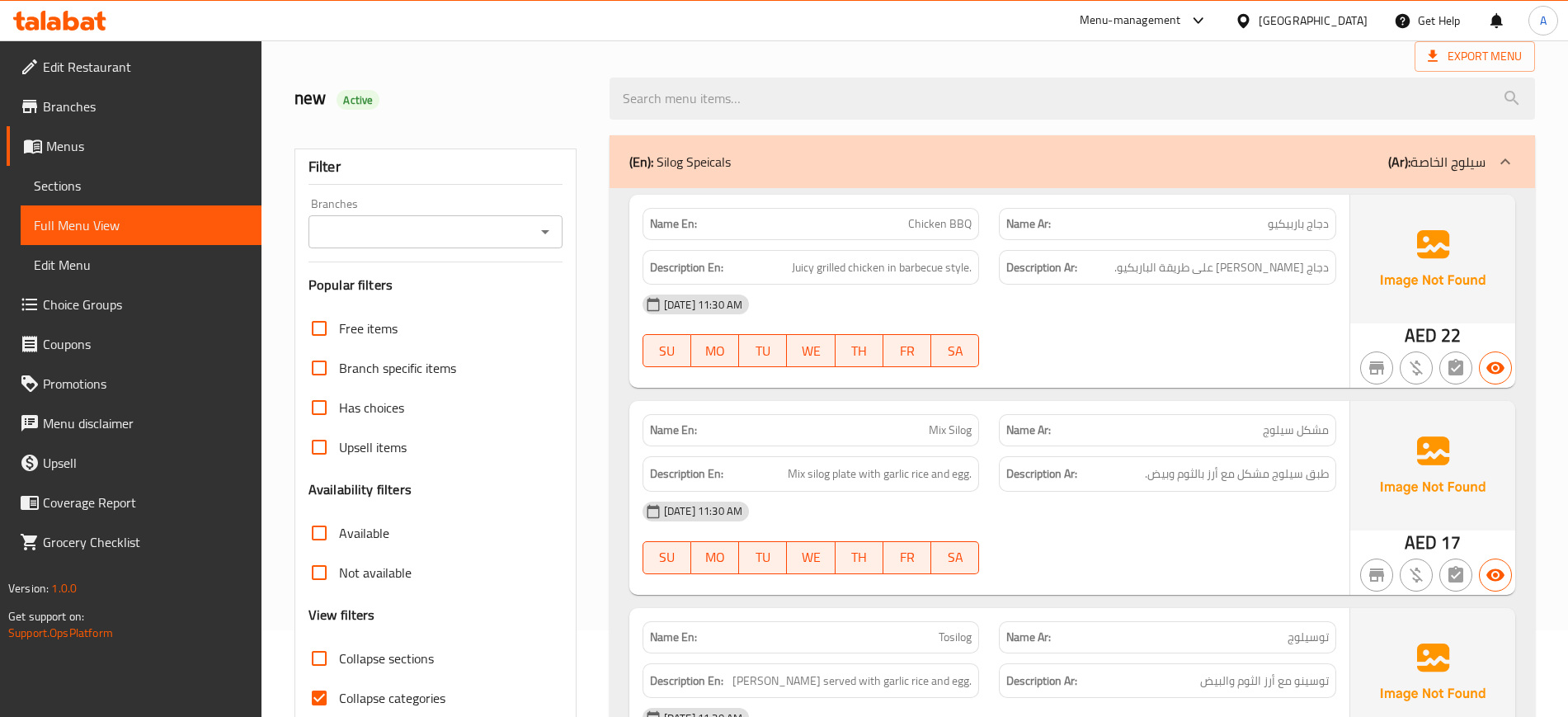
scroll to position [206, 0]
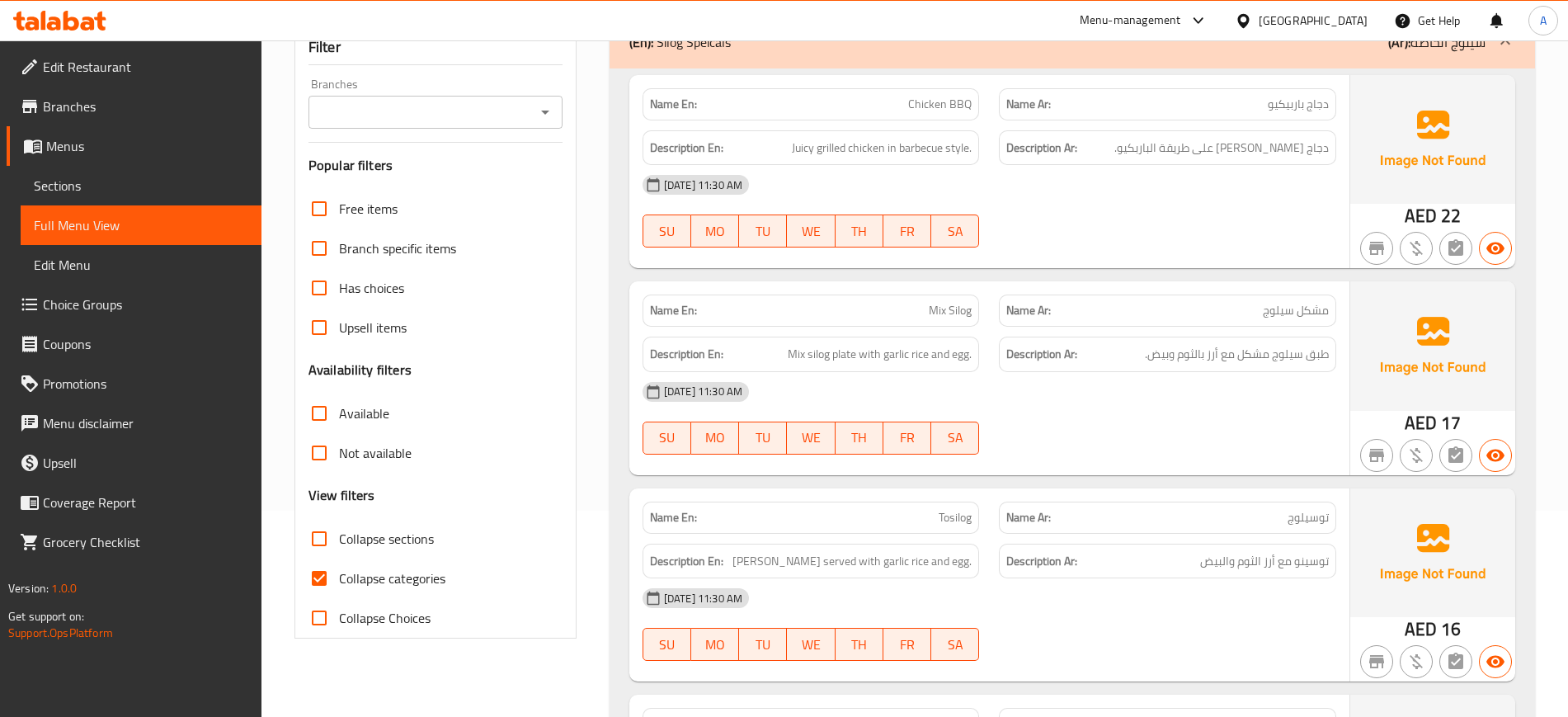
click at [339, 581] on input "Collapse categories" at bounding box center [320, 578] width 40 height 40
checkbox input "false"
click at [792, 415] on div "SU MO TU WE TH FR SA" at bounding box center [811, 438] width 358 height 53
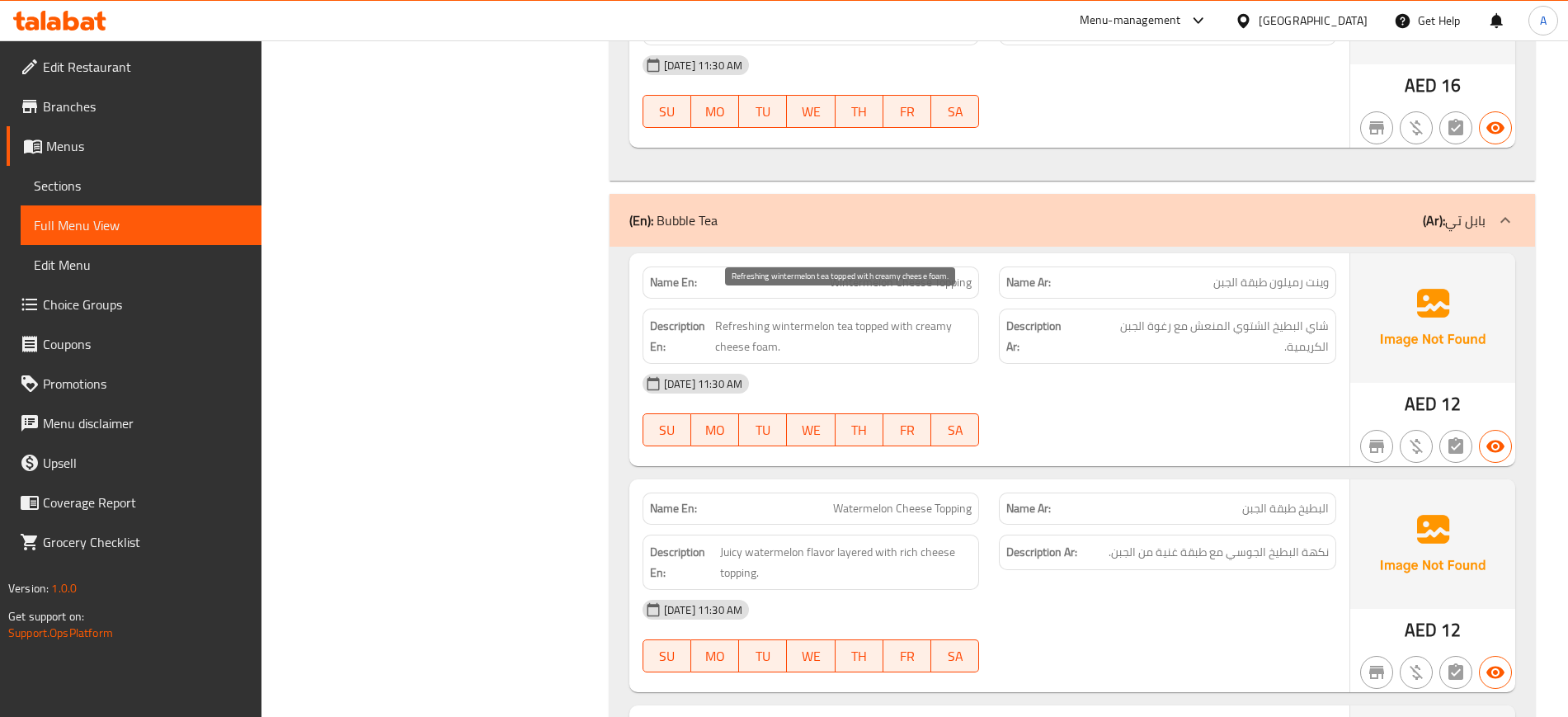
scroll to position [12569, 0]
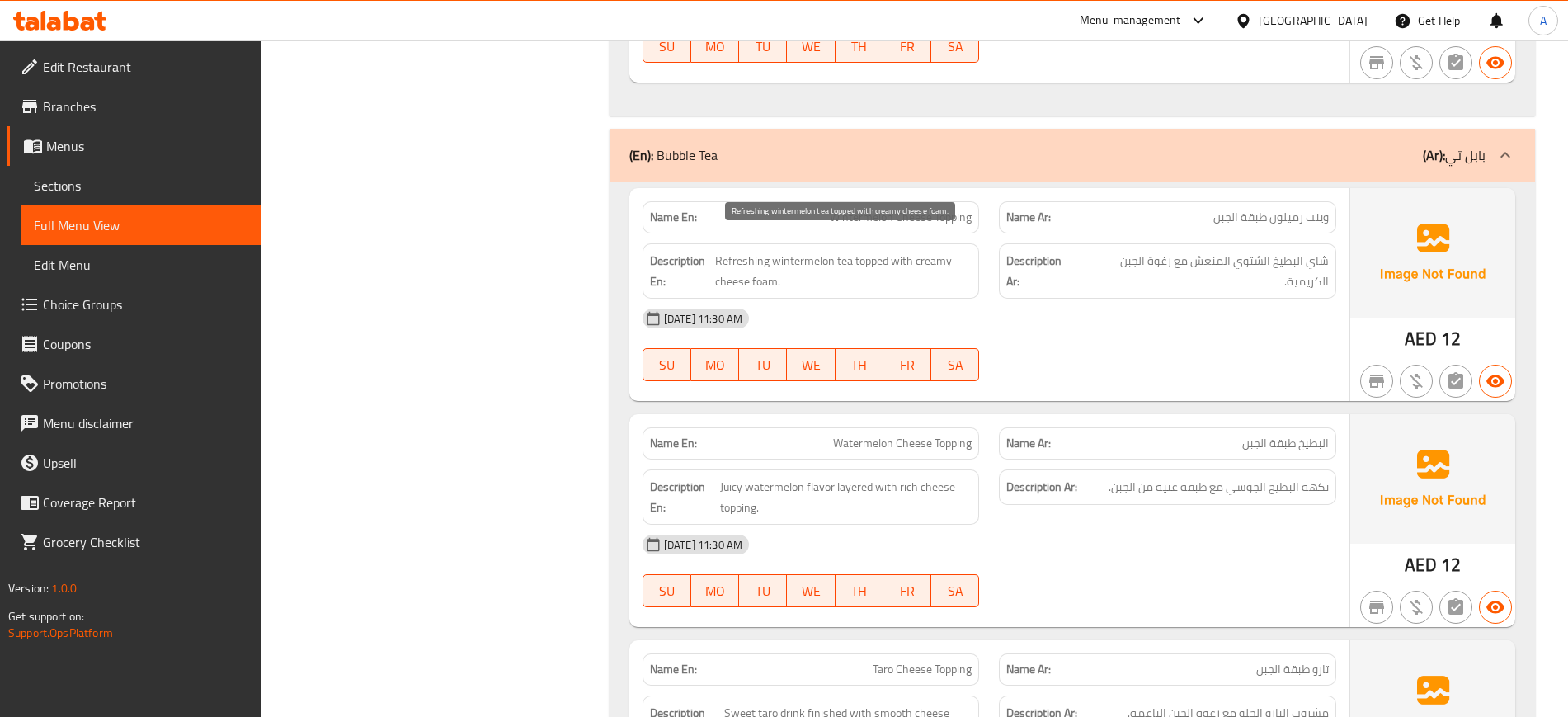
click at [804, 251] on span "Refreshing wintermelon tea topped with creamy cheese foam." at bounding box center [843, 271] width 257 height 41
copy span "wintermelon"
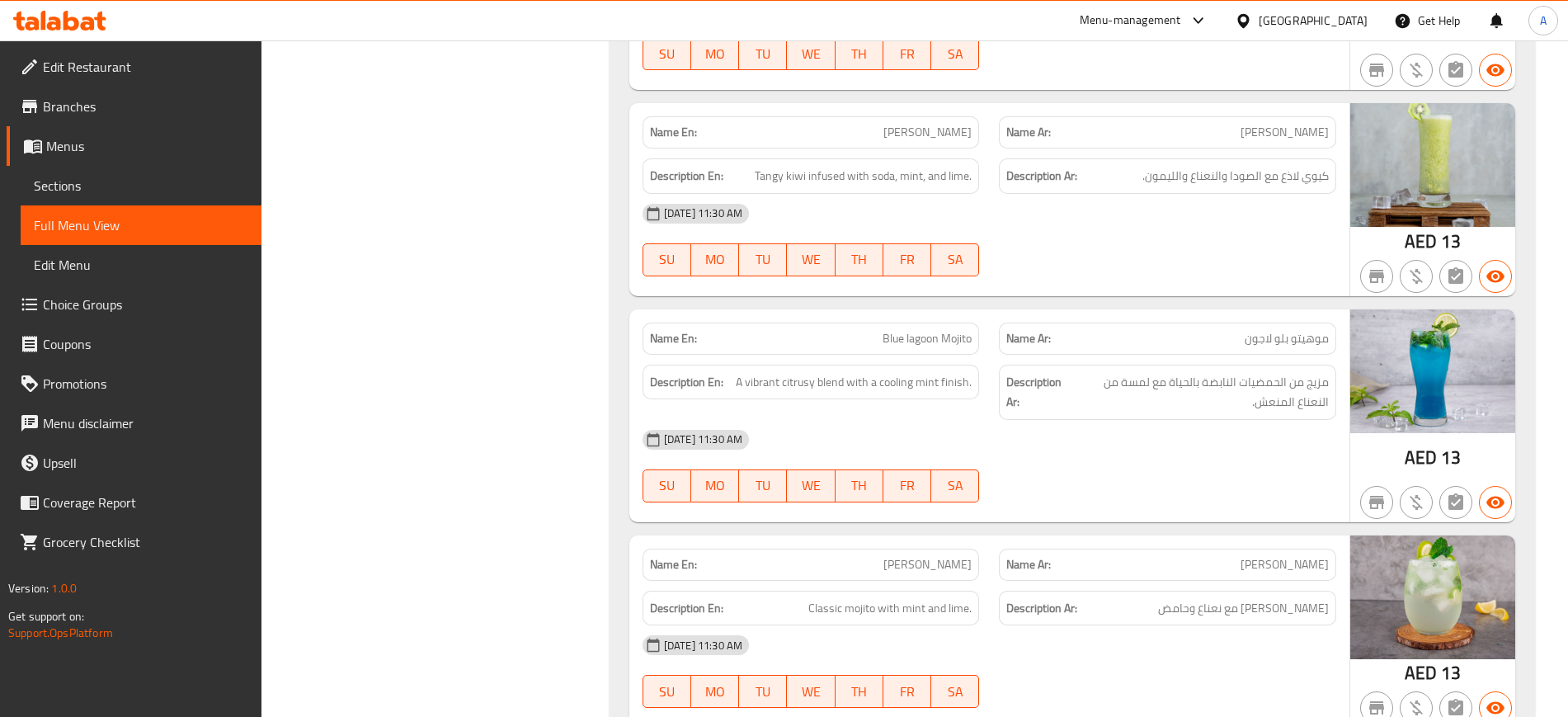
scroll to position [16207, 0]
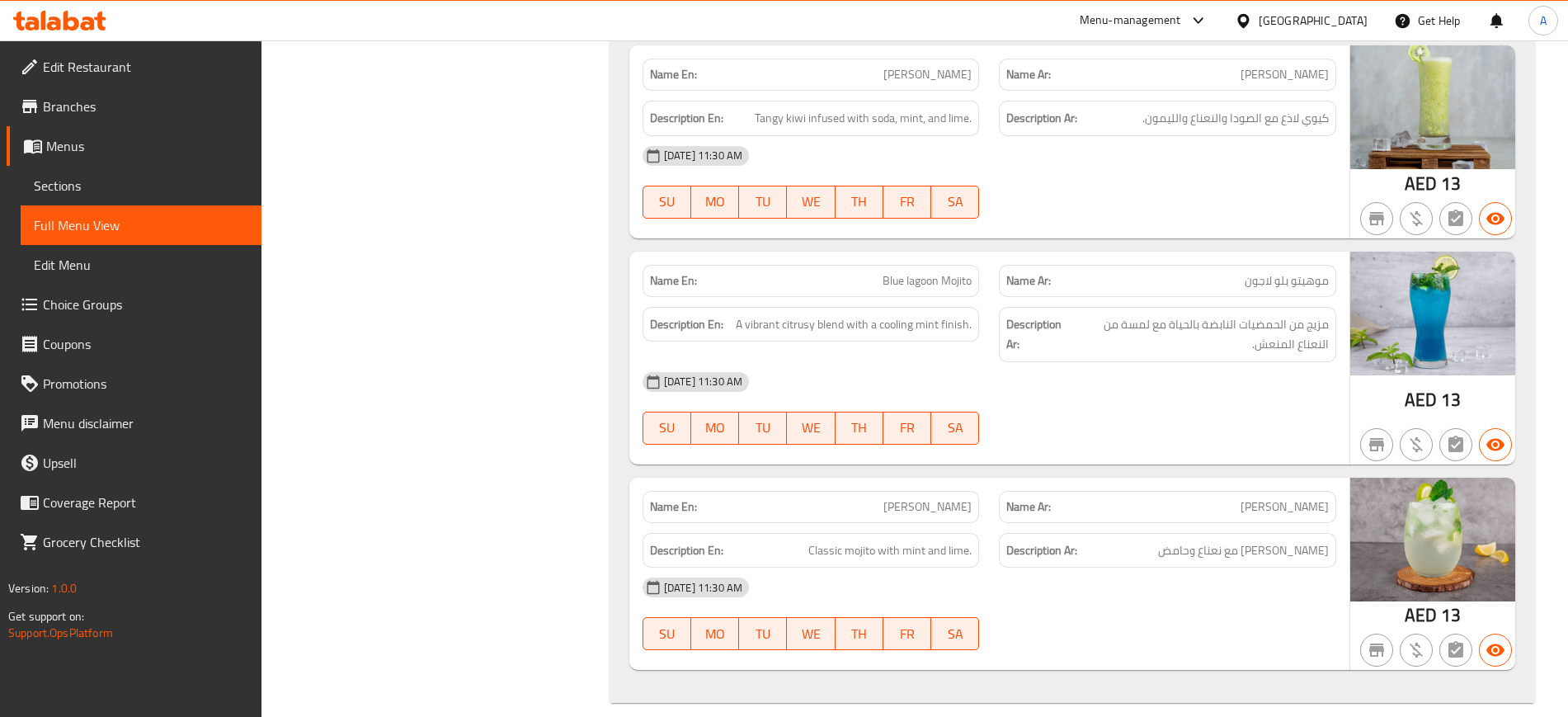
click at [1266, 568] on div "[DATE] 11:30 AM" at bounding box center [989, 588] width 713 height 40
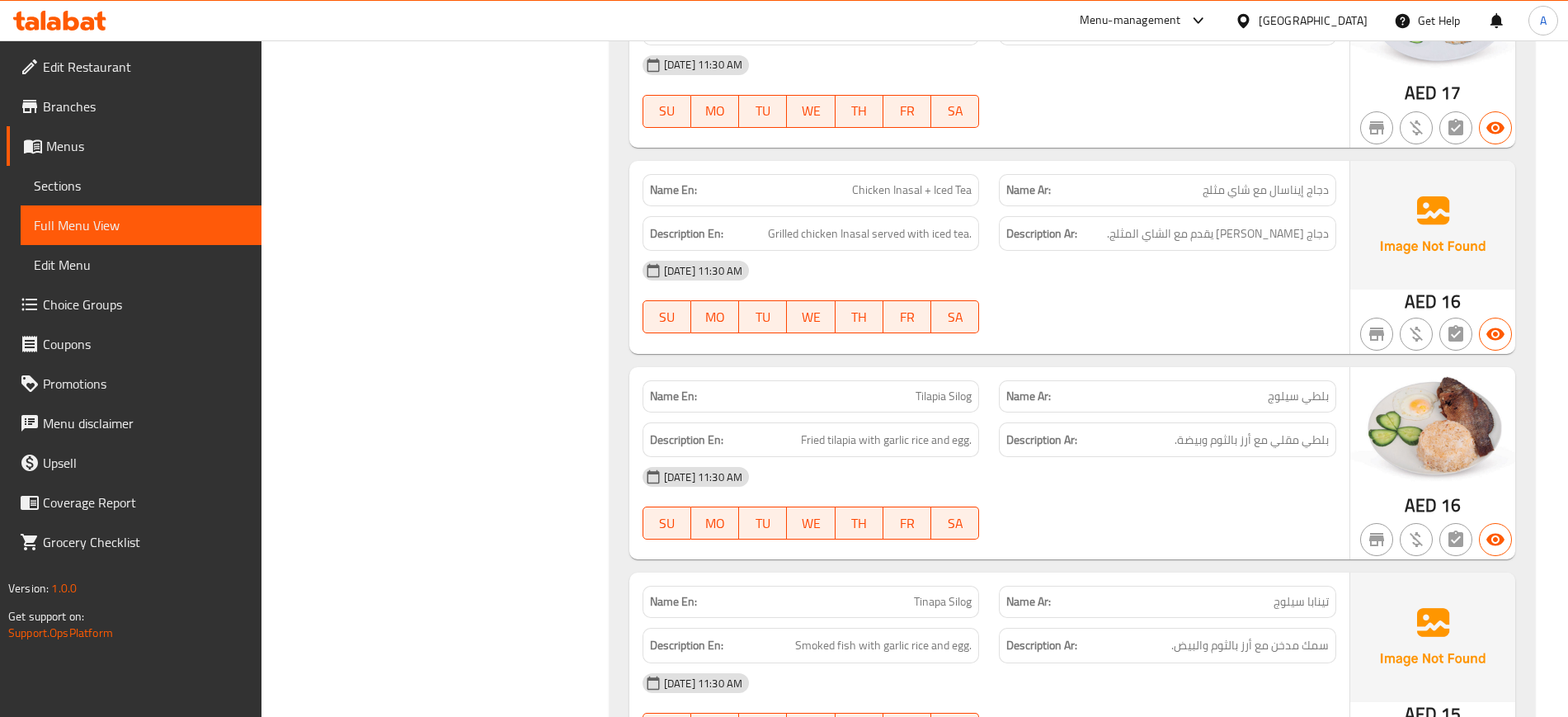
scroll to position [1754, 0]
